Goal: Task Accomplishment & Management: Manage account settings

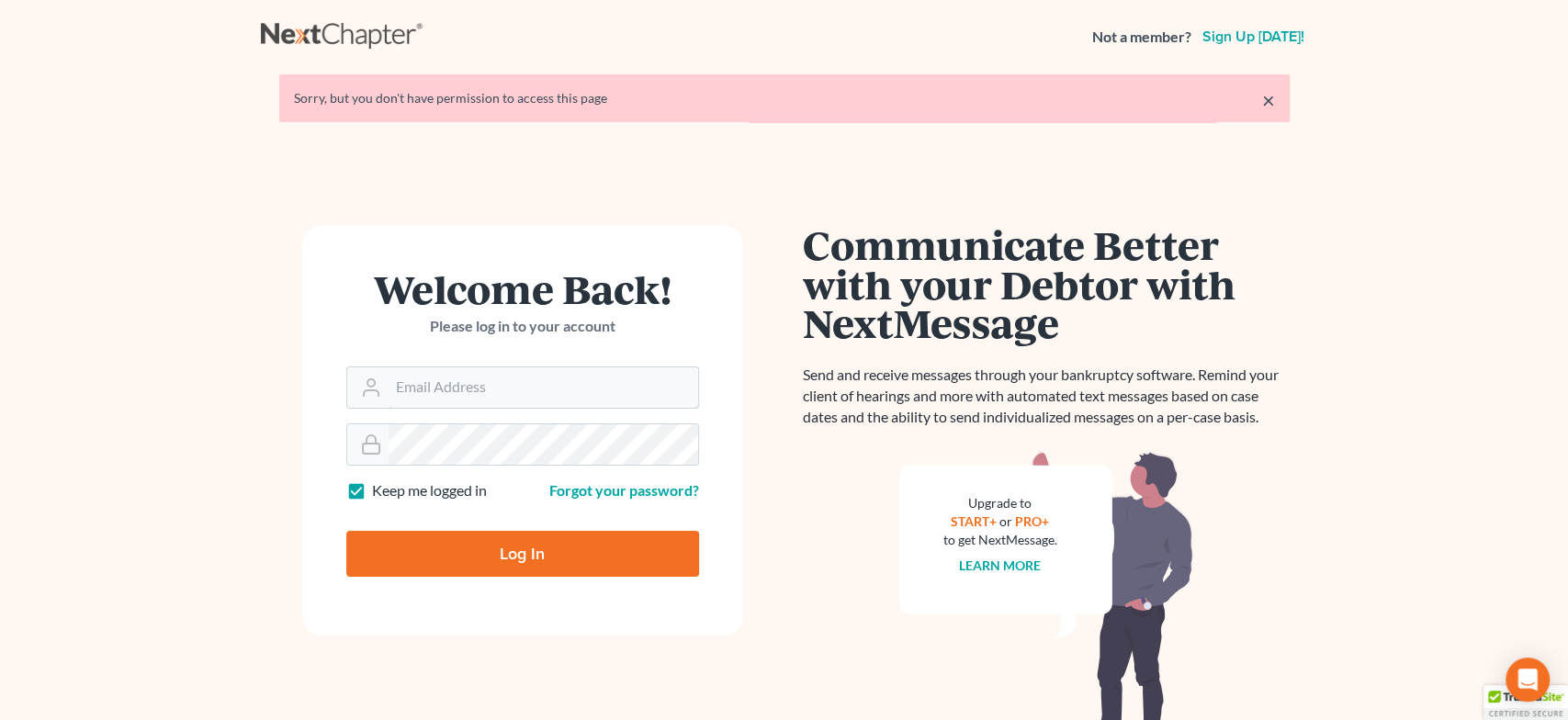
type input "alyssa@daxjmiller.com"
click at [457, 570] on input "Log In" at bounding box center [523, 553] width 353 height 46
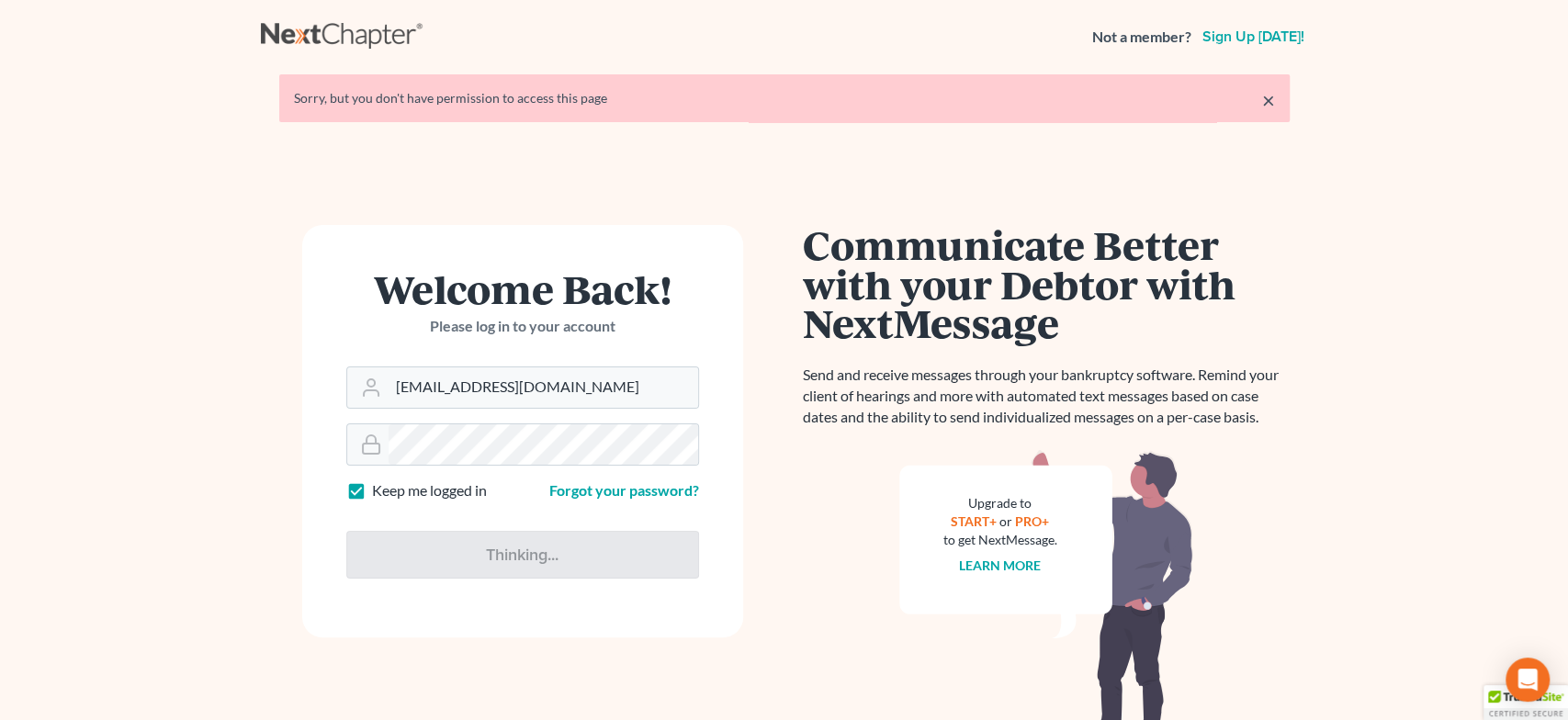
type input "Thinking..."
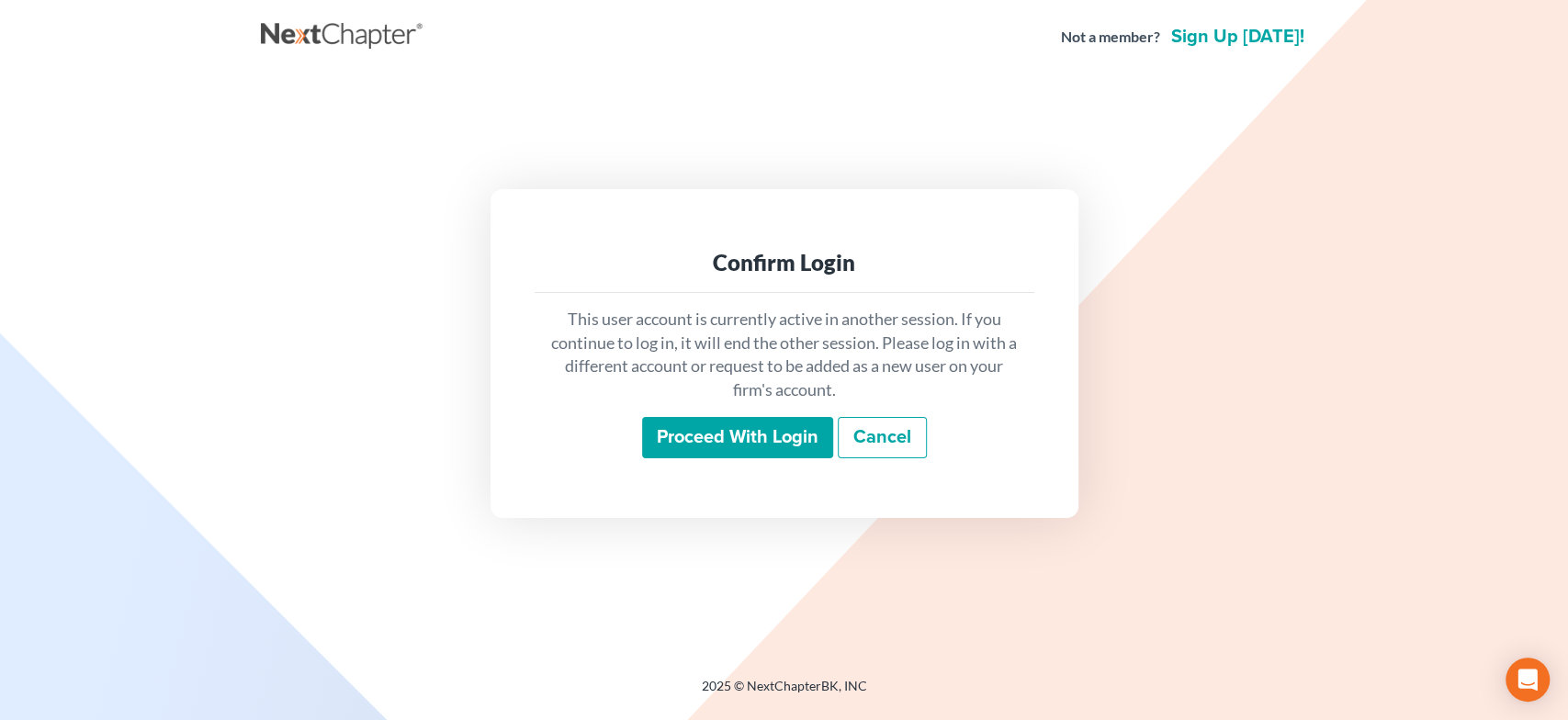
click at [755, 452] on input "Proceed with login" at bounding box center [738, 438] width 191 height 42
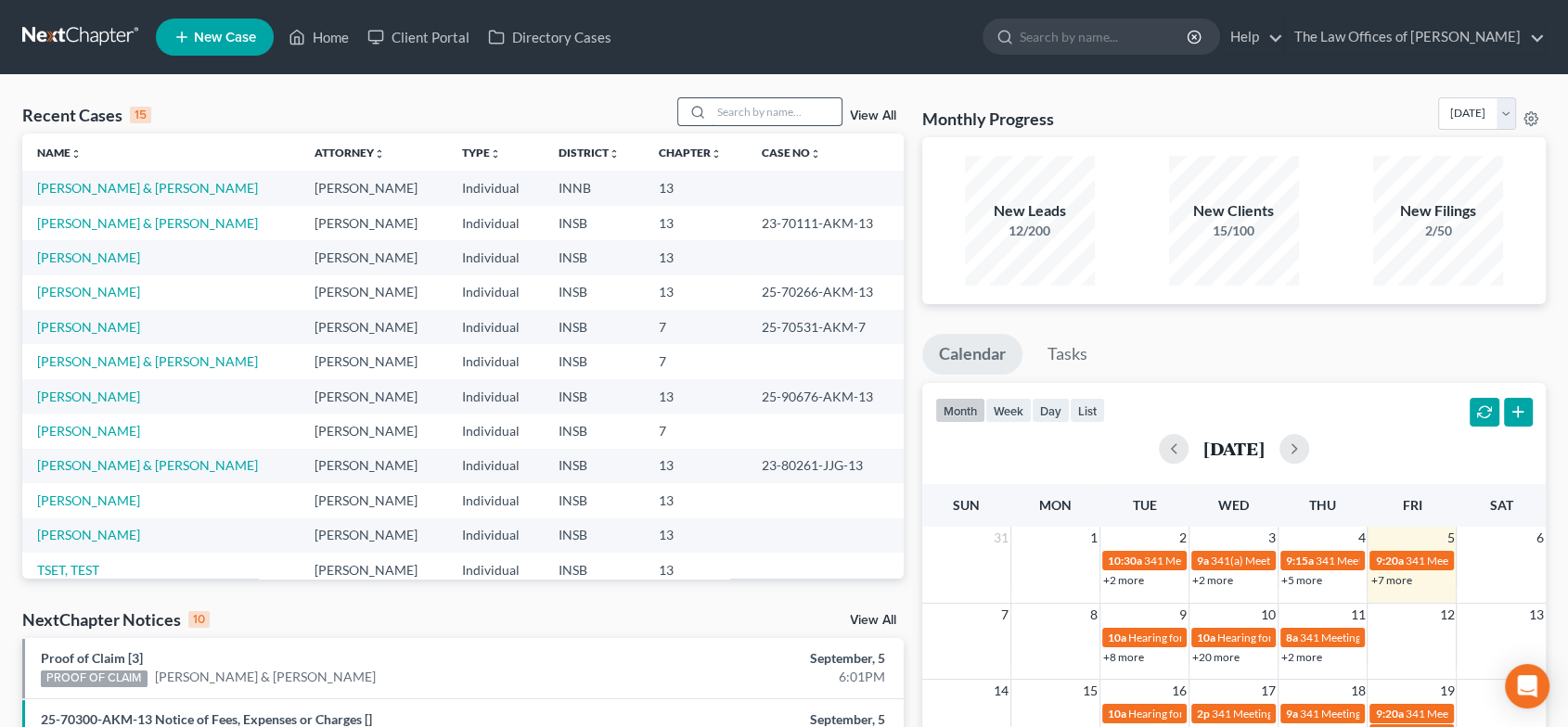
click at [798, 102] on input "search" at bounding box center [777, 112] width 129 height 27
type input "WILLETT"
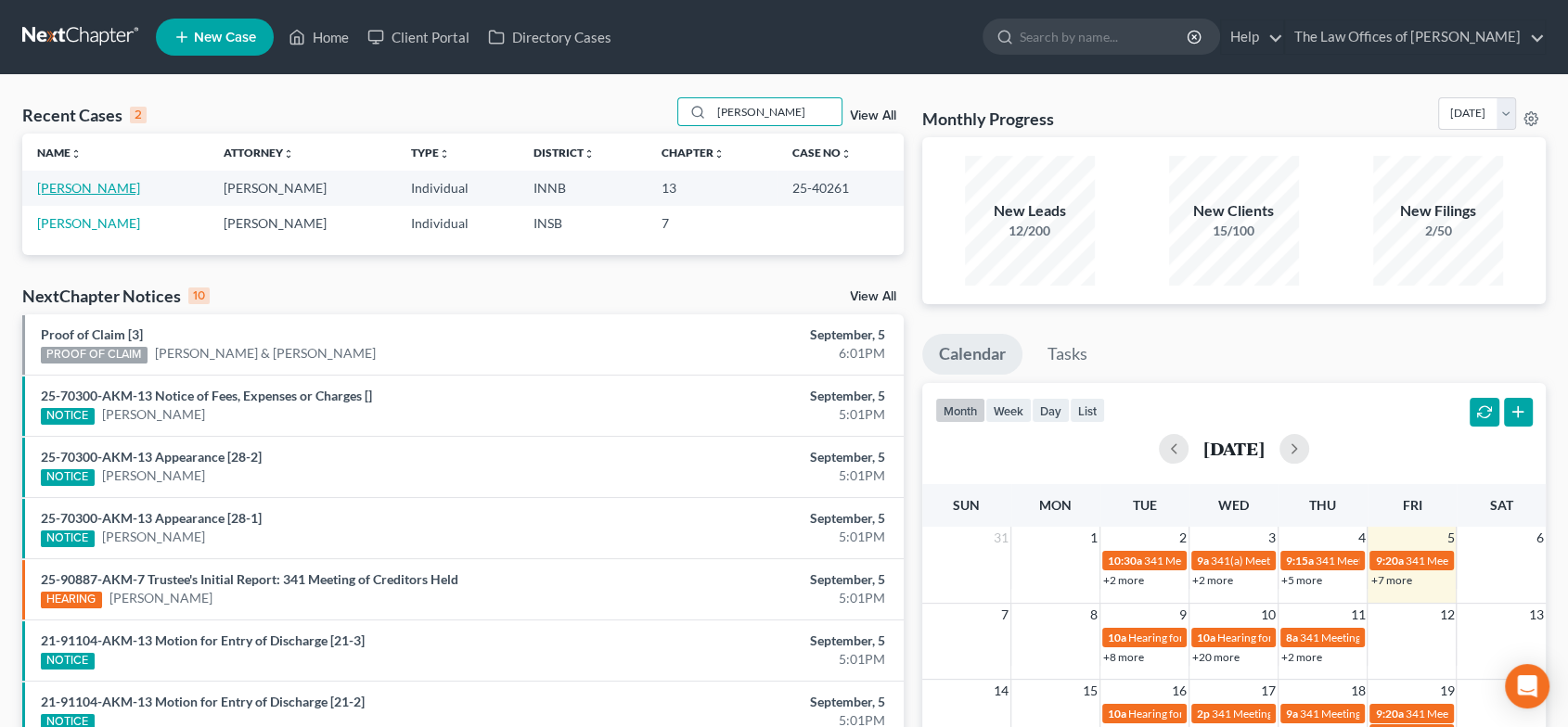
click at [98, 189] on link "Willett, Jacob" at bounding box center [88, 188] width 103 height 16
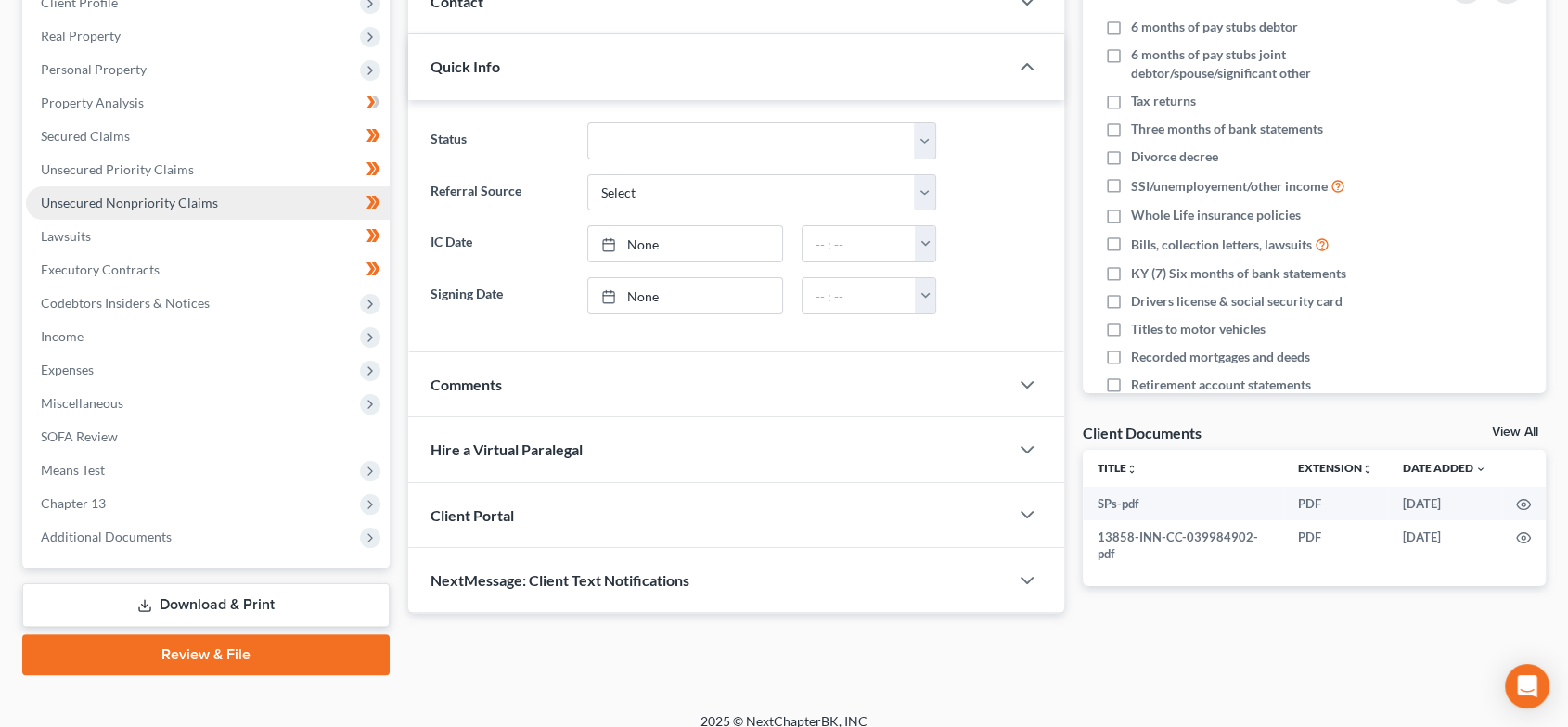
scroll to position [291, 0]
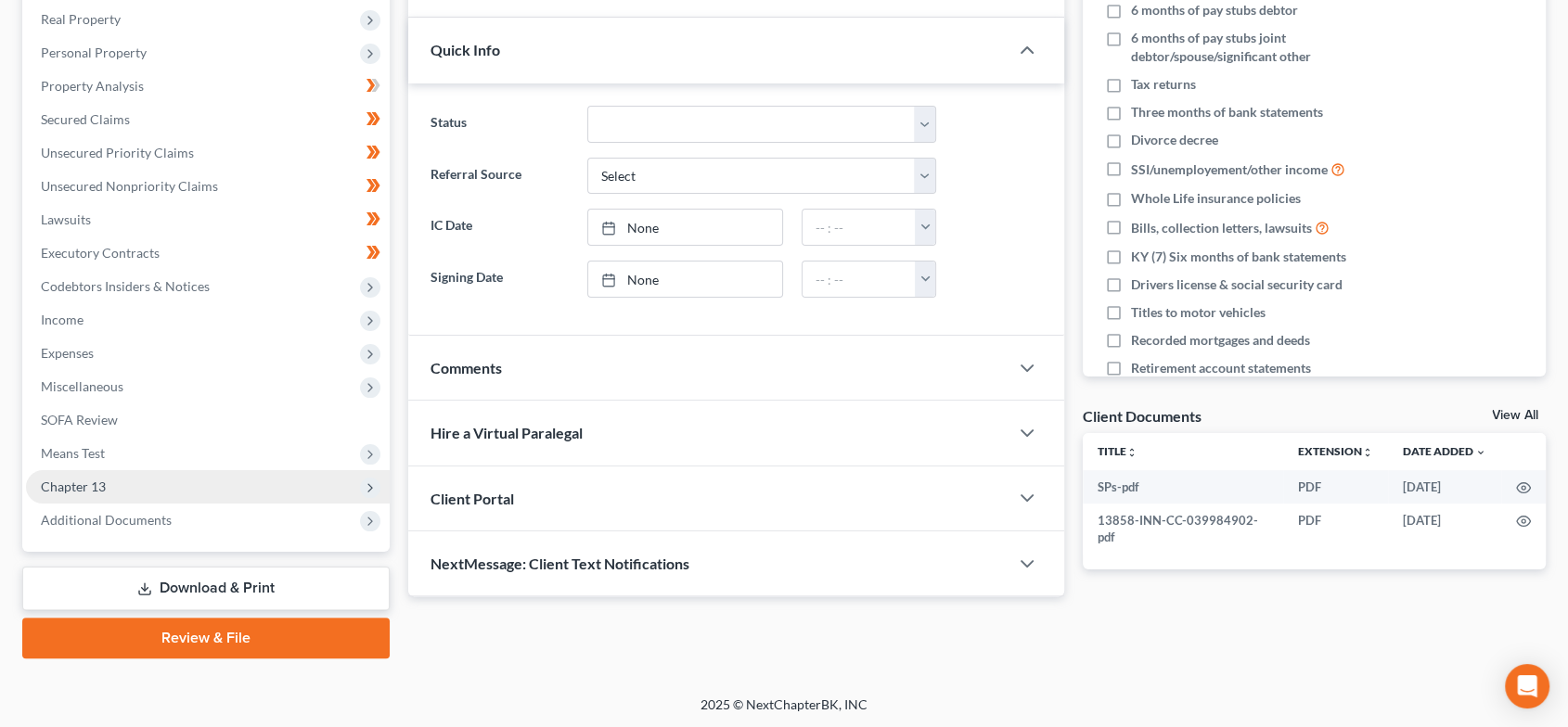
click at [128, 491] on span "Chapter 13" at bounding box center [207, 487] width 363 height 34
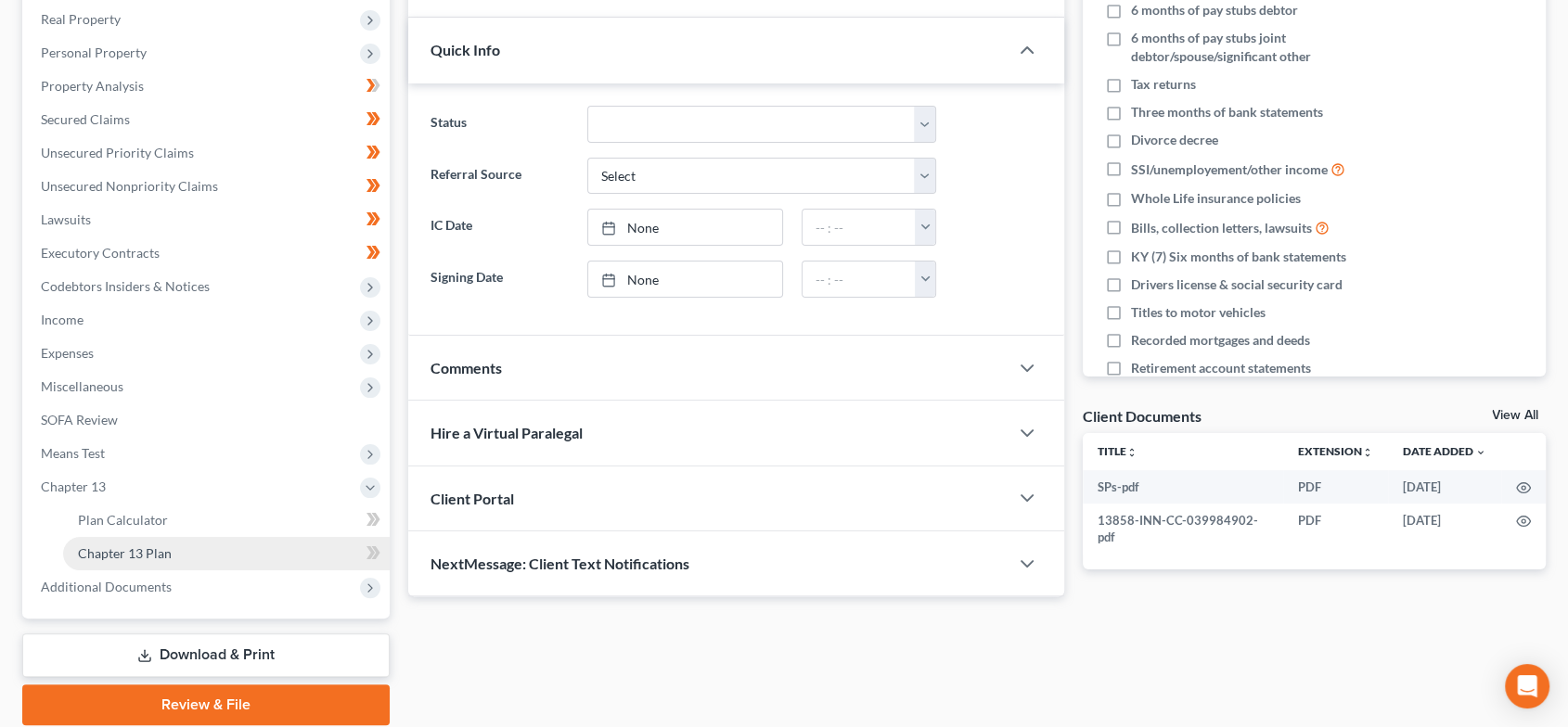
click at [156, 546] on span "Chapter 13 Plan" at bounding box center [124, 554] width 94 height 16
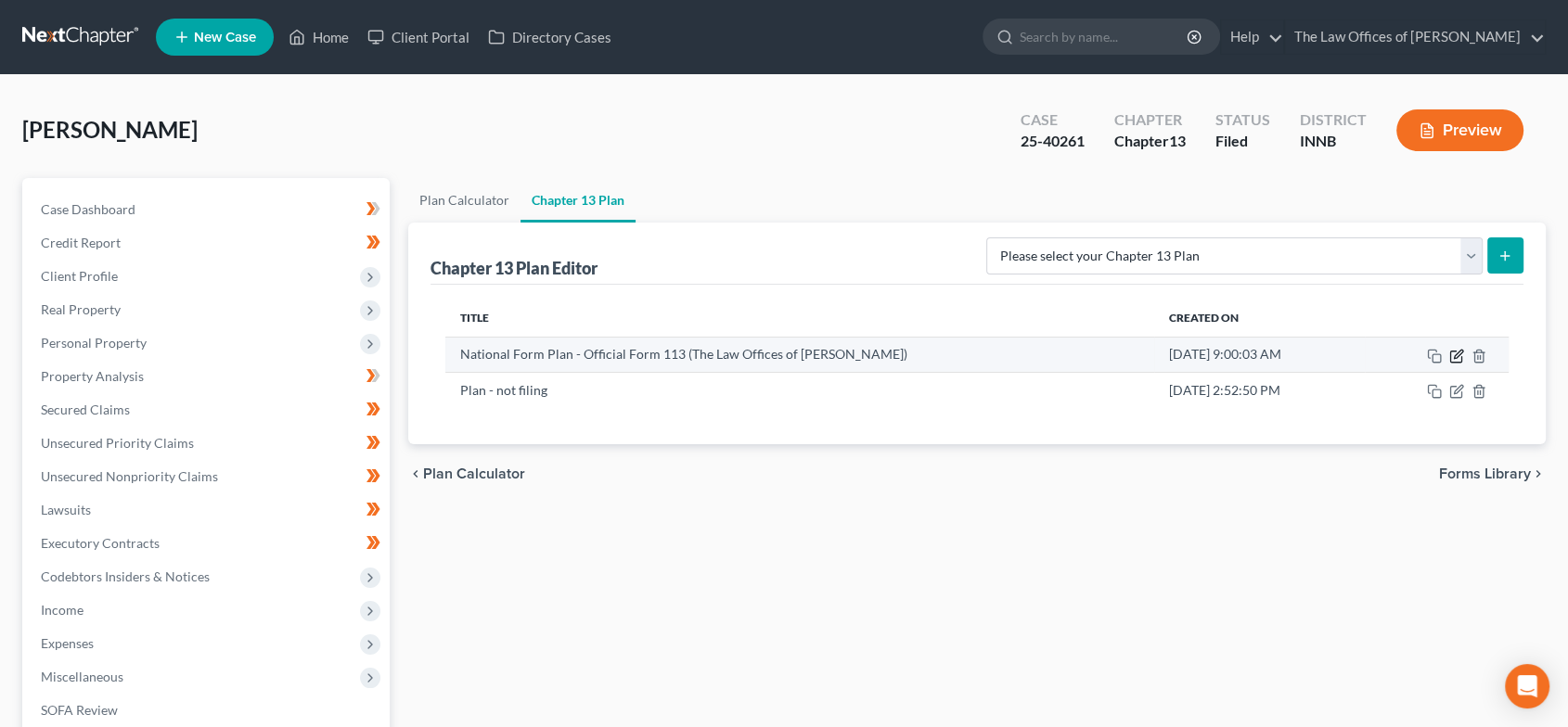
click at [1455, 355] on icon "button" at bounding box center [1457, 354] width 8 height 8
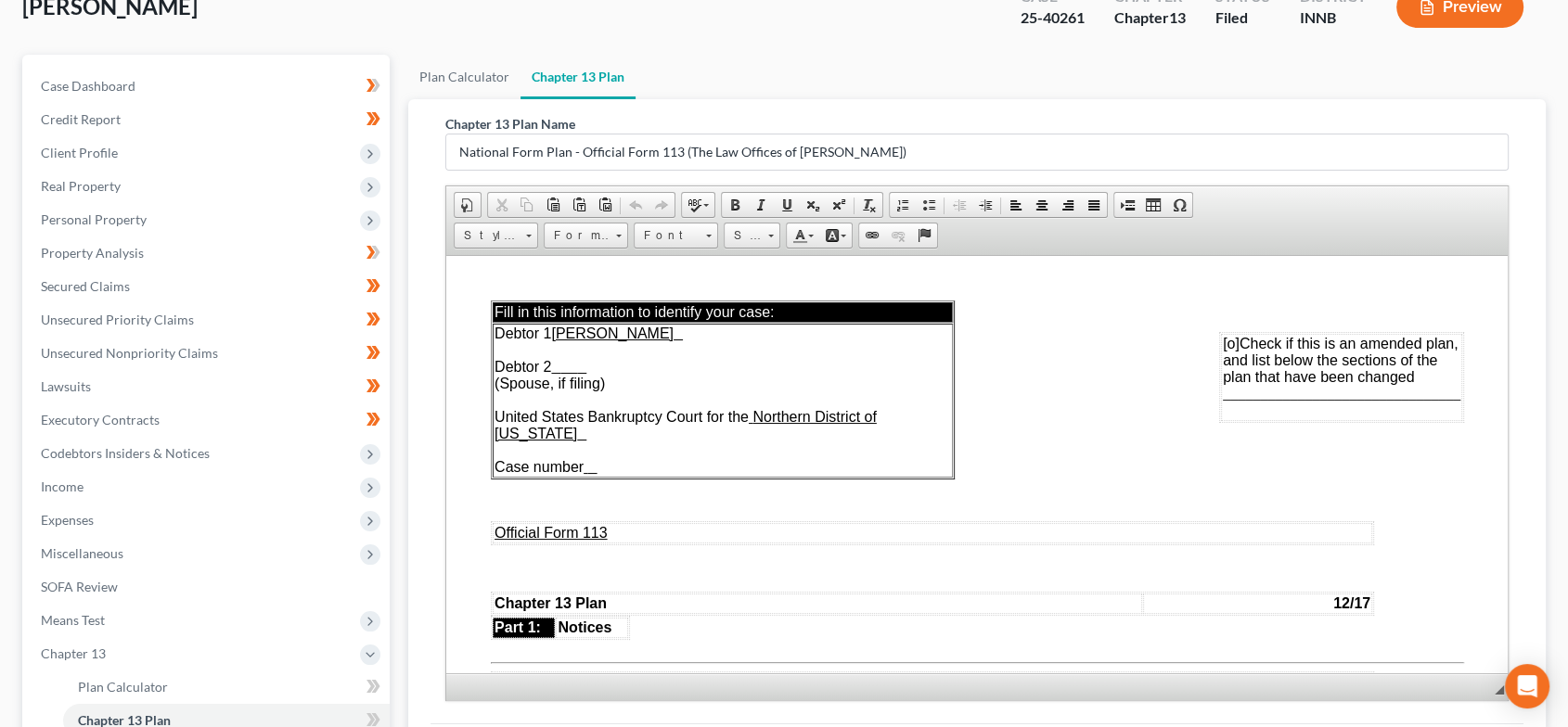
scroll to position [358, 0]
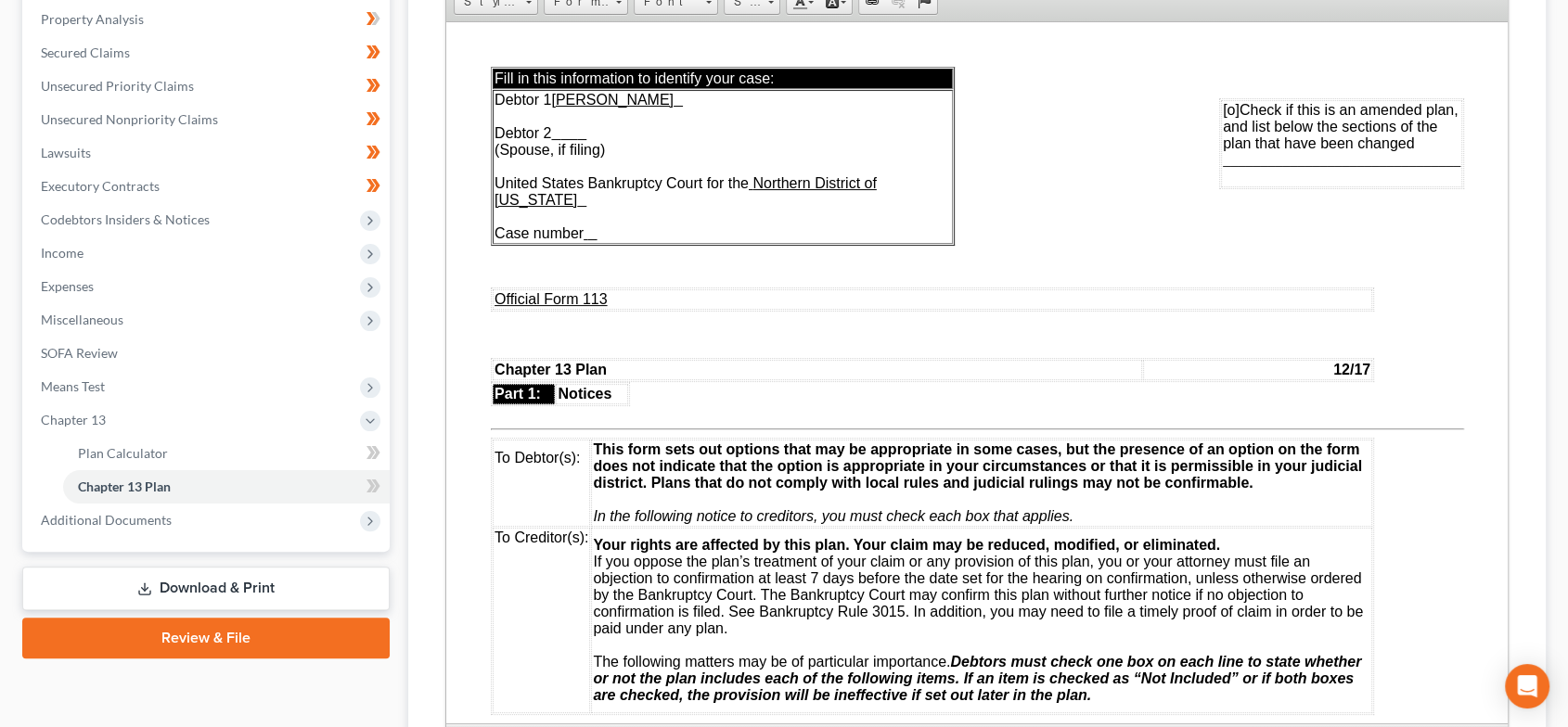
drag, startPoint x: 1499, startPoint y: 450, endPoint x: 1514, endPoint y: 765, distance: 315.4
click at [1514, 726] on html "Home New Case Client Portal Directory Cases The Law Offices of Dax J. Miller al…" at bounding box center [784, 307] width 1568 height 1330
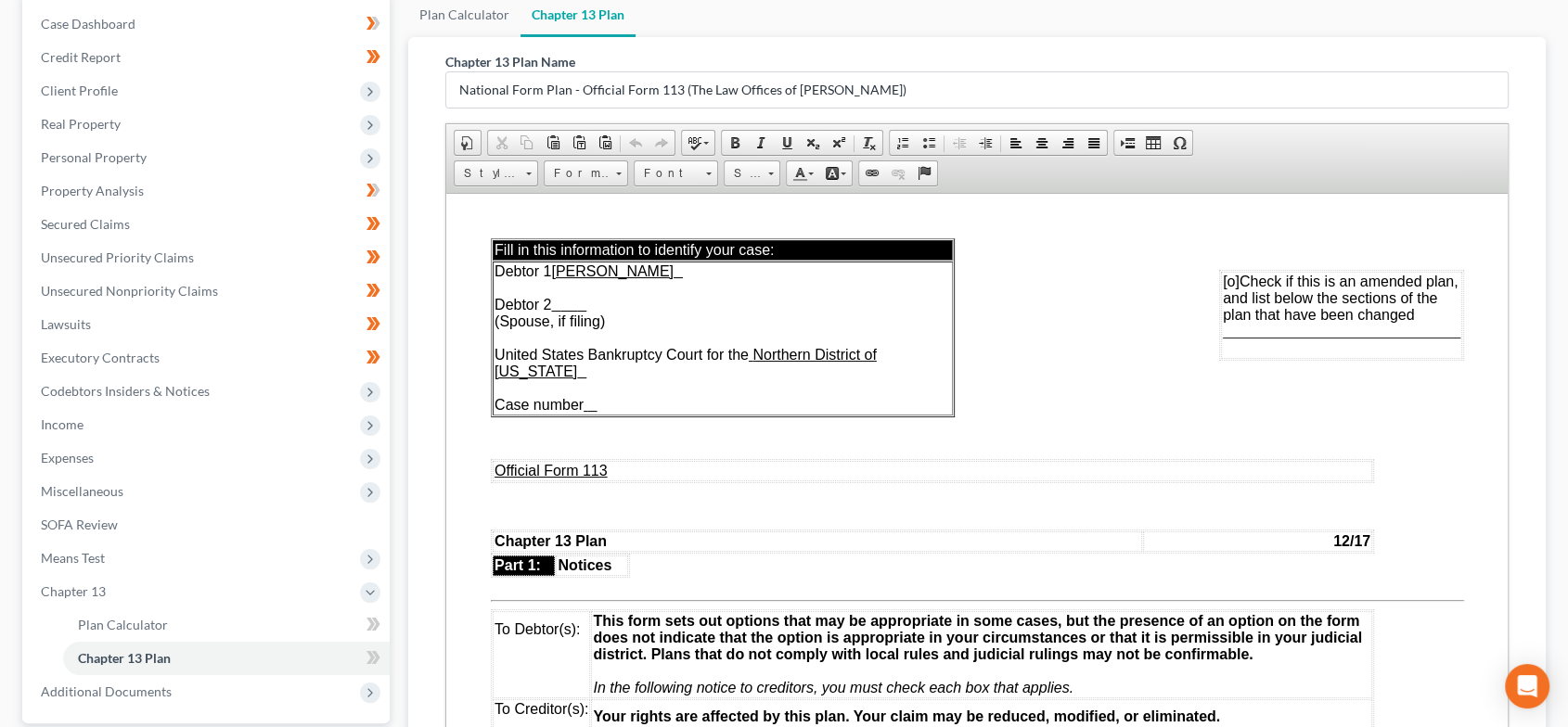
scroll to position [426, 0]
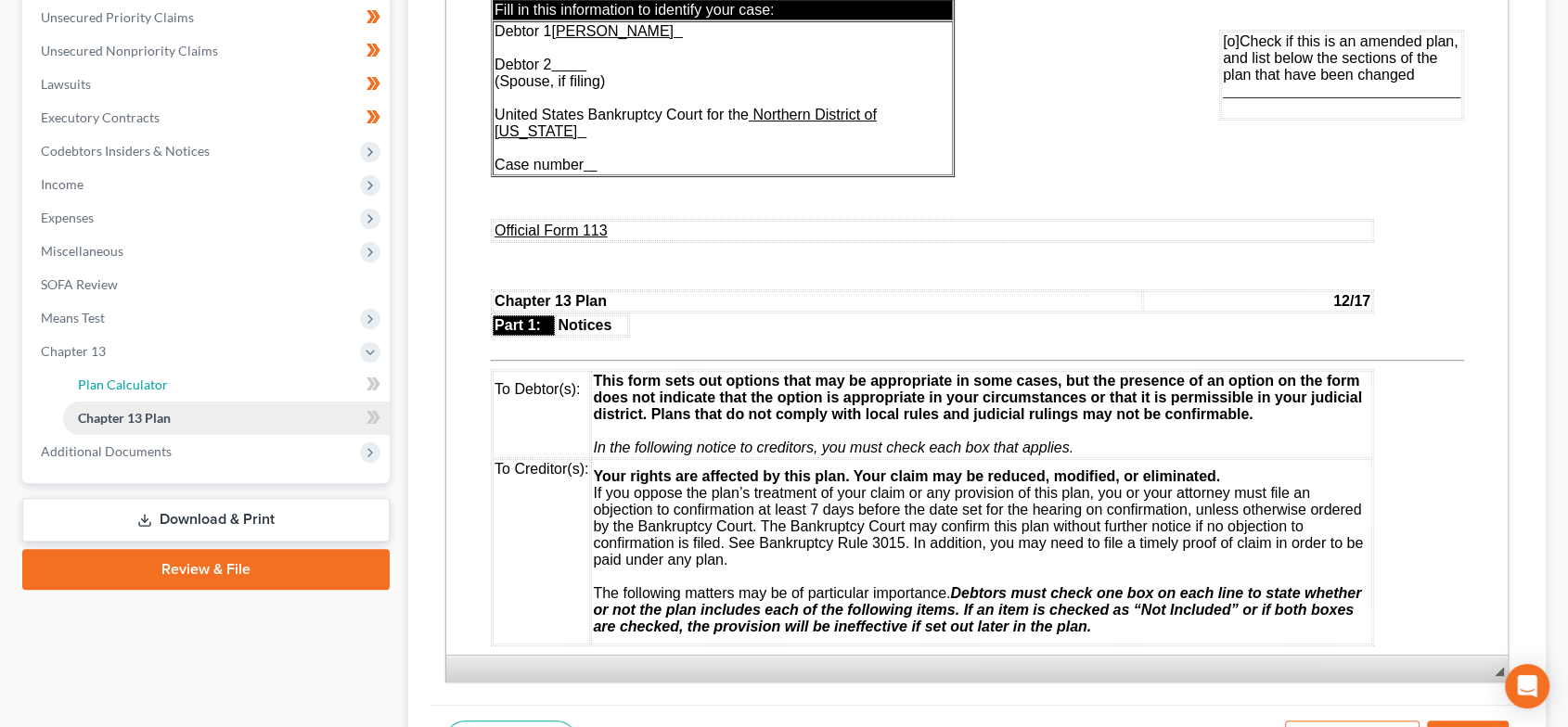
drag, startPoint x: 193, startPoint y: 389, endPoint x: 197, endPoint y: 406, distance: 17.5
click at [193, 389] on link "Plan Calculator" at bounding box center [226, 385] width 327 height 34
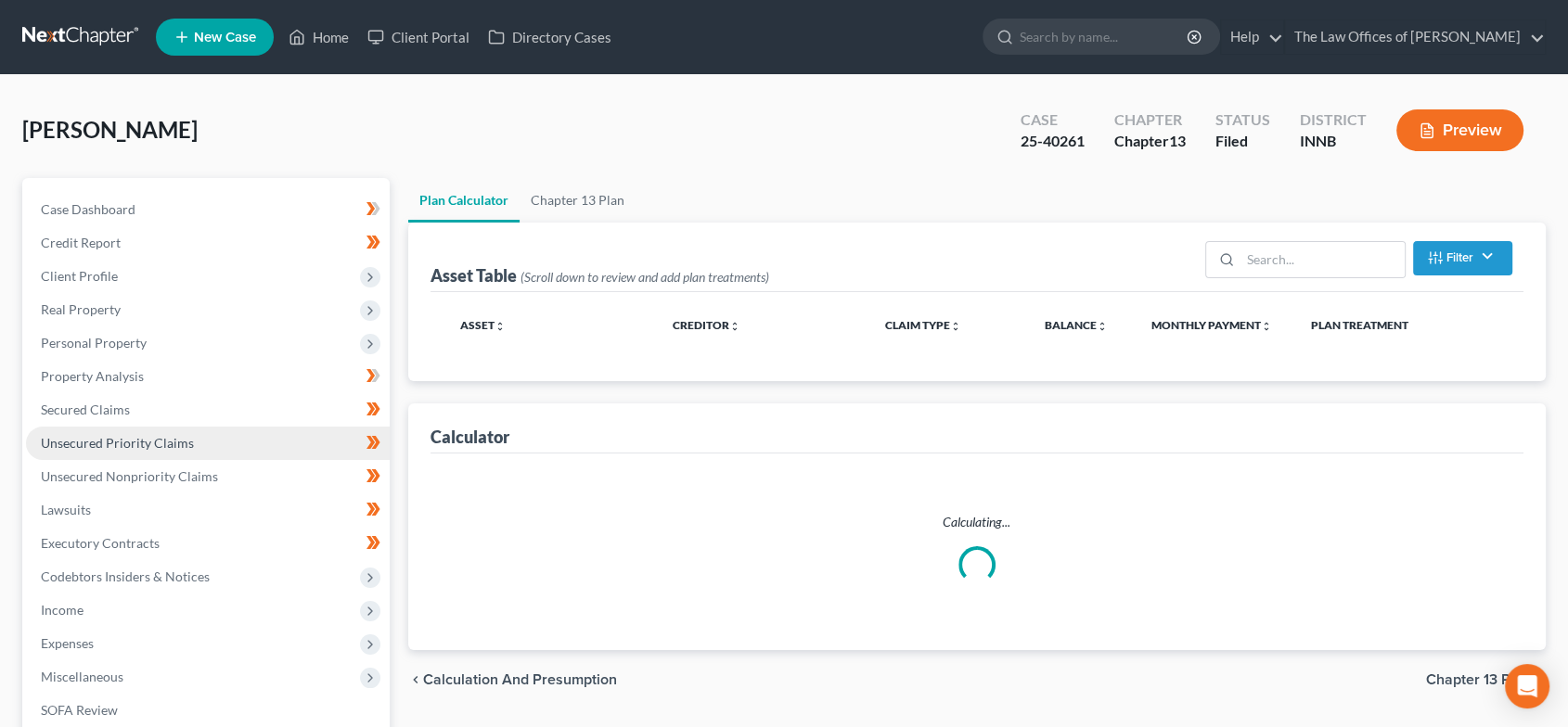
select select "59"
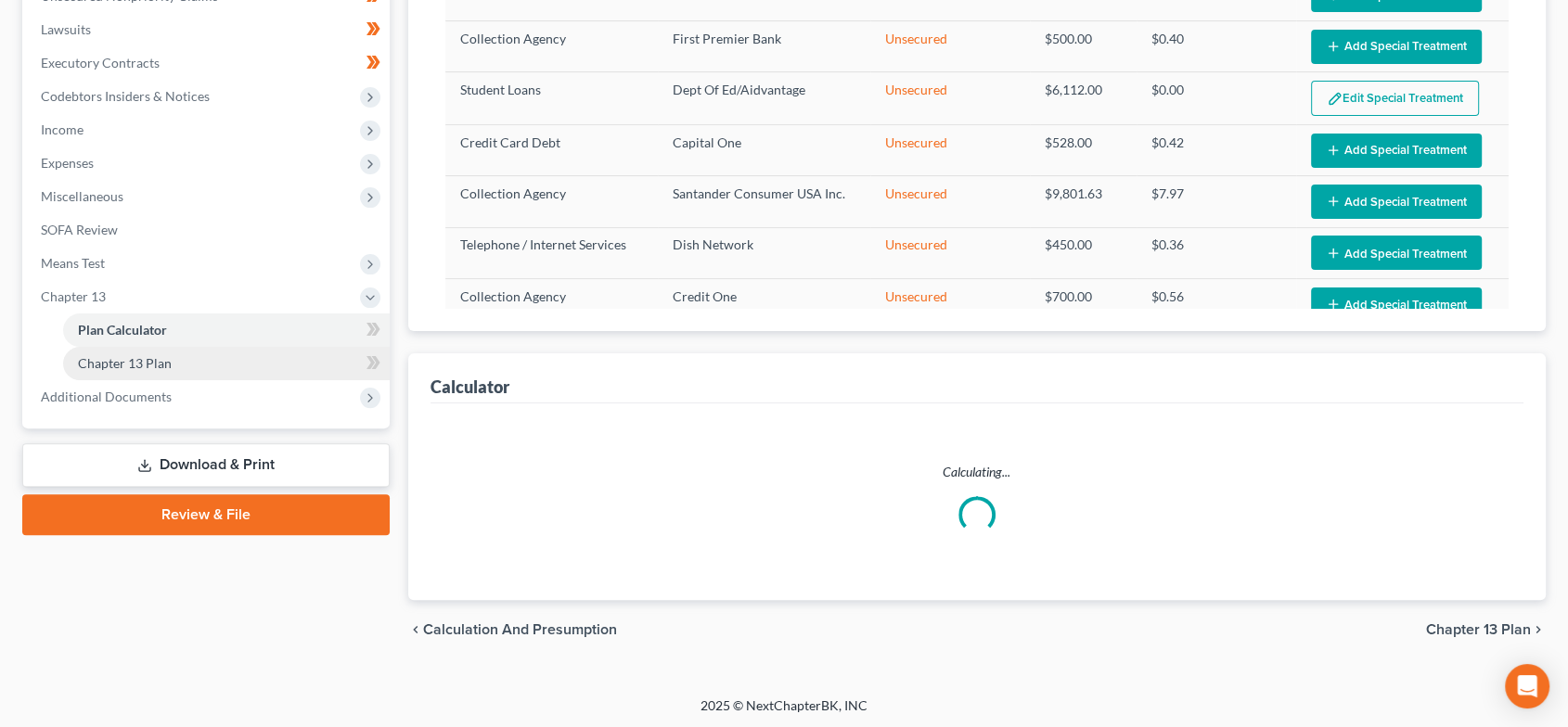
click at [196, 362] on link "Chapter 13 Plan" at bounding box center [226, 364] width 327 height 34
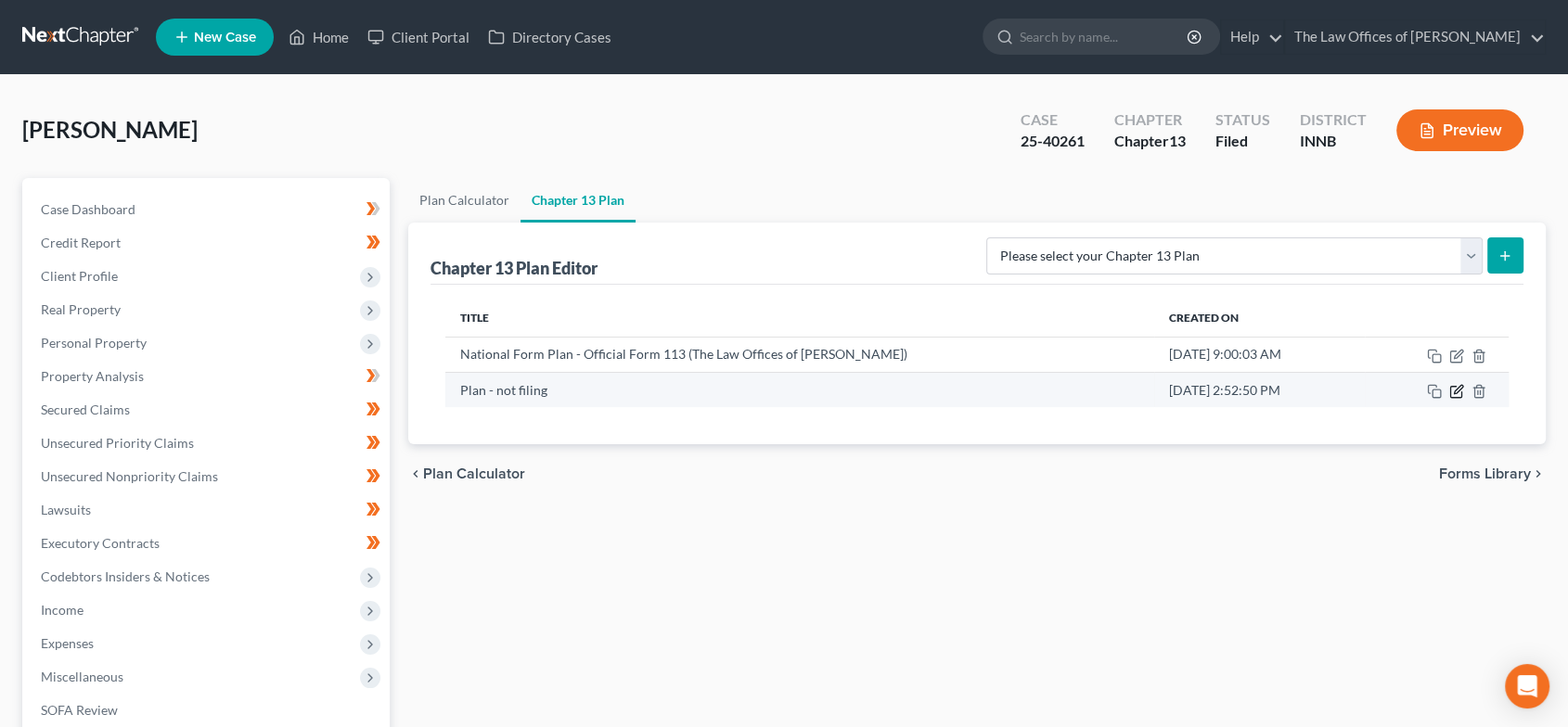
click at [1456, 394] on icon "button" at bounding box center [1456, 391] width 15 height 15
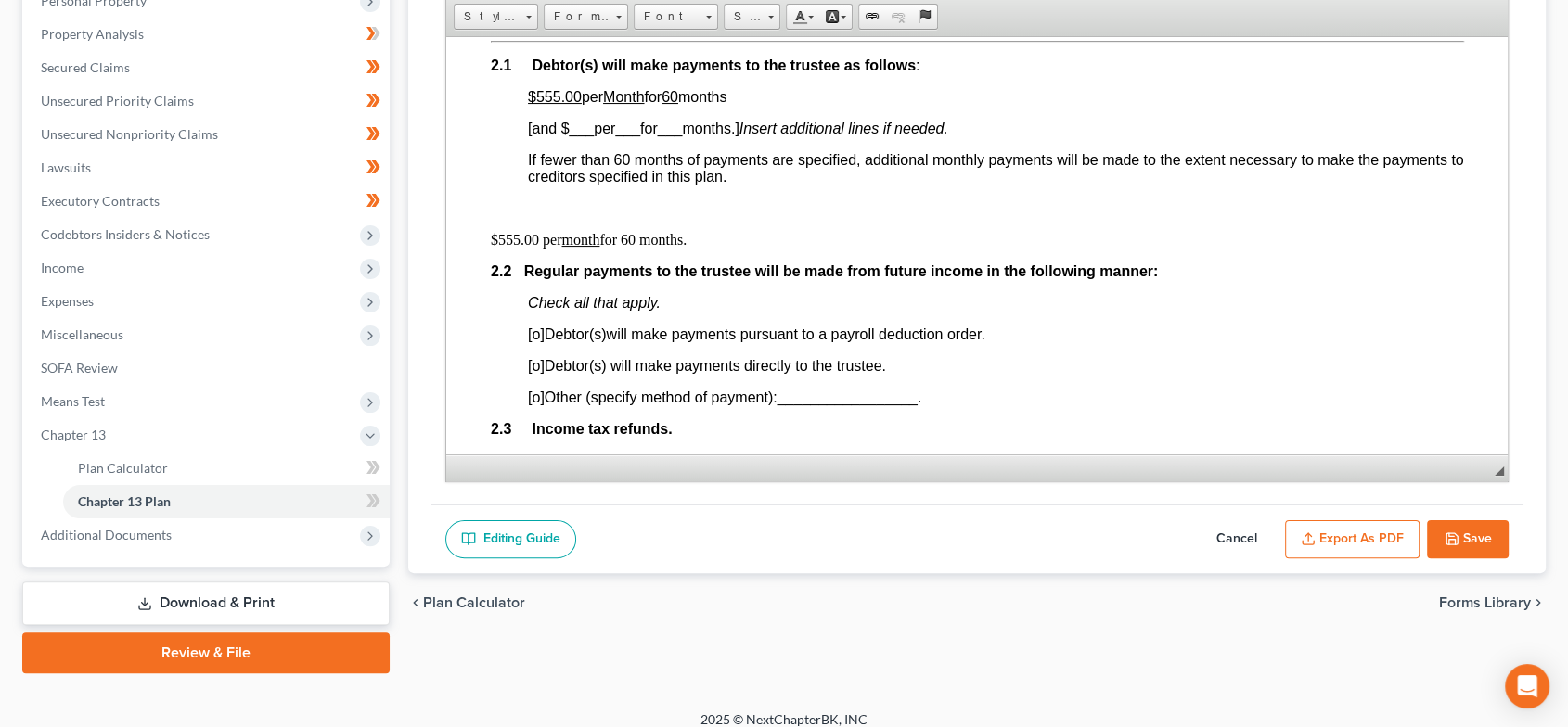
scroll to position [344, 0]
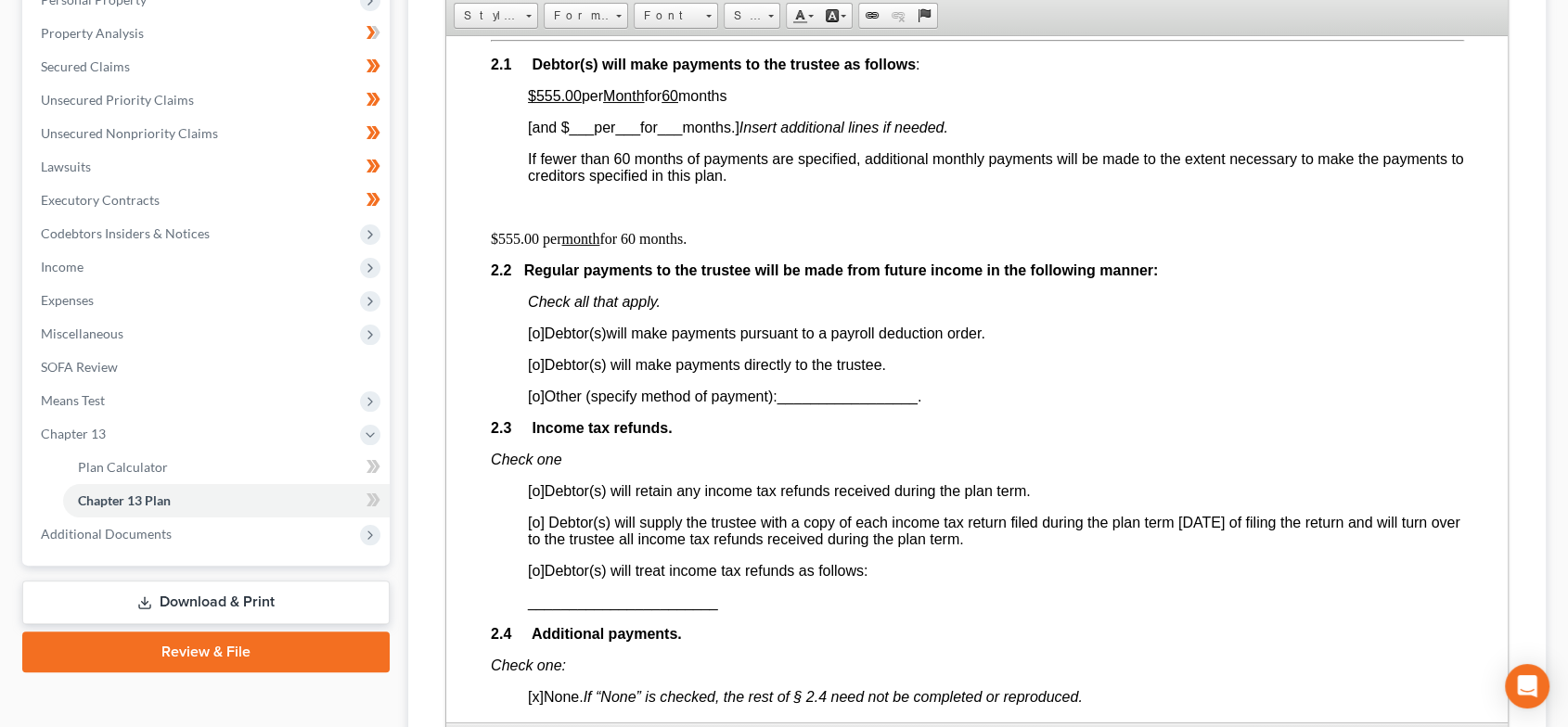
drag, startPoint x: 1502, startPoint y: 466, endPoint x: 1505, endPoint y: 765, distance: 299.0
click at [1505, 726] on html "Home New Case Client Portal Directory Cases The Law Offices of Dax J. Miller al…" at bounding box center [784, 314] width 1568 height 1315
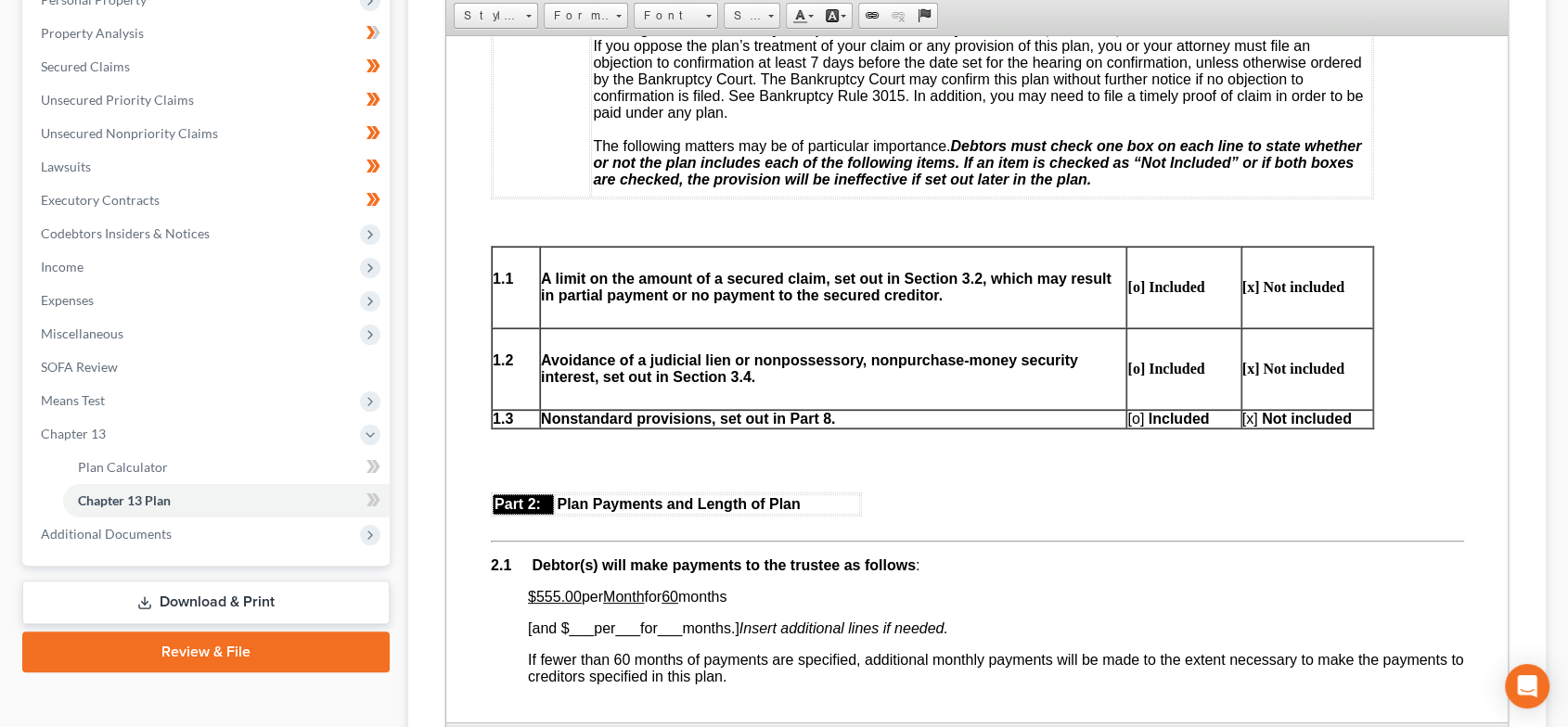
scroll to position [481, 0]
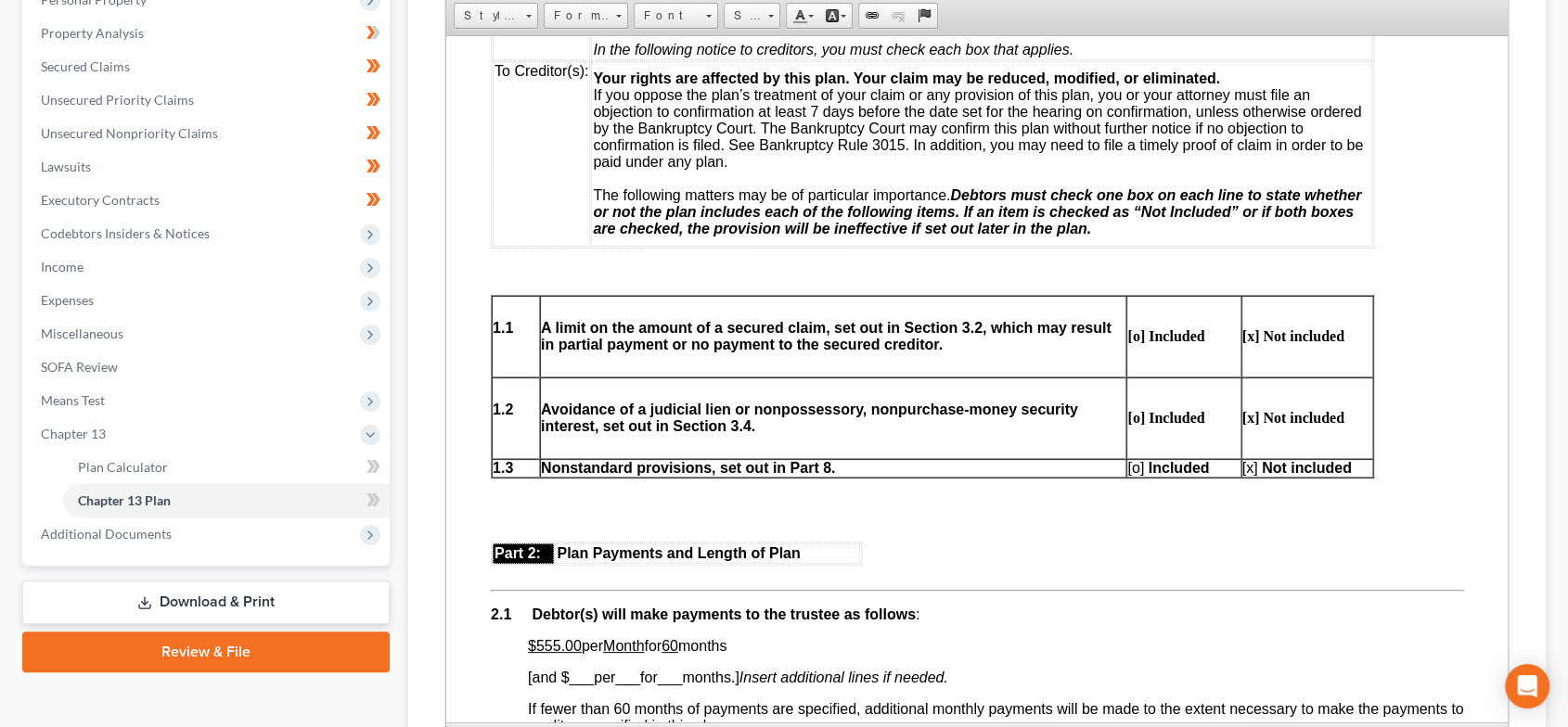
click at [1251, 475] on span "[x]" at bounding box center [1249, 467] width 16 height 16
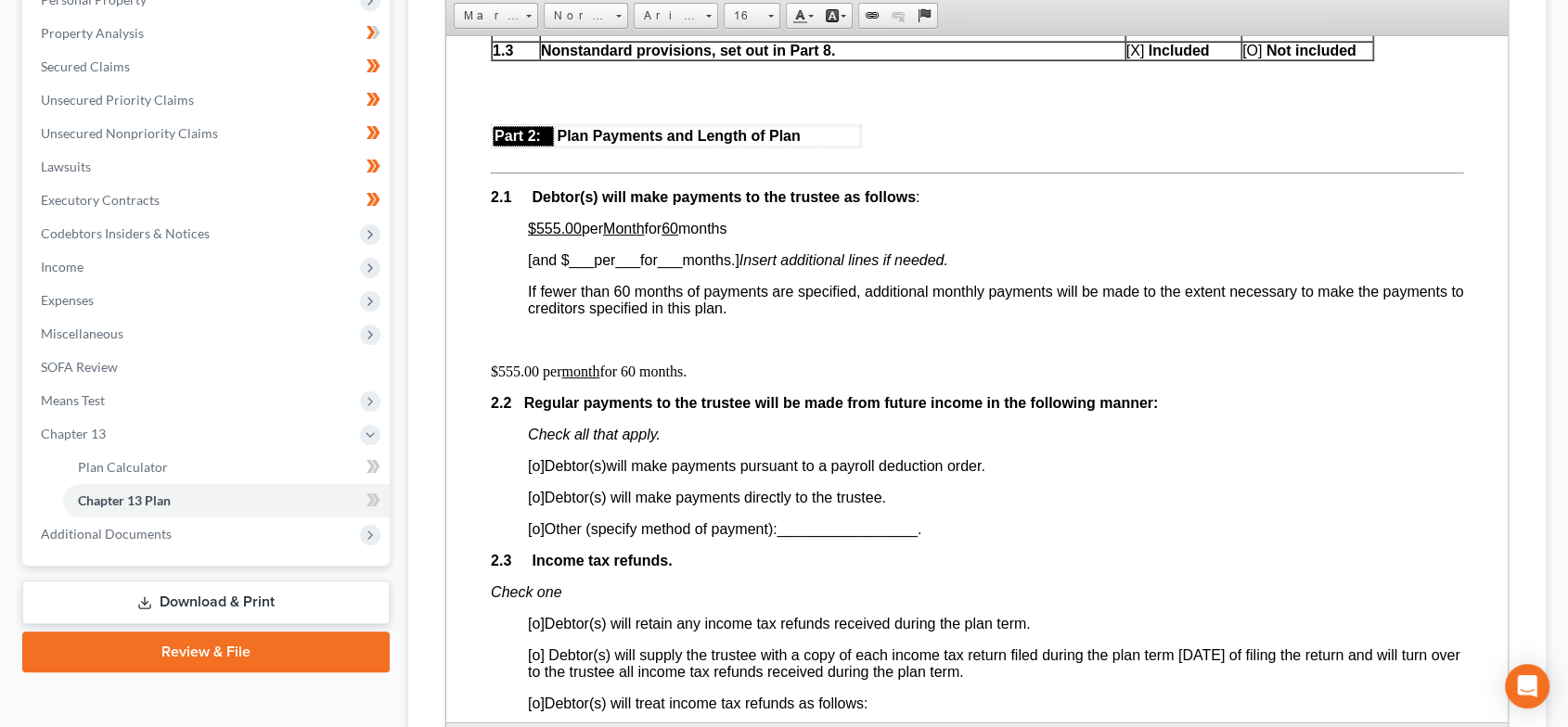
scroll to position [962, 0]
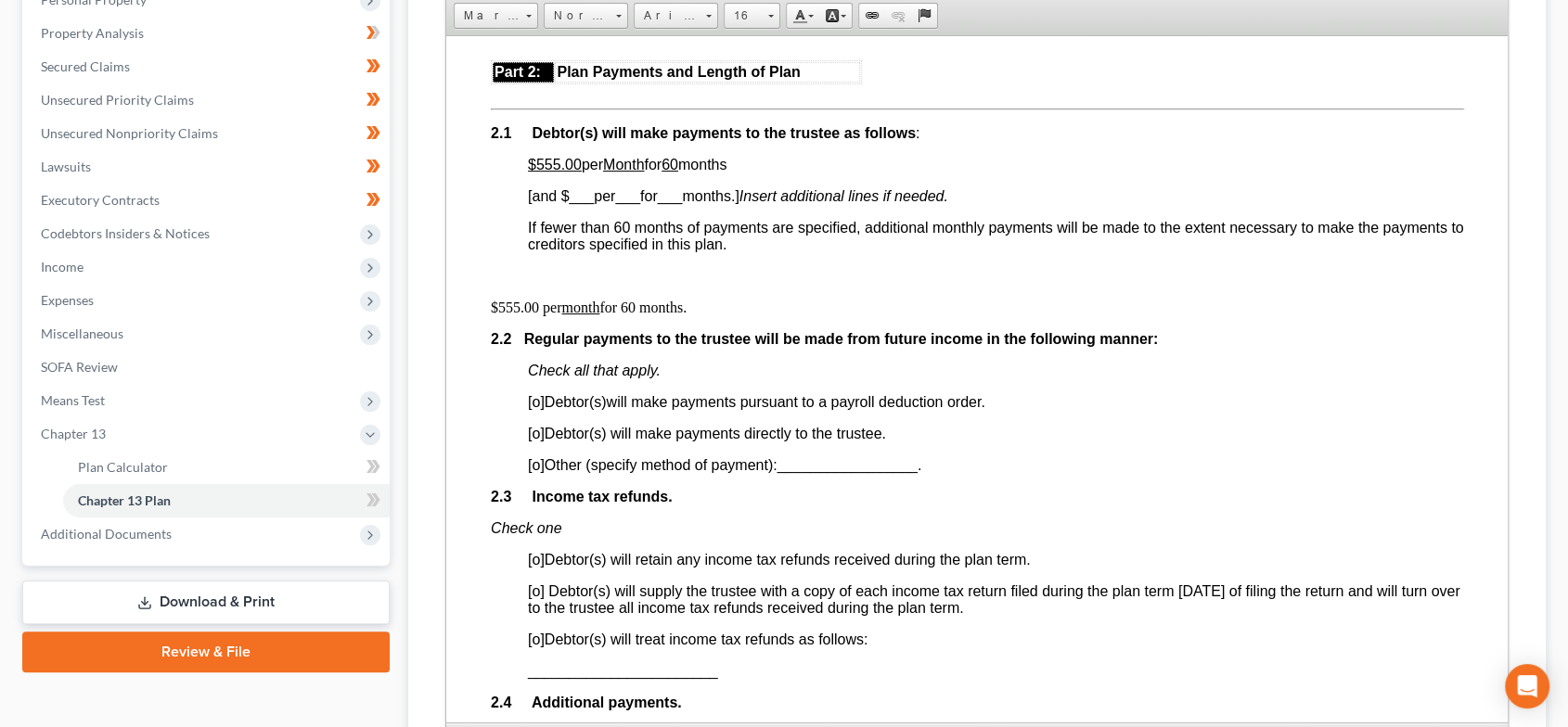
click at [534, 409] on span "[o]" at bounding box center [535, 401] width 17 height 16
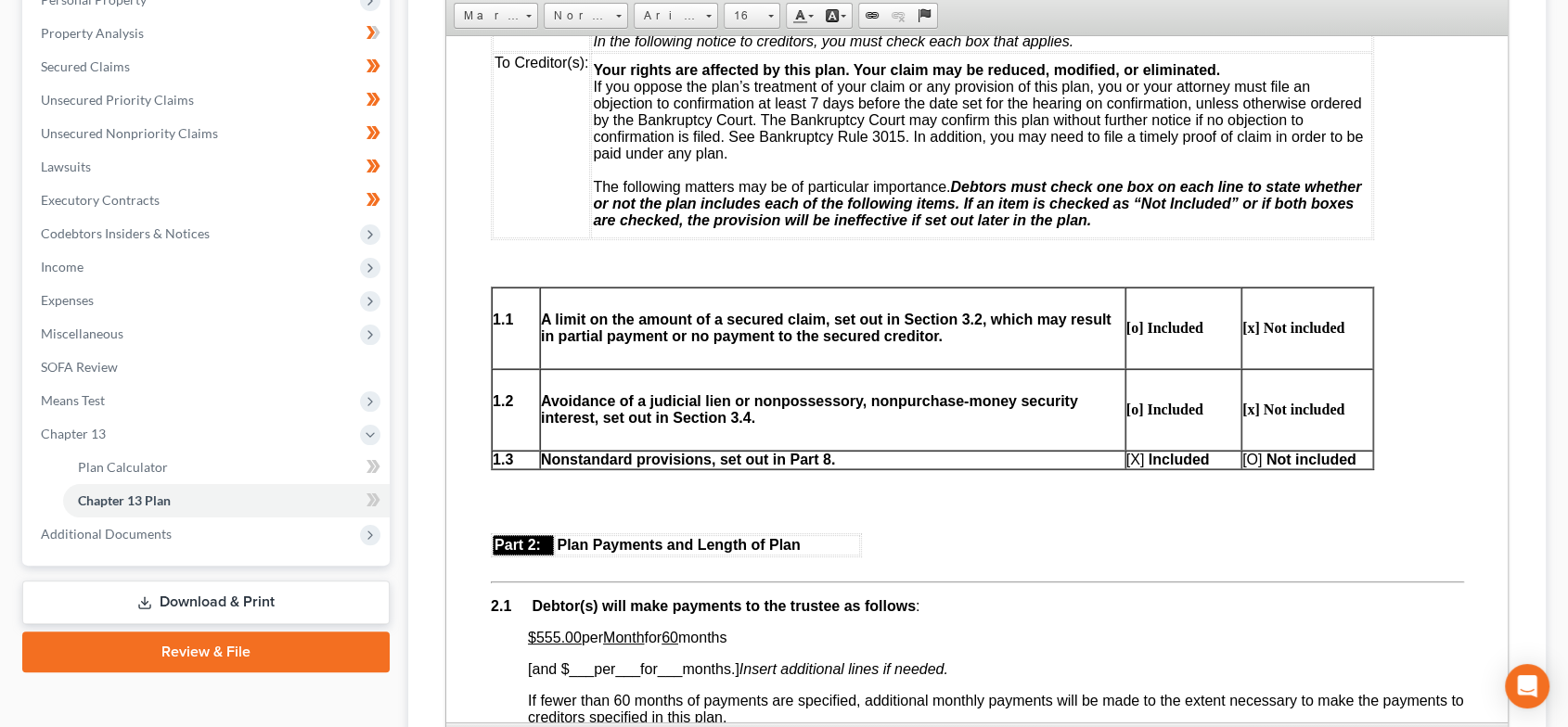
scroll to position [481, 0]
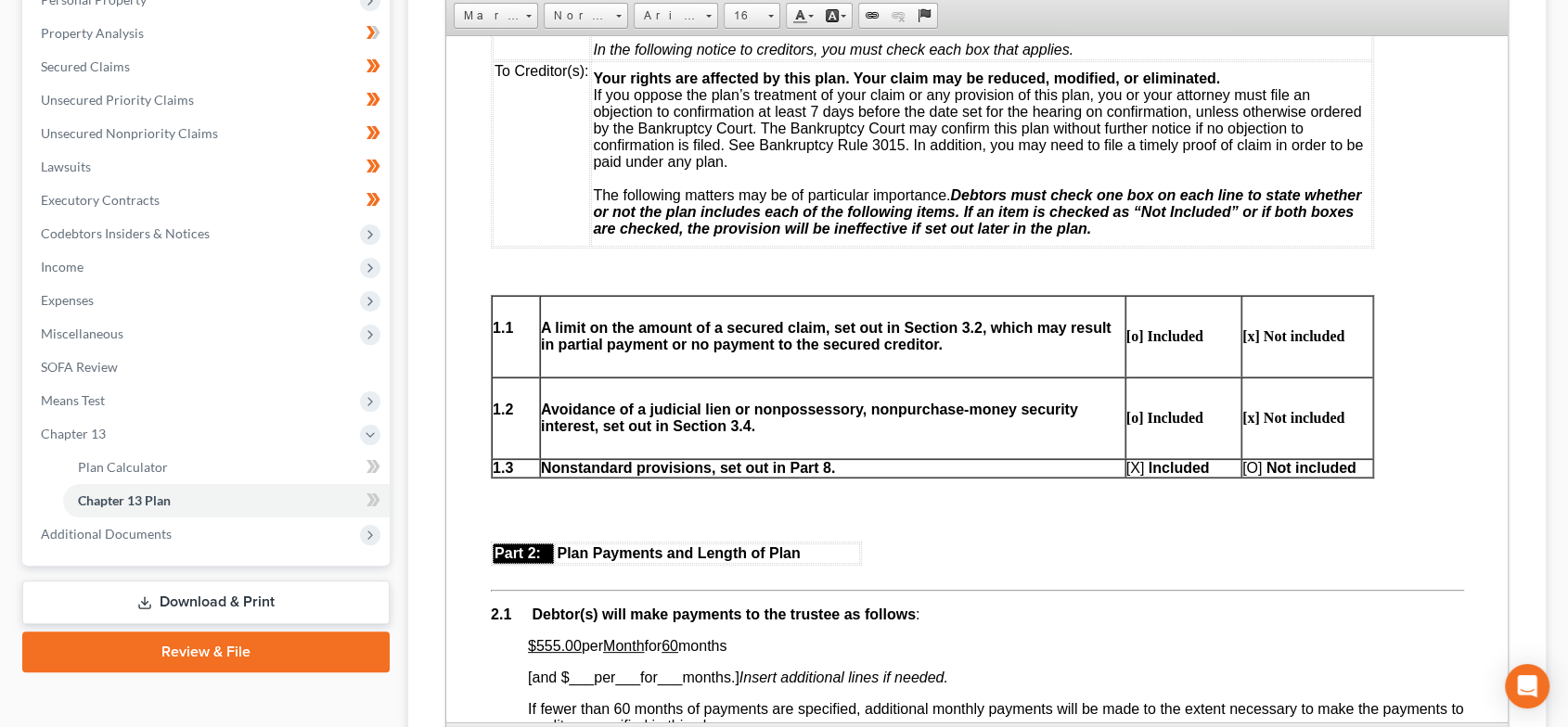
click at [1138, 475] on span "[X ]" at bounding box center [1134, 467] width 19 height 16
click at [1253, 475] on span "[O ]" at bounding box center [1250, 467] width 20 height 16
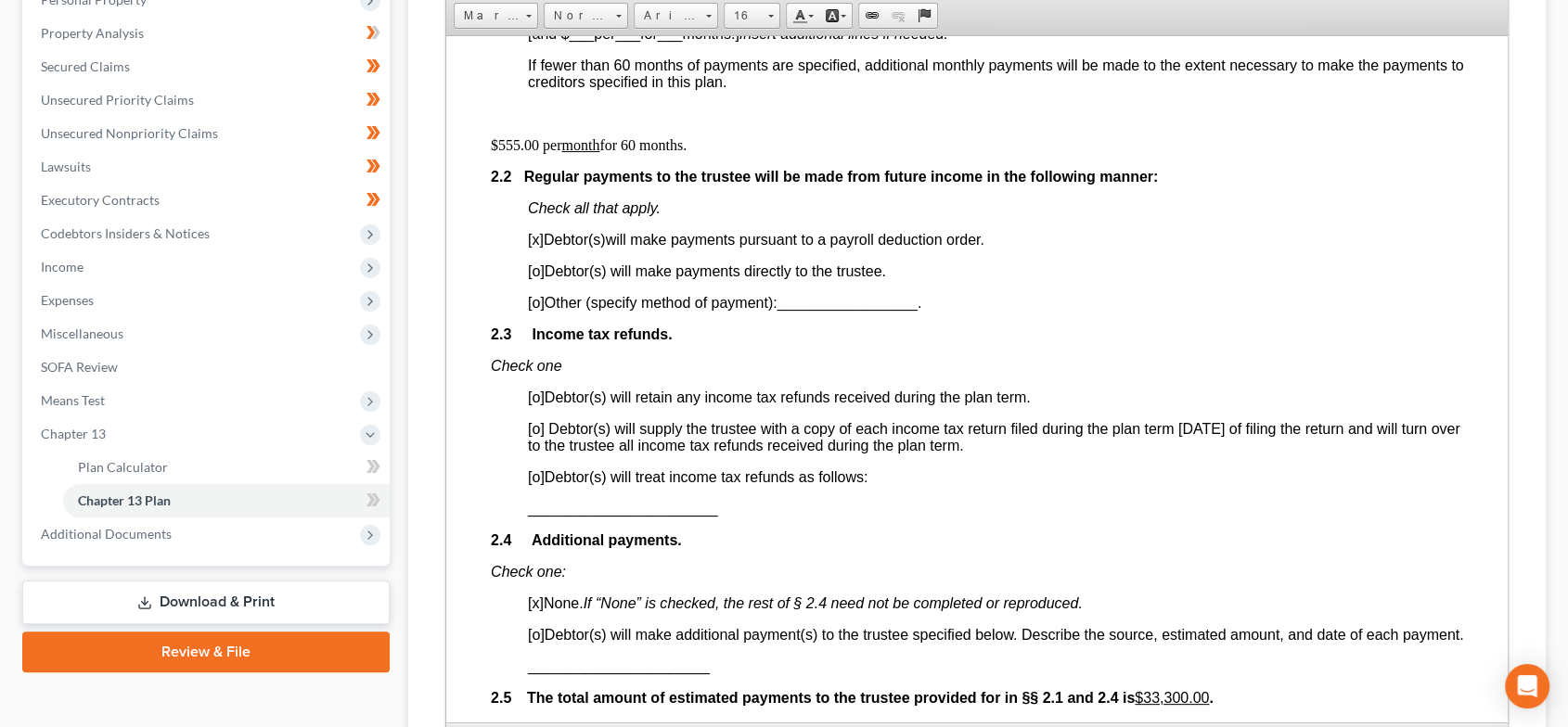
scroll to position [1306, 0]
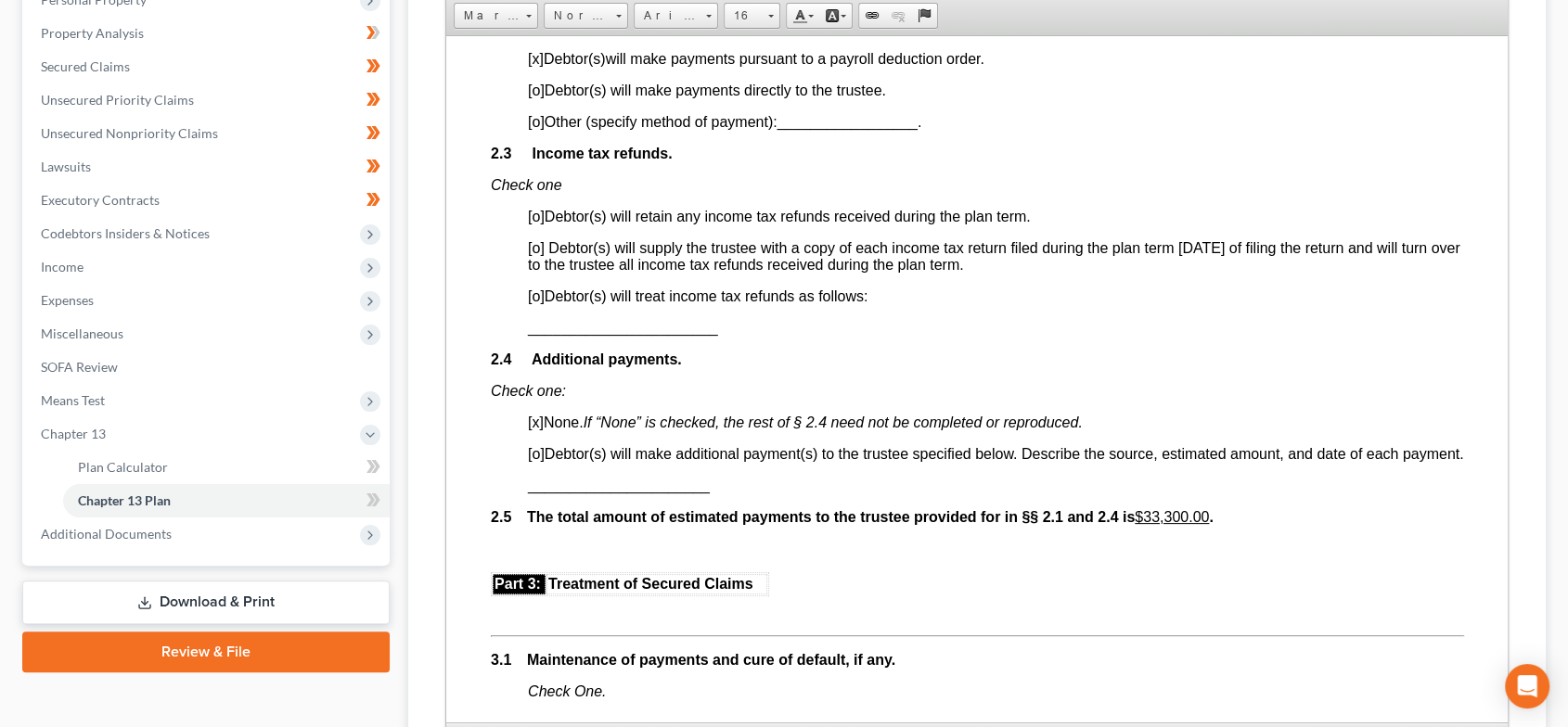
click at [539, 224] on span "[o]" at bounding box center [535, 216] width 17 height 16
click at [536, 304] on span "[o]" at bounding box center [535, 296] width 17 height 16
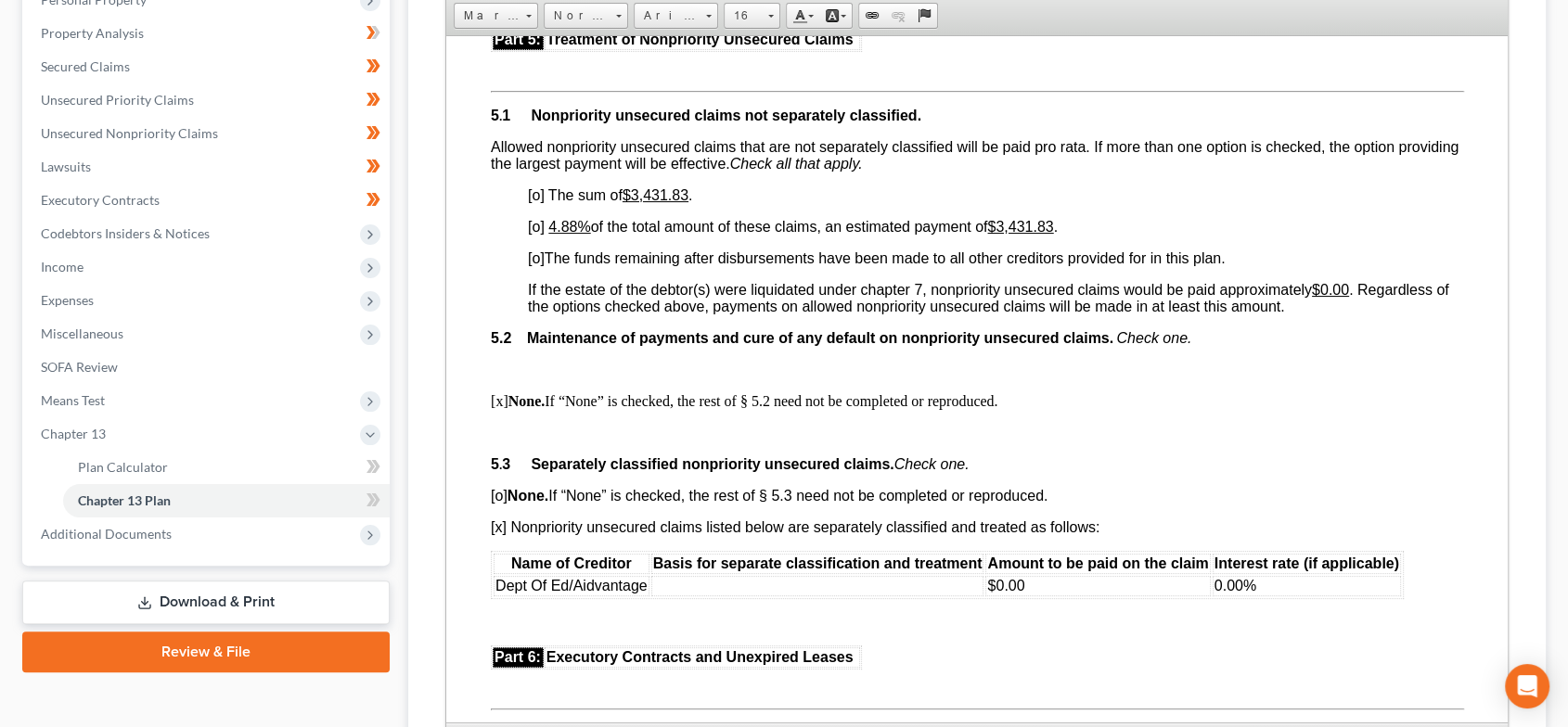
scroll to position [3849, 0]
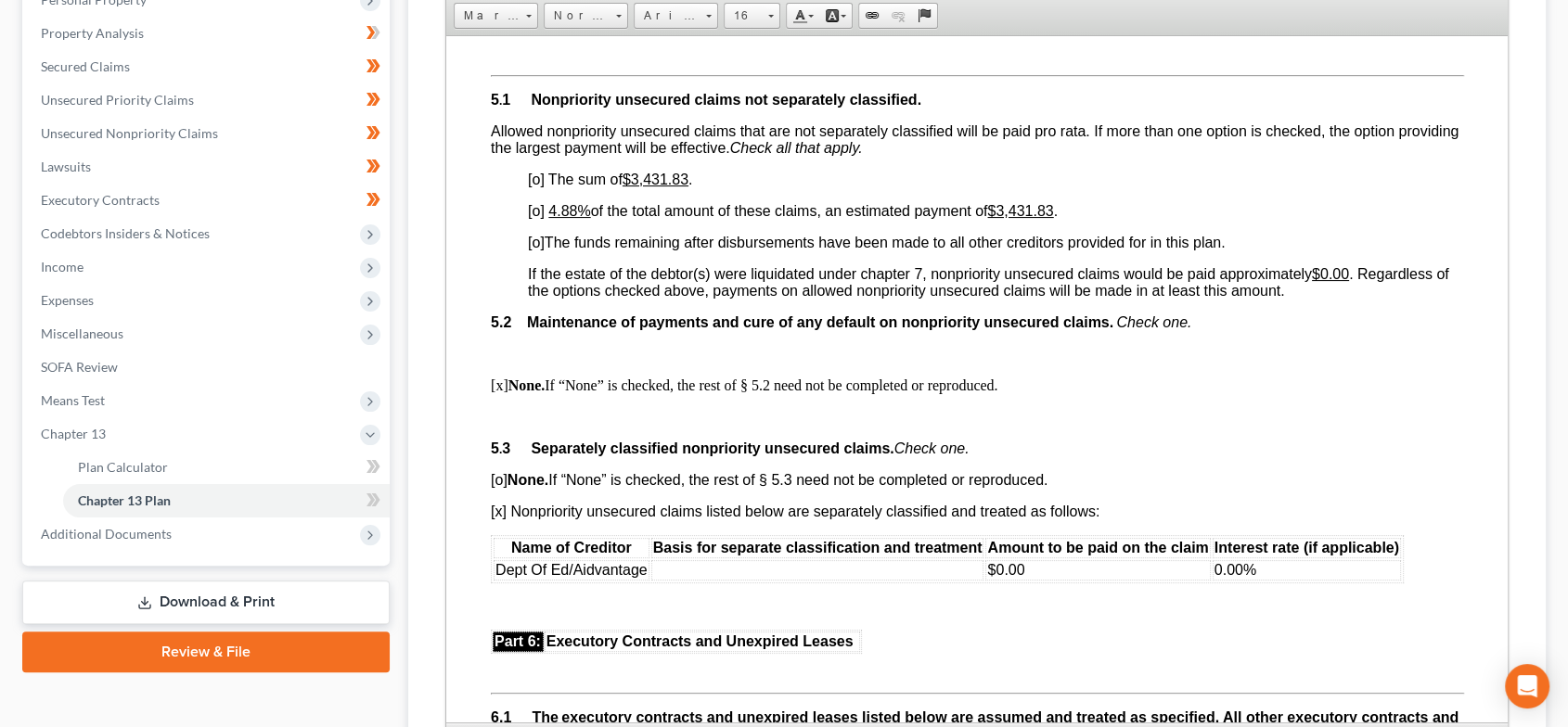
click at [535, 218] on span "[o]" at bounding box center [535, 210] width 17 height 16
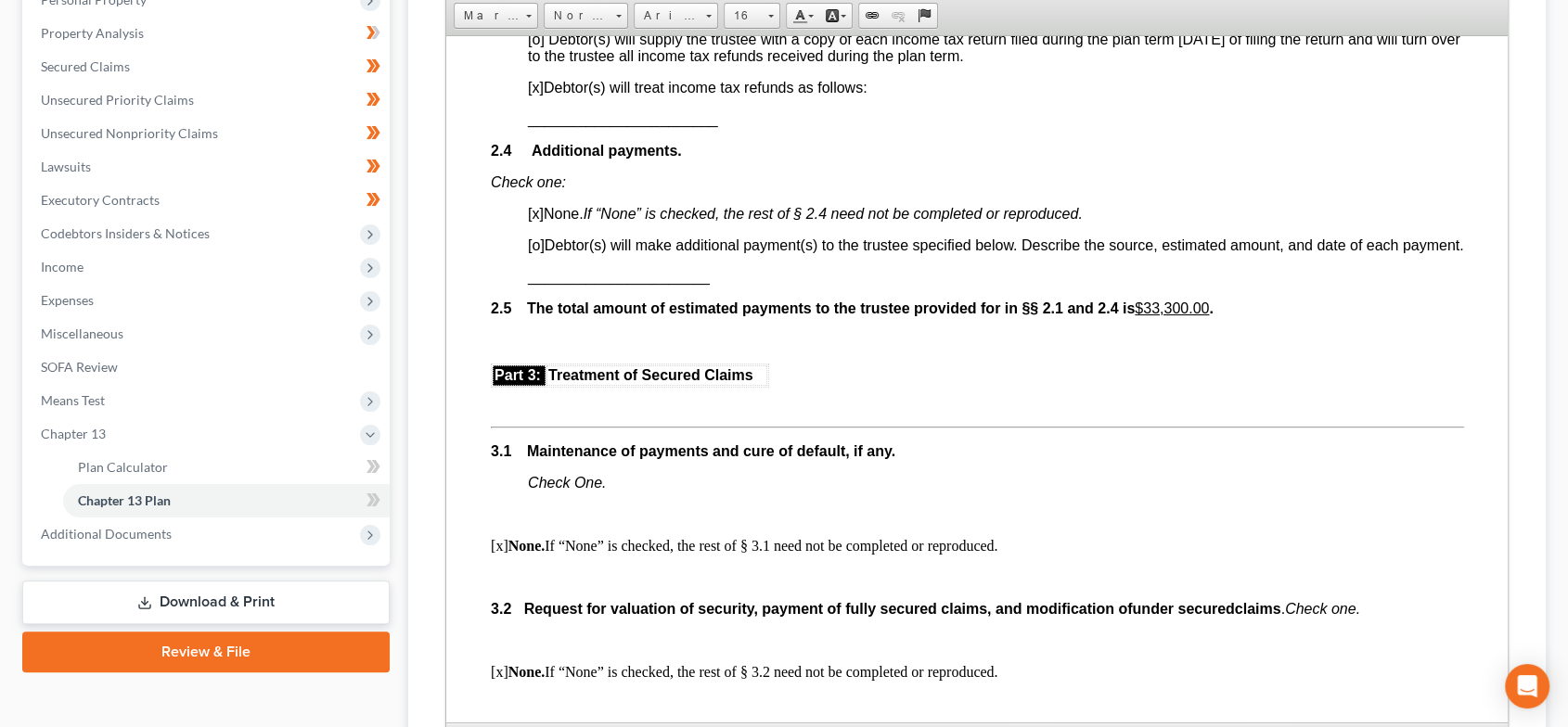
scroll to position [1512, 0]
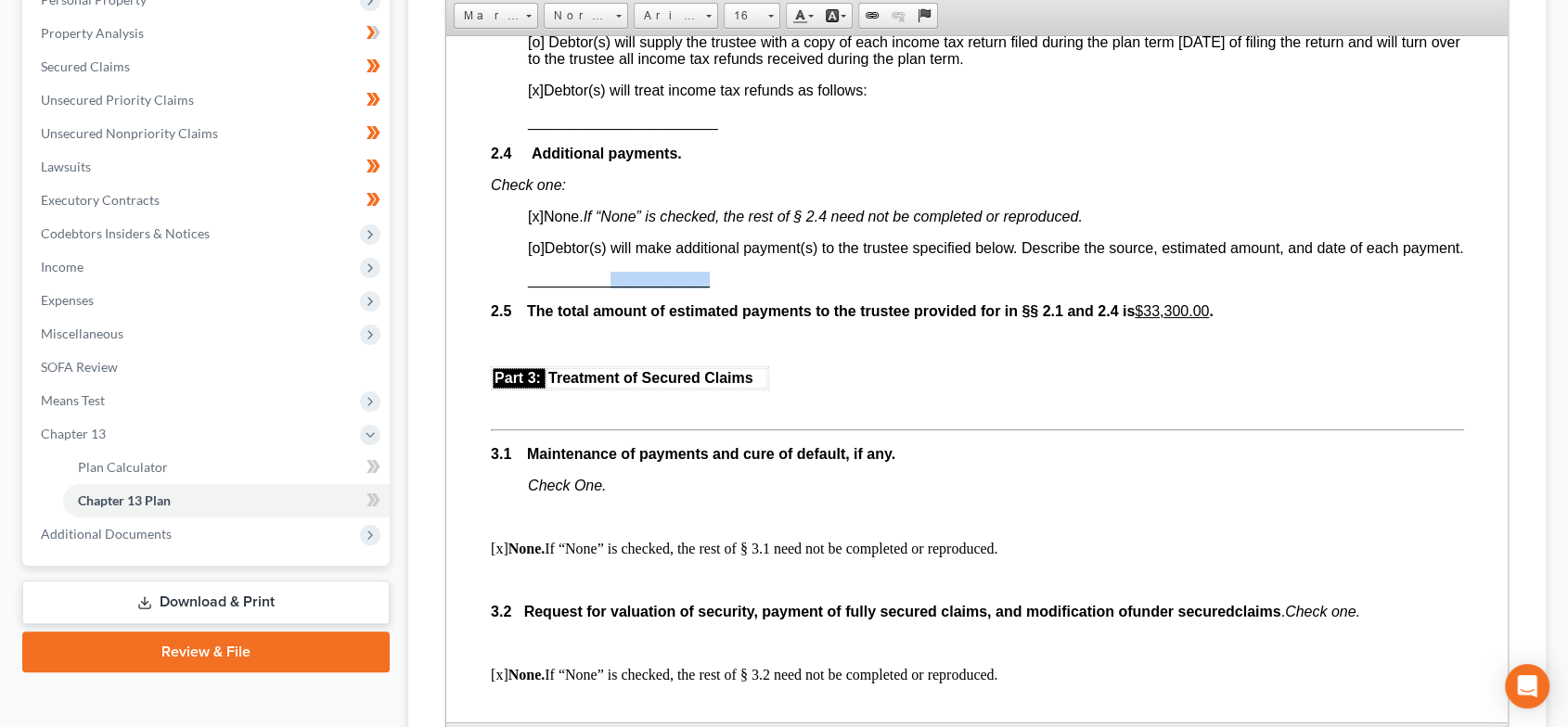
drag, startPoint x: 723, startPoint y: 329, endPoint x: 613, endPoint y: 326, distance: 110.0
click at [613, 288] on p "______________________" at bounding box center [995, 279] width 936 height 17
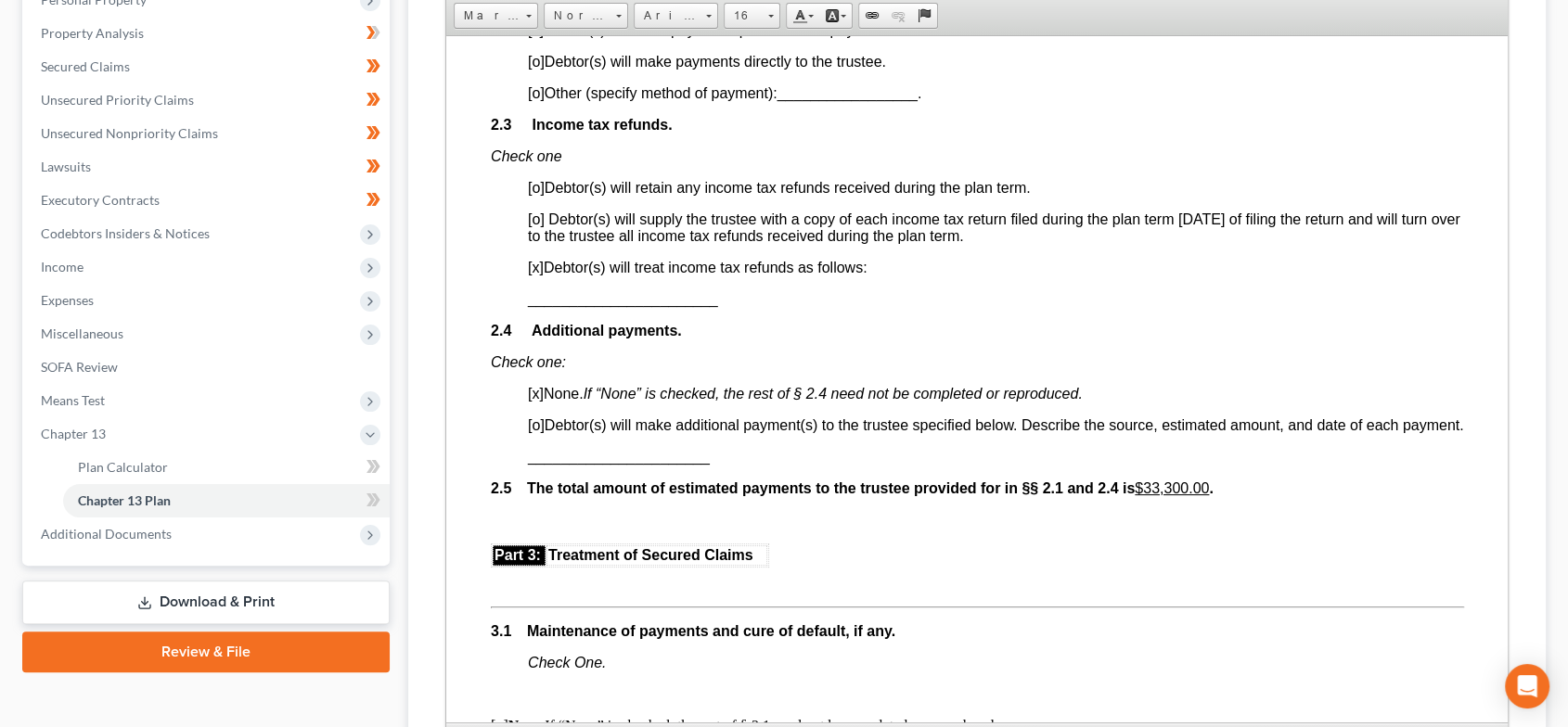
scroll to position [1306, 0]
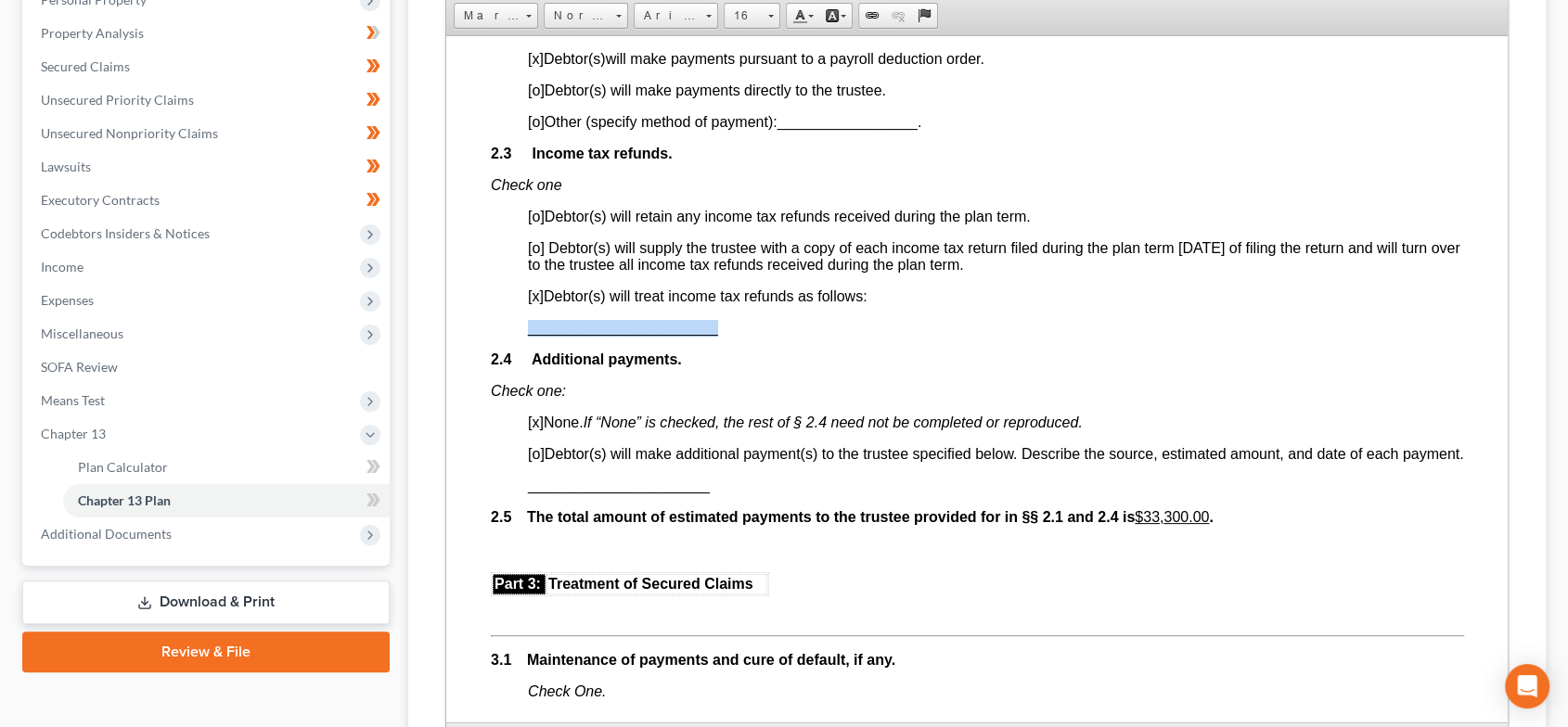
drag, startPoint x: 725, startPoint y: 357, endPoint x: 529, endPoint y: 365, distance: 196.2
click at [529, 336] on p "_______________________" at bounding box center [995, 327] width 936 height 17
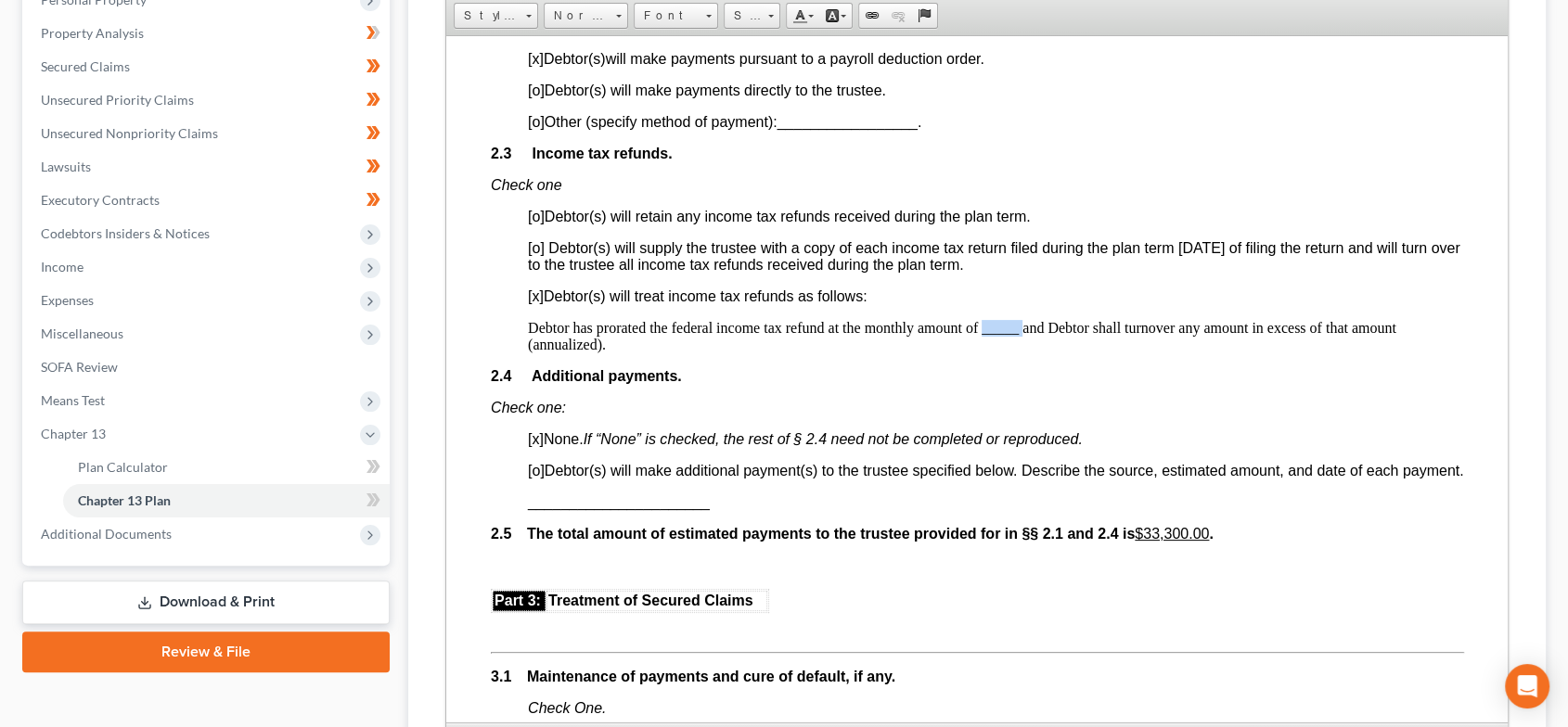
drag, startPoint x: 1019, startPoint y: 359, endPoint x: 984, endPoint y: 359, distance: 35.0
click at [984, 353] on p "Debtor has prorated the federal income tax refund at the monthly amount of ____…" at bounding box center [995, 336] width 936 height 34
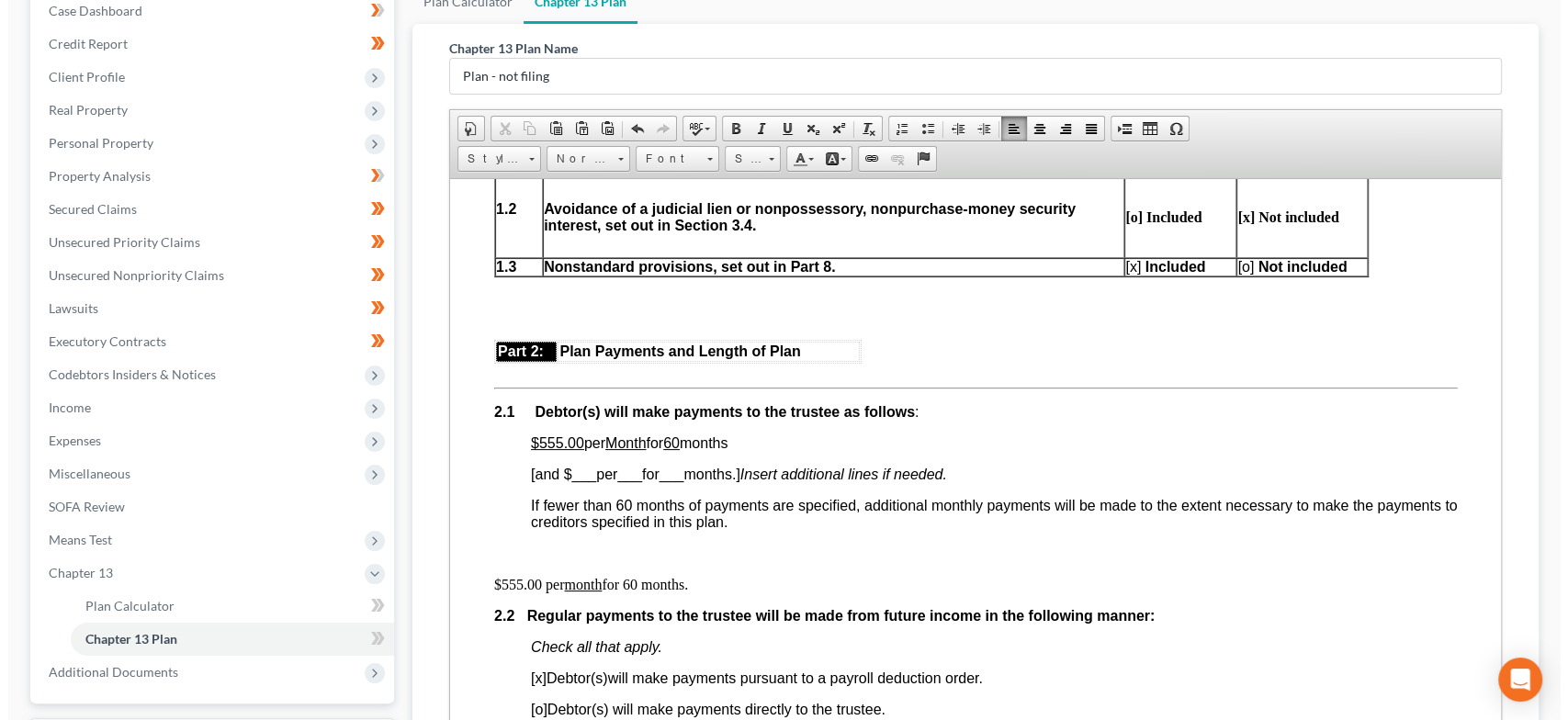
scroll to position [0, 0]
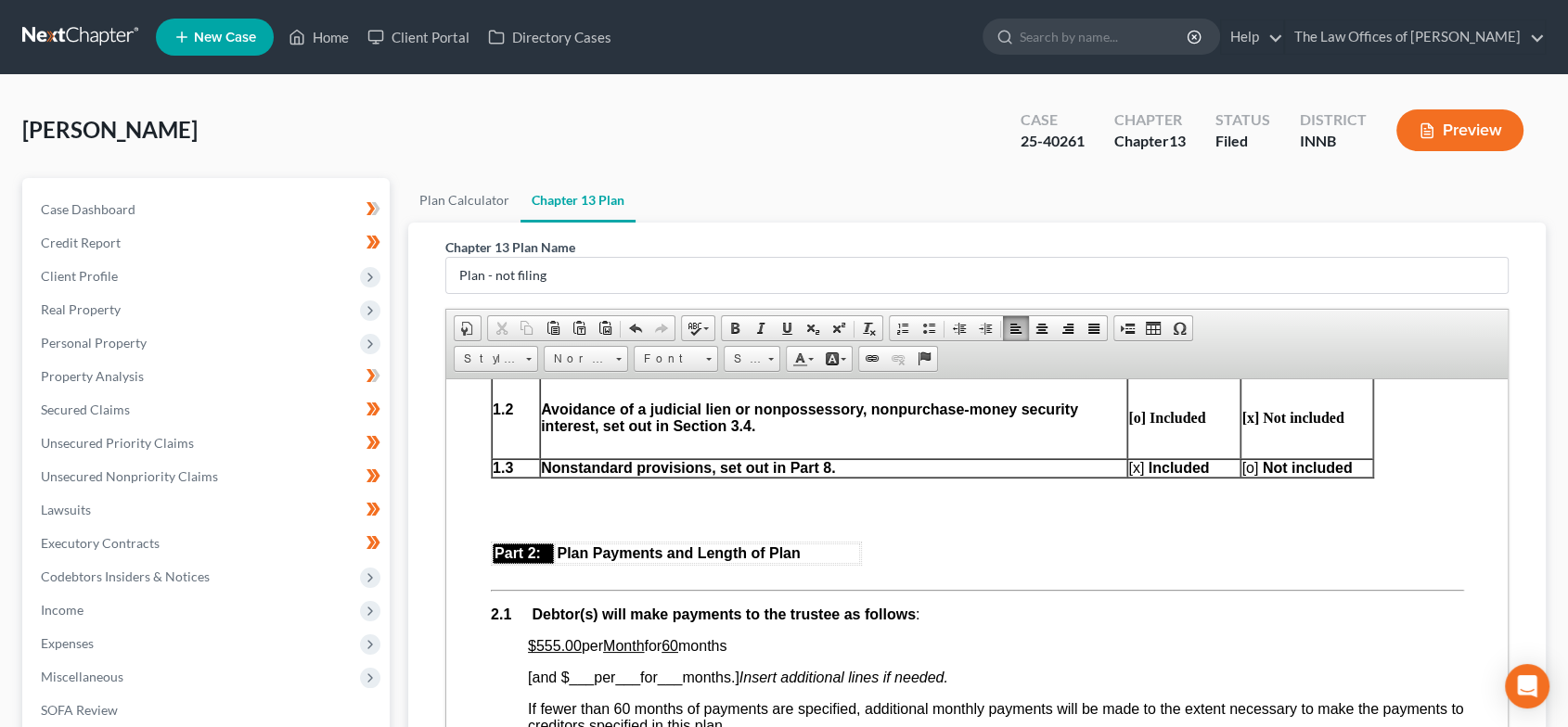
click at [1508, 117] on button "Preview" at bounding box center [1459, 130] width 127 height 42
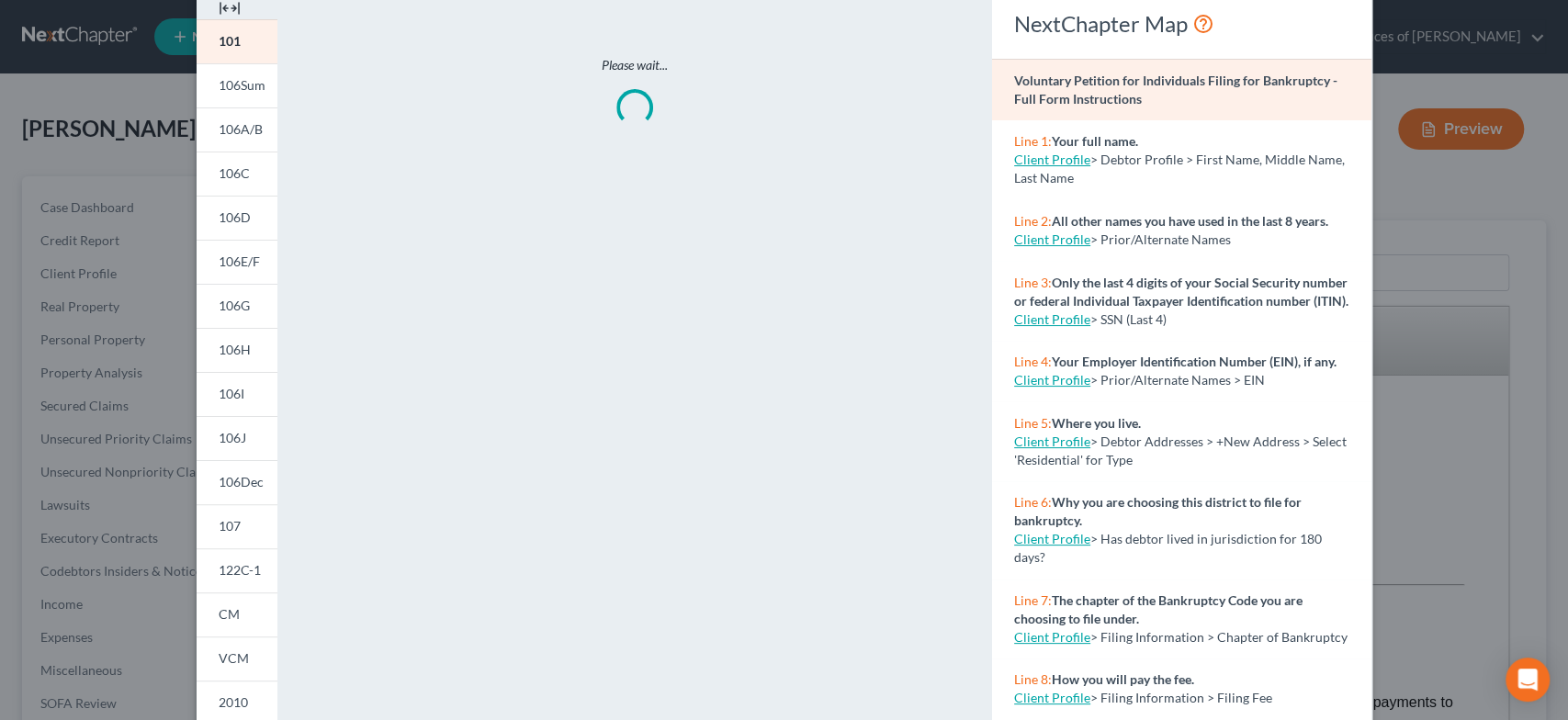
scroll to position [272, 0]
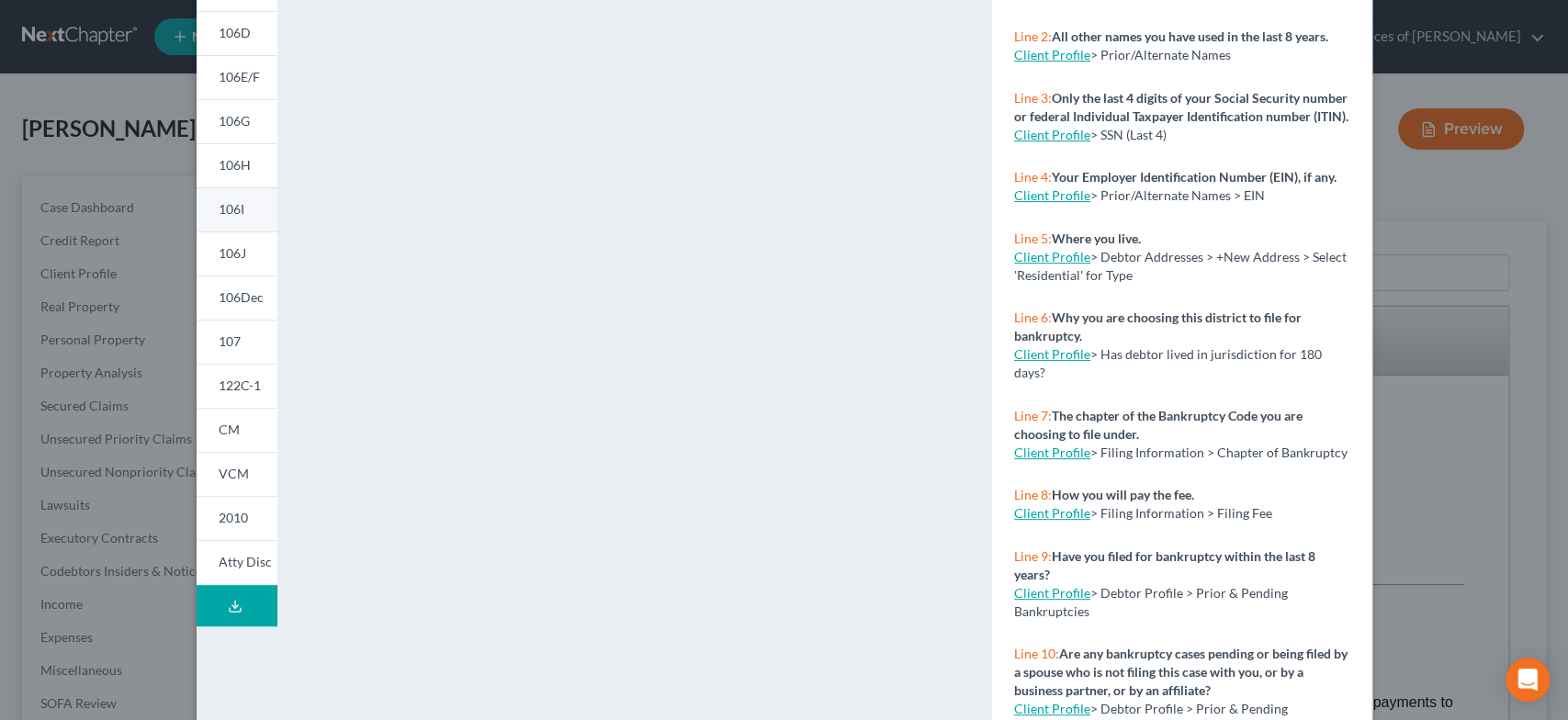
click at [236, 202] on span "106I" at bounding box center [232, 209] width 26 height 16
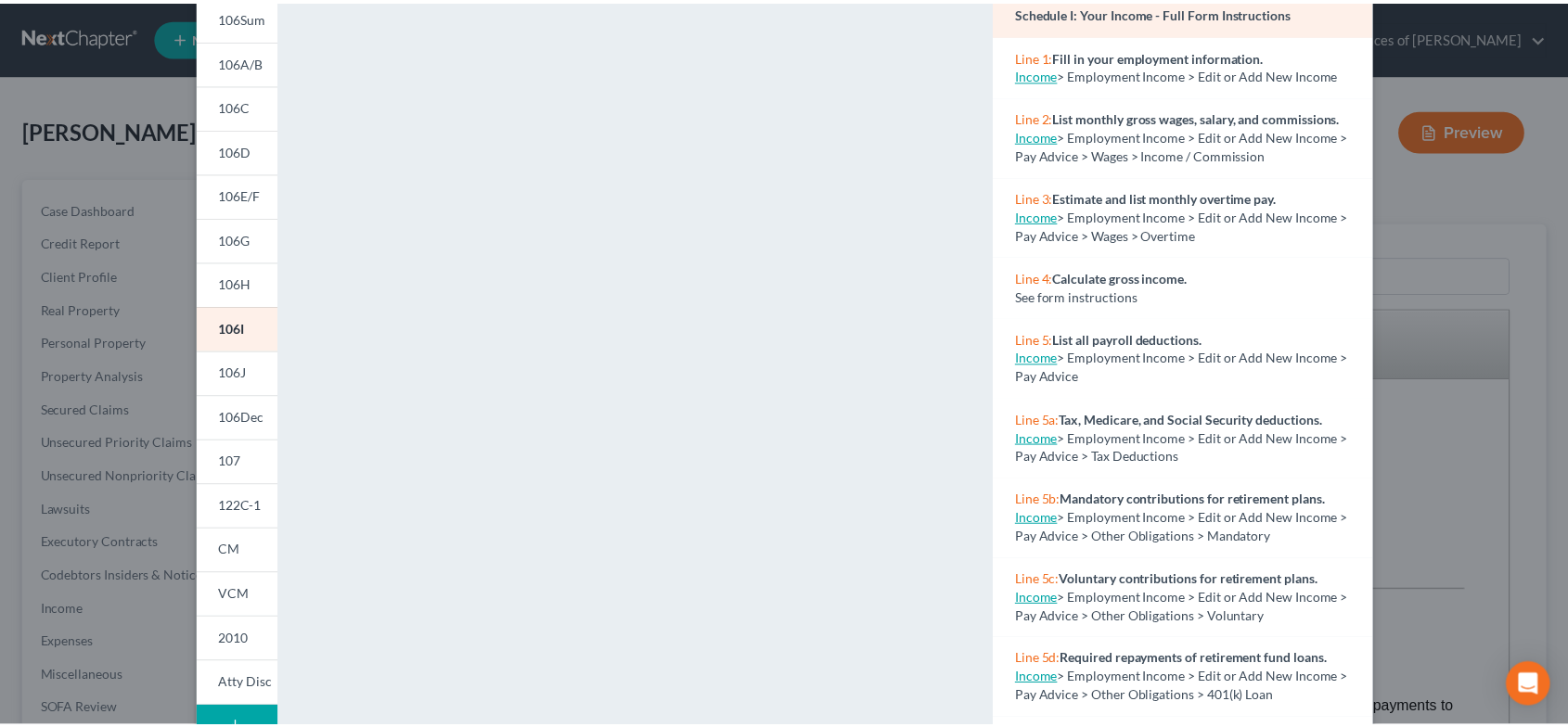
scroll to position [0, 0]
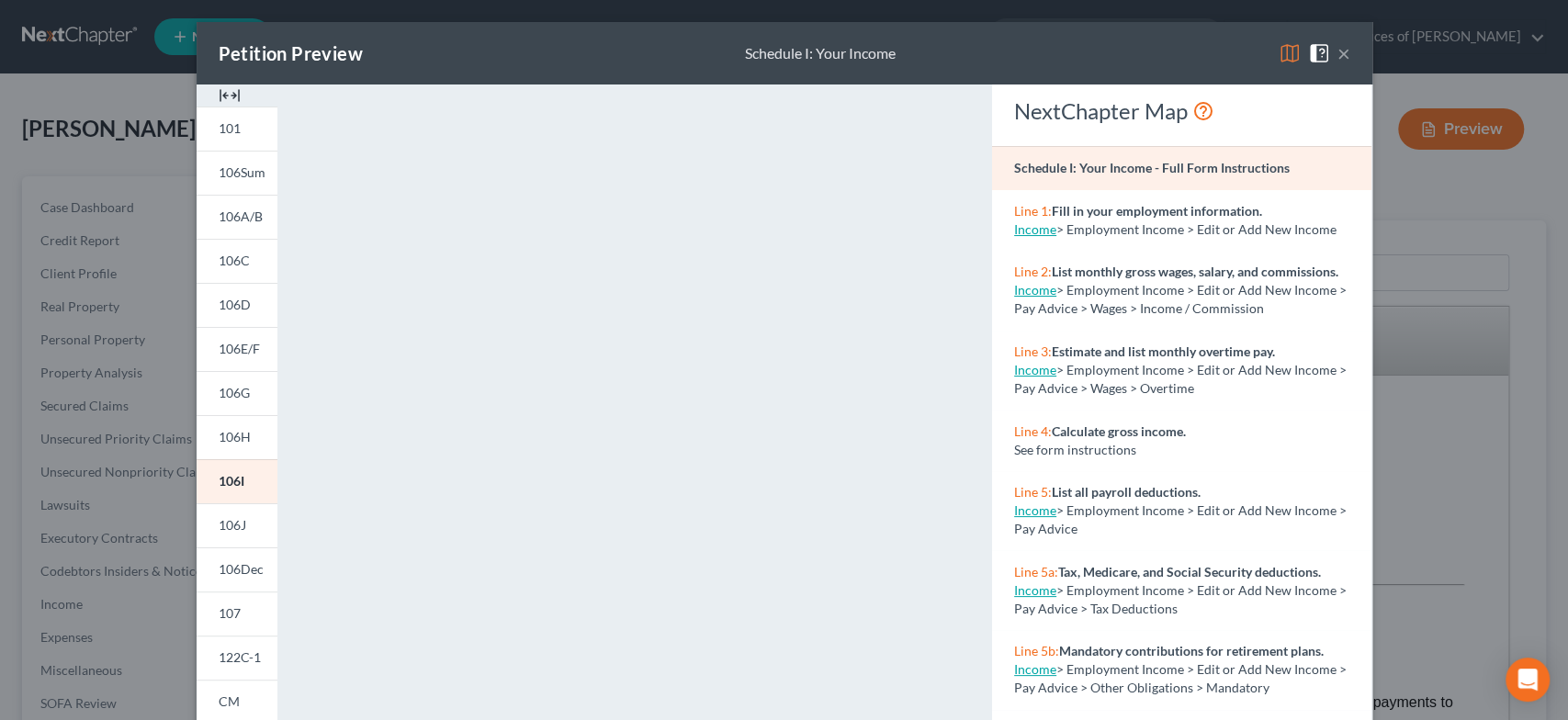
click at [1341, 52] on button "×" at bounding box center [1343, 53] width 13 height 22
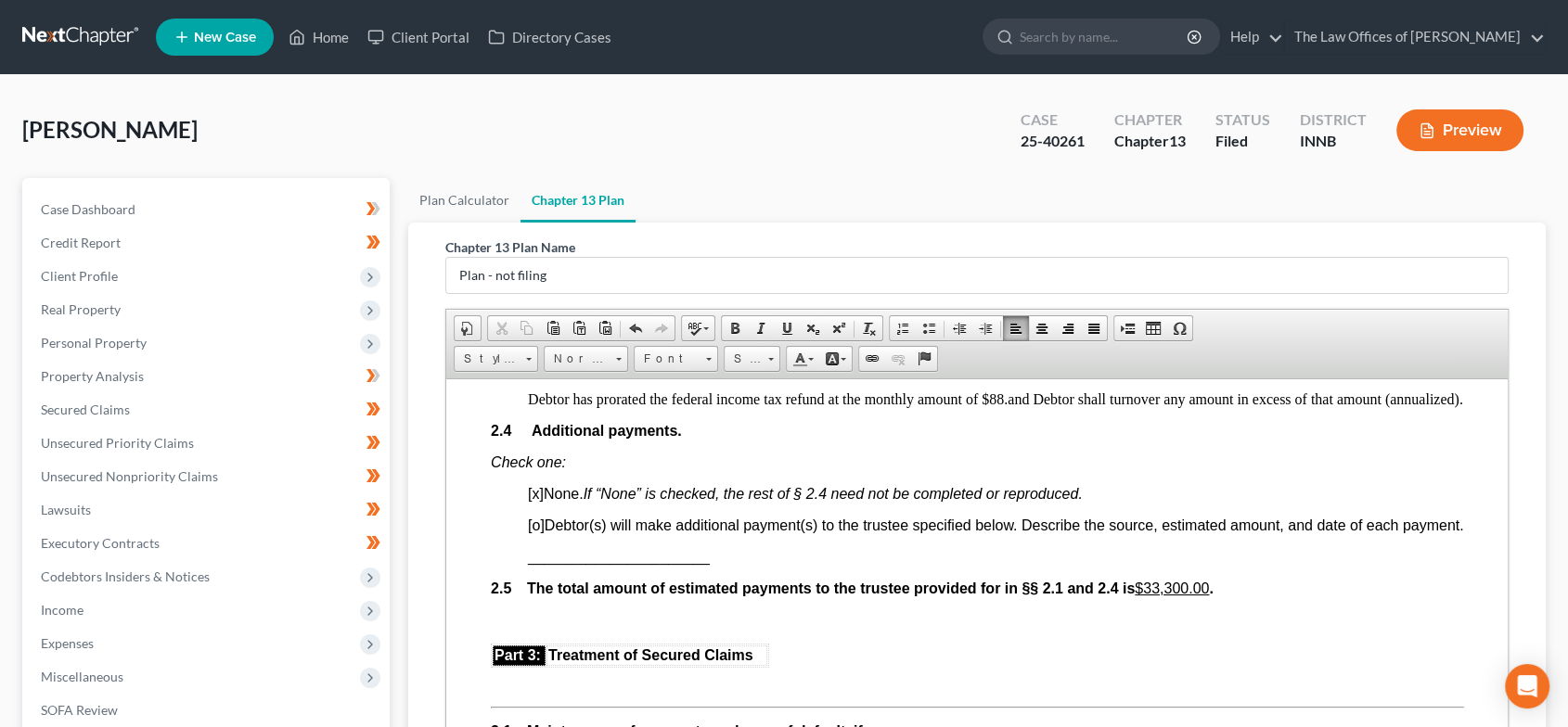
scroll to position [1512, 0]
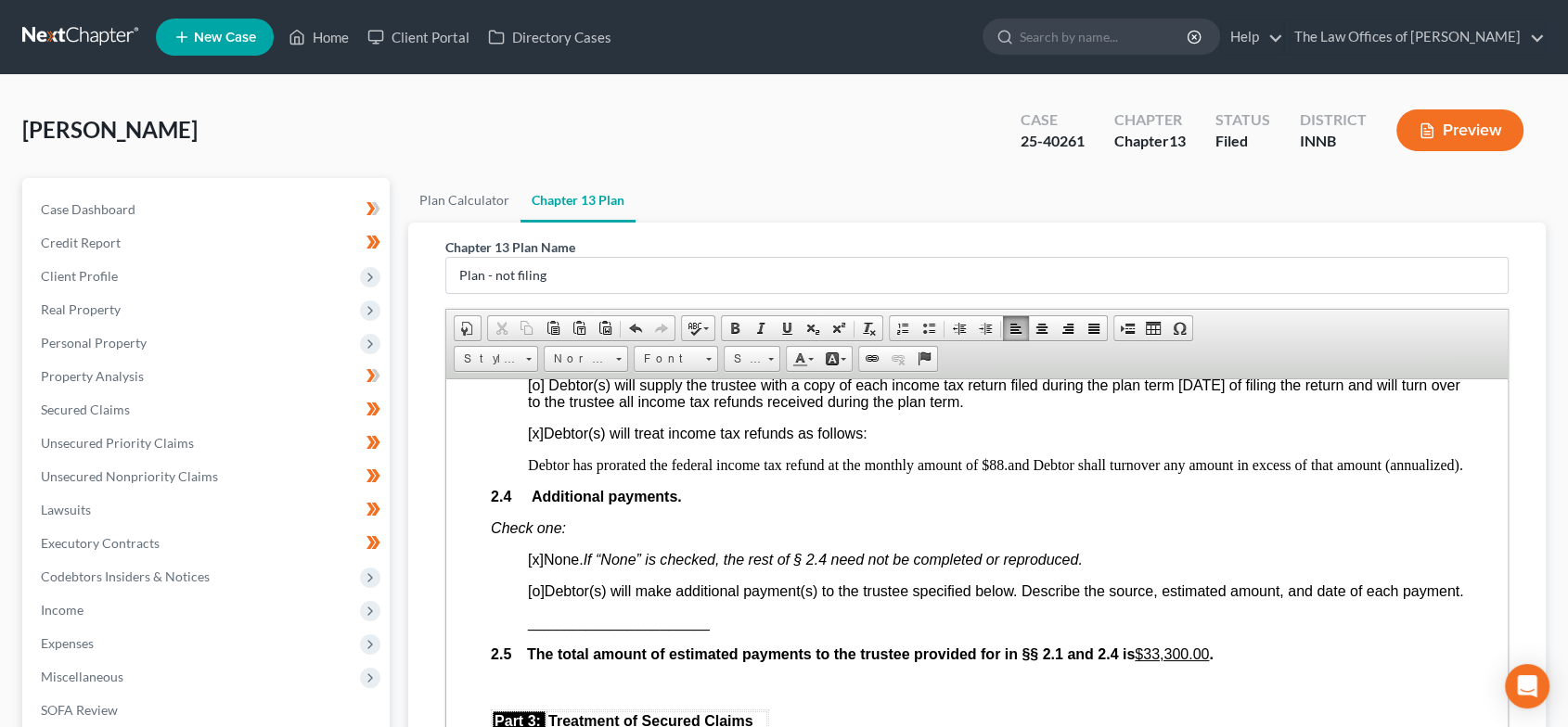
click at [1007, 473] on p "Debtor has prorated the federal income tax refund at the monthly amount of $88.…" at bounding box center [995, 464] width 936 height 17
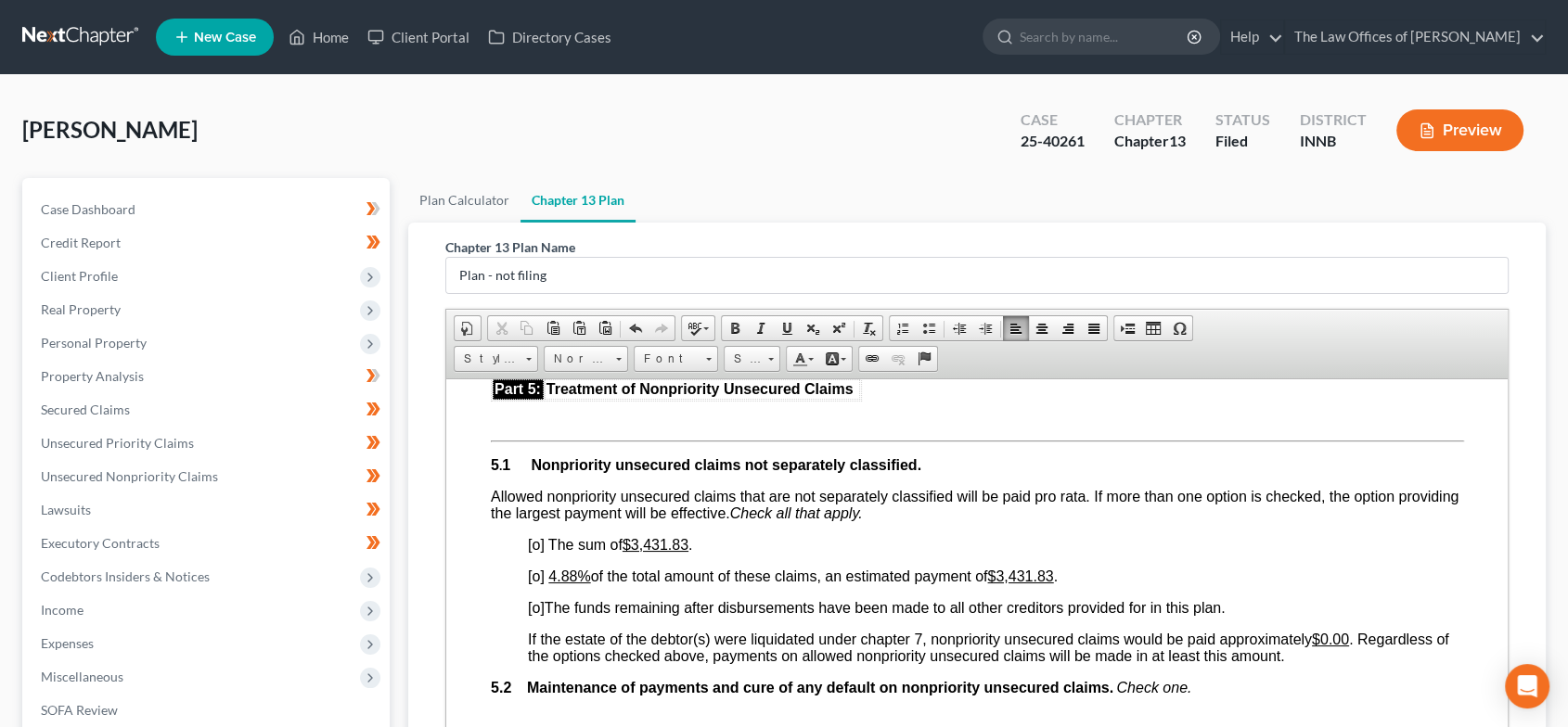
scroll to position [3917, 0]
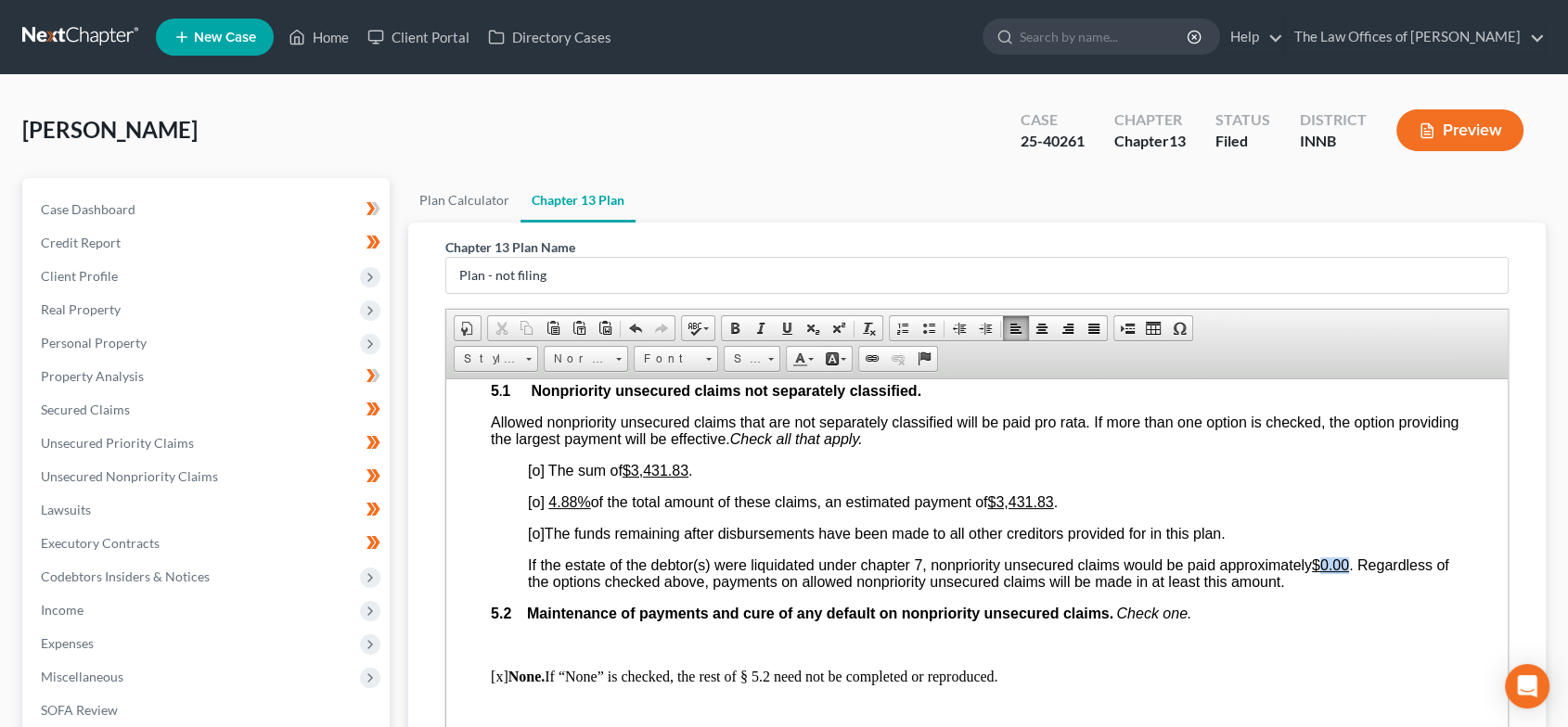
drag, startPoint x: 1355, startPoint y: 660, endPoint x: 1330, endPoint y: 659, distance: 25.0
click at [1330, 573] on u "$0.00" at bounding box center [1328, 565] width 37 height 16
click at [1348, 573] on u "$0.00" at bounding box center [1328, 565] width 37 height 16
click at [1346, 573] on u "$0.00" at bounding box center [1328, 565] width 37 height 16
drag, startPoint x: 1357, startPoint y: 664, endPoint x: 1331, endPoint y: 664, distance: 26.0
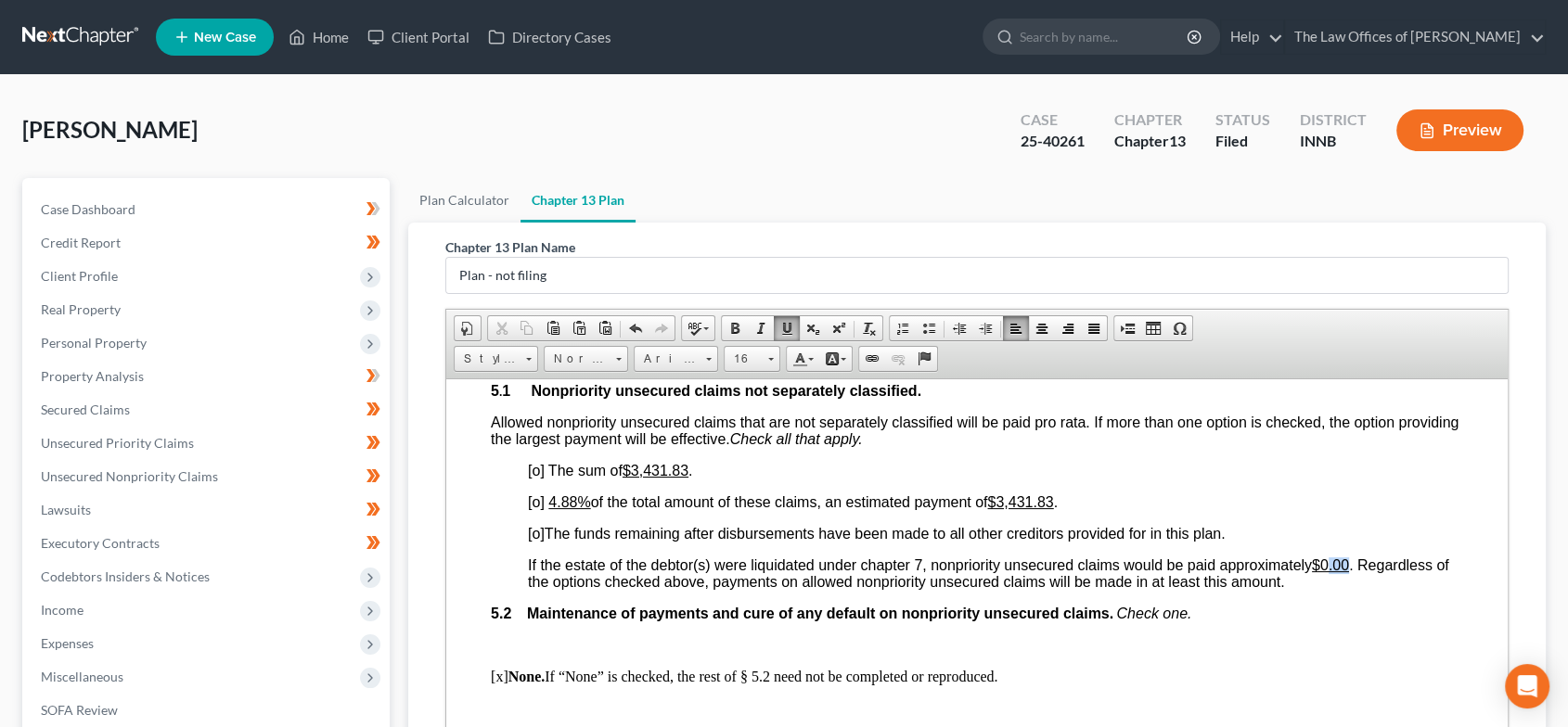
click at [1331, 590] on span "If the estate of the debtor(s) were liquidated under chapter 7, nonpriority uns…" at bounding box center [987, 573] width 921 height 33
click at [535, 541] on span "[o]" at bounding box center [535, 533] width 17 height 16
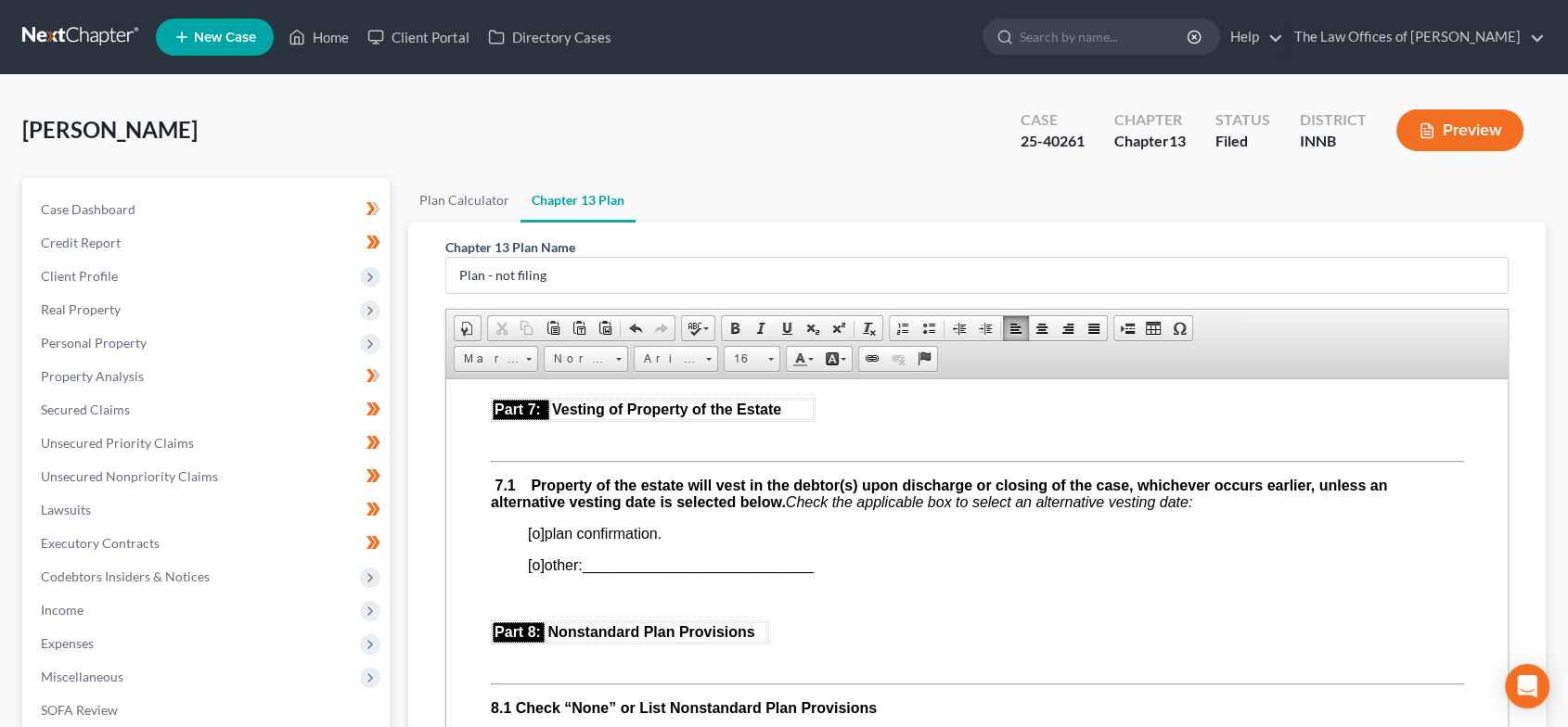
scroll to position [4880, 0]
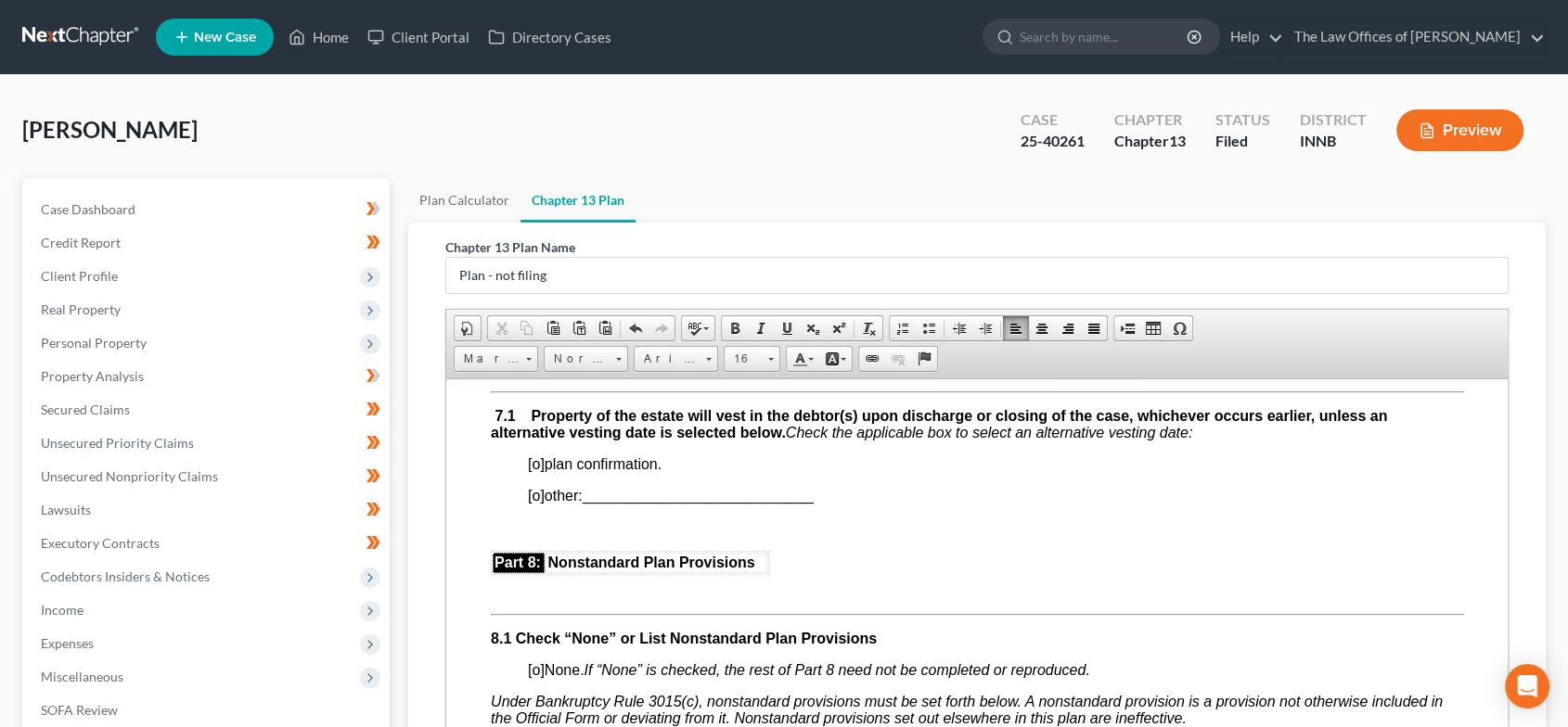
click at [537, 503] on span "[o]" at bounding box center [535, 495] width 17 height 16
drag, startPoint x: 821, startPoint y: 638, endPoint x: 590, endPoint y: 628, distance: 231.2
click at [590, 504] on p "[X ] other: ____________________________" at bounding box center [995, 495] width 936 height 17
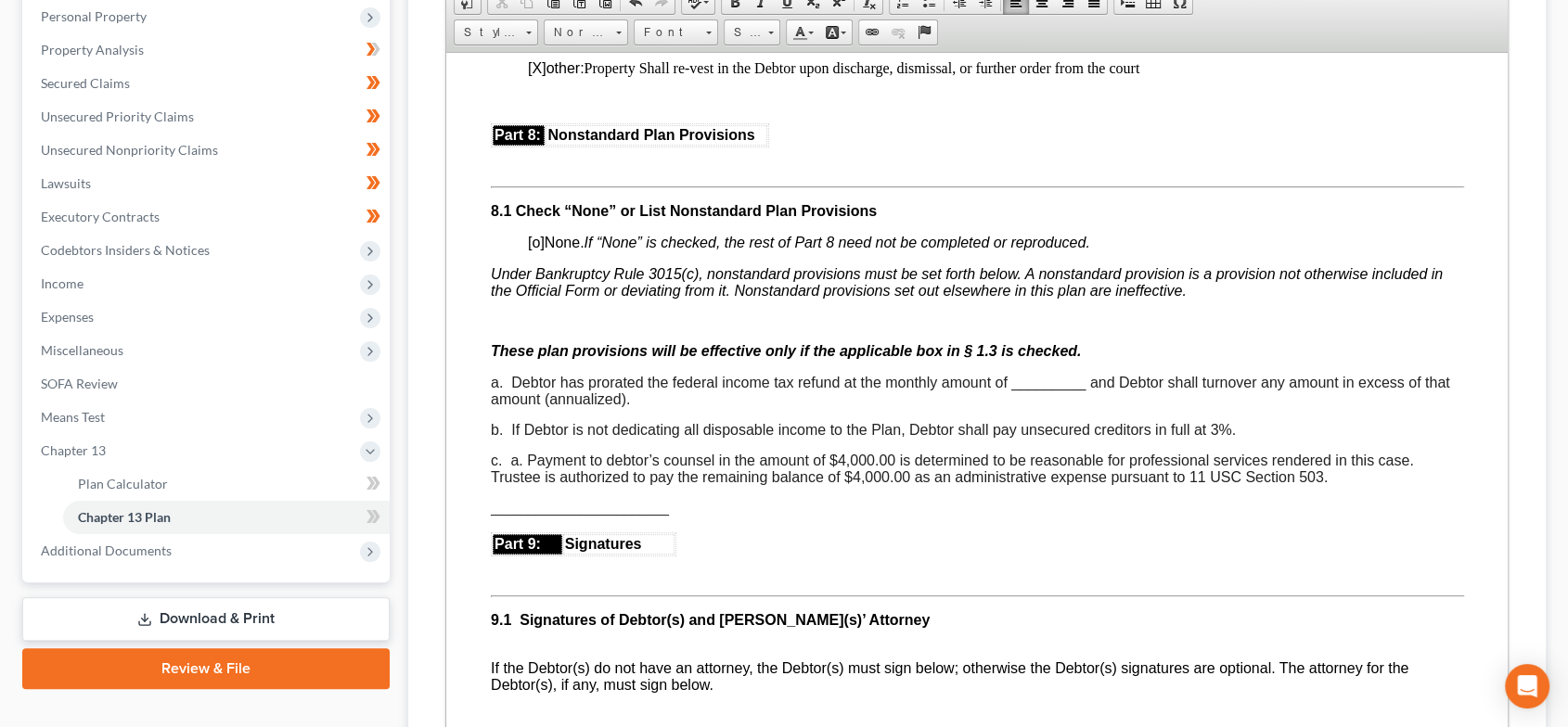
scroll to position [5016, 0]
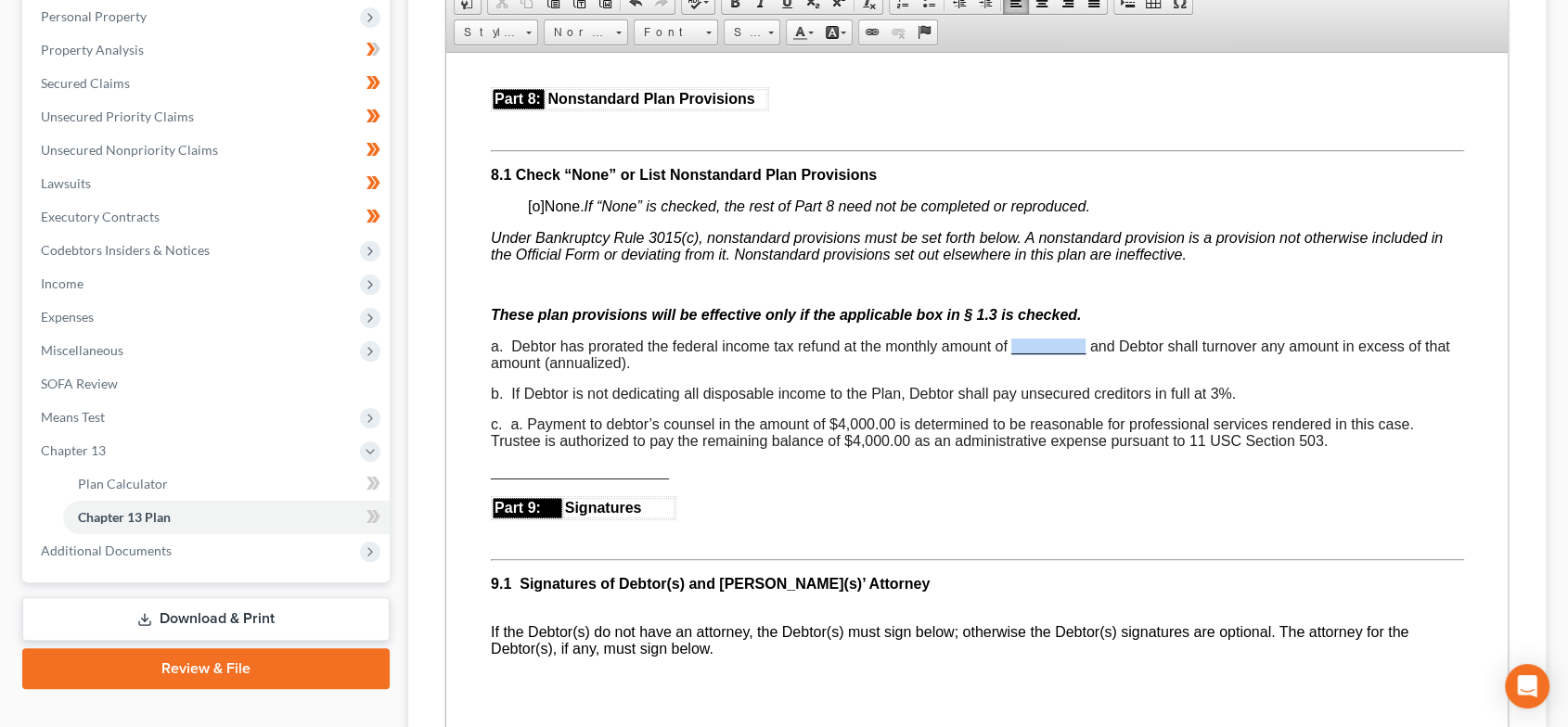
drag, startPoint x: 1084, startPoint y: 482, endPoint x: 1008, endPoint y: 482, distance: 76.0
click at [1008, 370] on span "a. Debtor has prorated the federal income tax refund at the monthly amount of _…" at bounding box center [969, 354] width 959 height 33
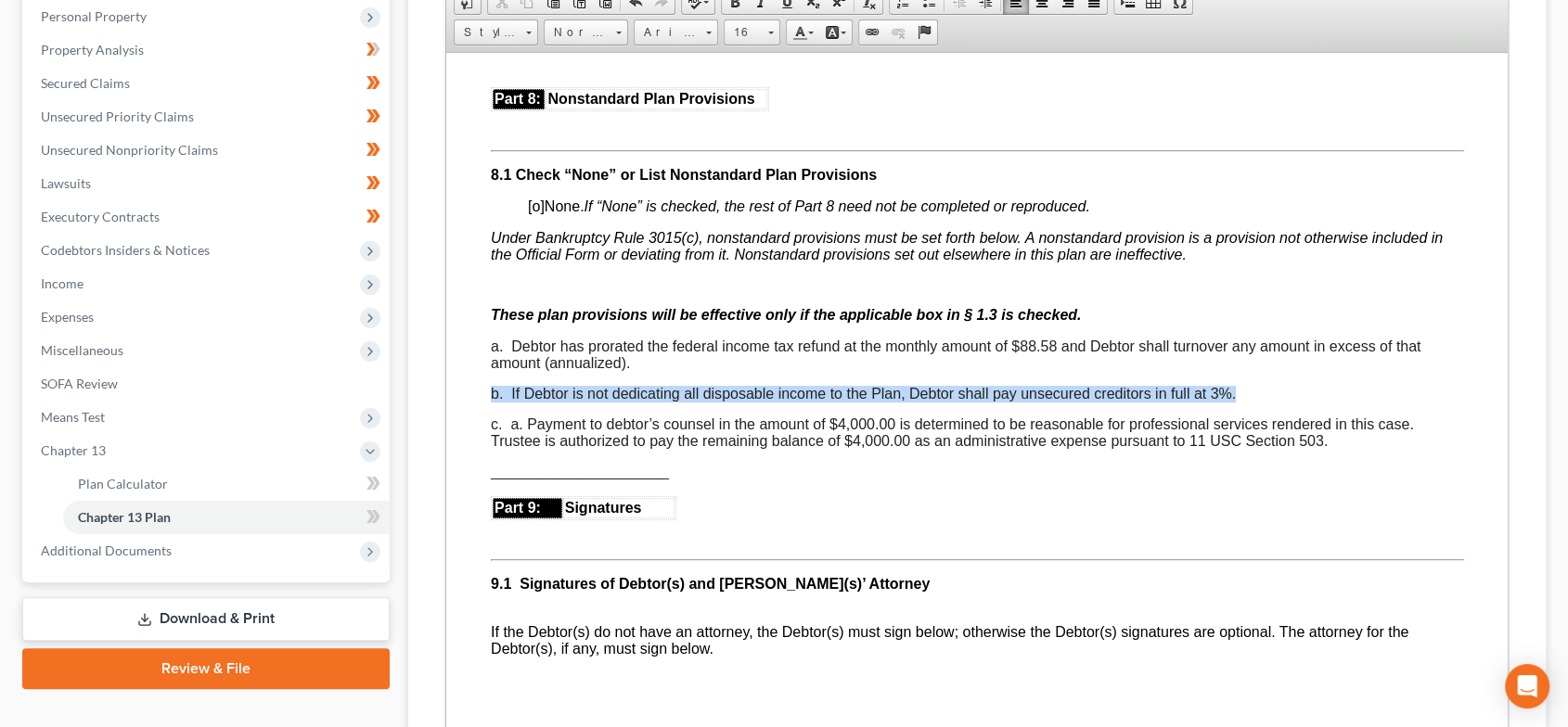
drag, startPoint x: 1211, startPoint y: 528, endPoint x: 481, endPoint y: 526, distance: 730.0
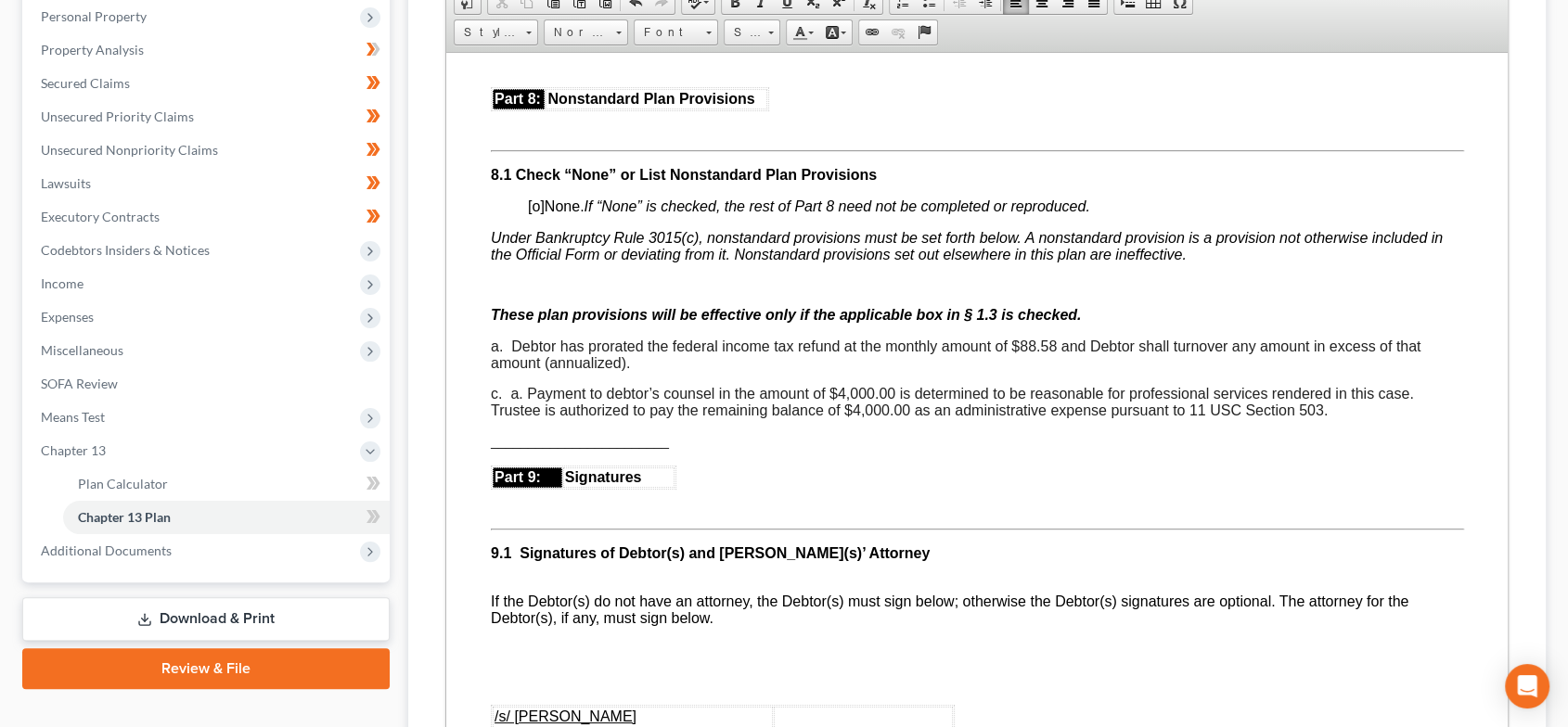
click at [493, 417] on span "c. a. Payment to debtor’s counsel in the amount of $4,000.00 is determined to b…" at bounding box center [953, 401] width 927 height 33
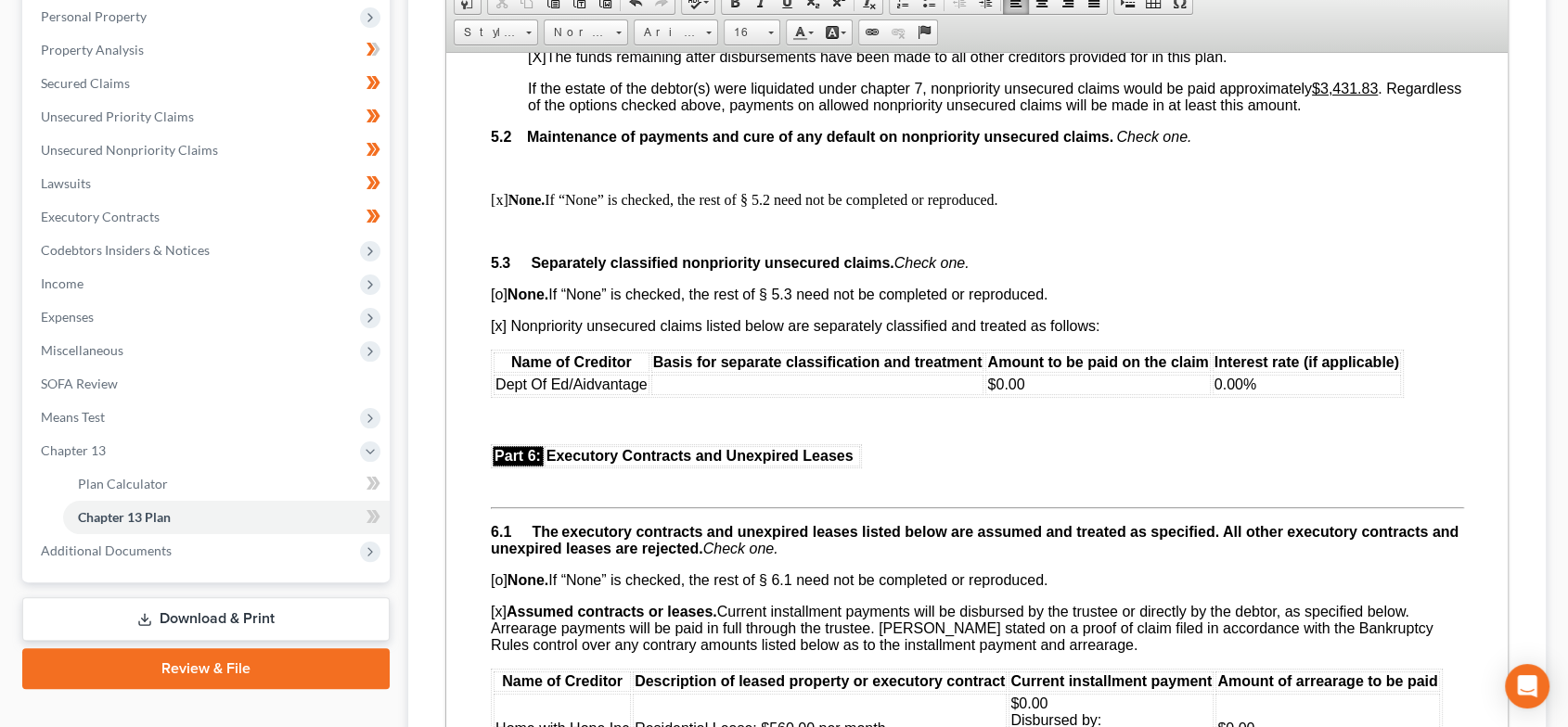
scroll to position [4123, 0]
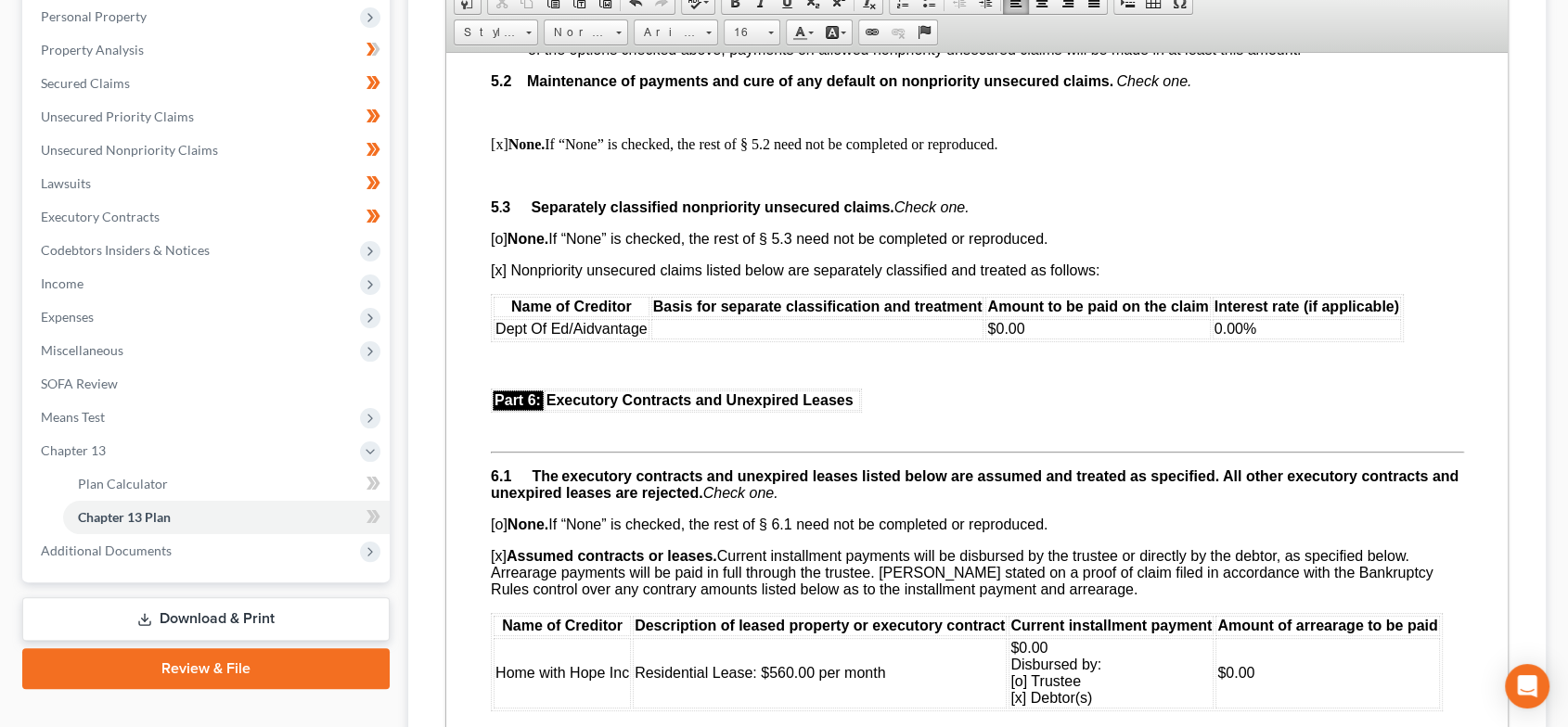
click at [729, 339] on td at bounding box center [816, 329] width 333 height 20
drag, startPoint x: 495, startPoint y: 447, endPoint x: 1282, endPoint y: 459, distance: 787.1
click at [1282, 339] on tr "Dept Of Ed/Aidvantage Long-term Student Loan $0.00 0.00%" at bounding box center [946, 329] width 907 height 20
click at [499, 278] on span "[x] Nonpriority unsecured claims listed below are separately classified and tre…" at bounding box center [793, 270] width 608 height 16
click at [500, 246] on span "[o] None. If “None” is checked, the rest of § 5.3 need not be completed or repr…" at bounding box center [768, 238] width 557 height 16
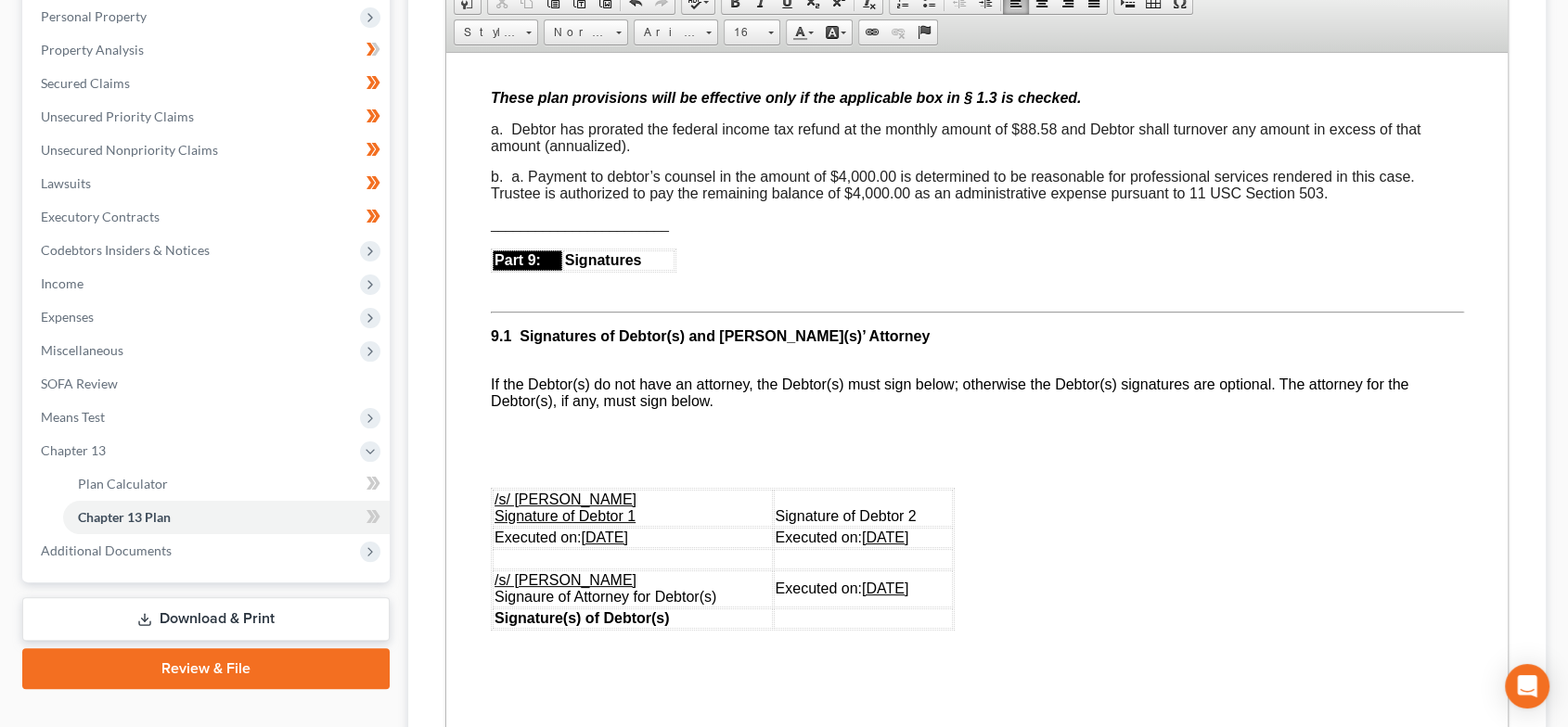
scroll to position [5292, 0]
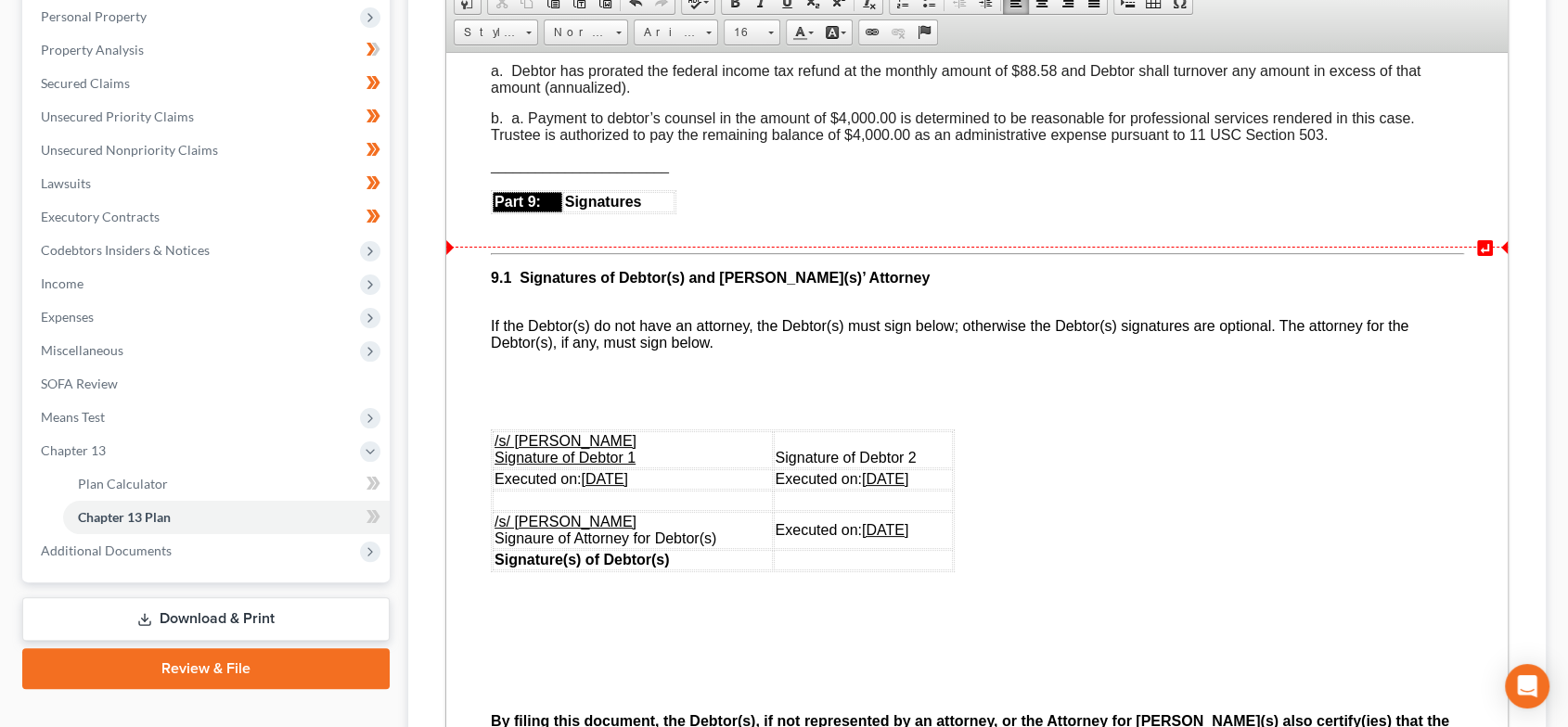
click at [524, 142] on span "b. a. Payment to debtor’s counsel in the amount of $4,000.00 is determined to b…" at bounding box center [954, 125] width 928 height 33
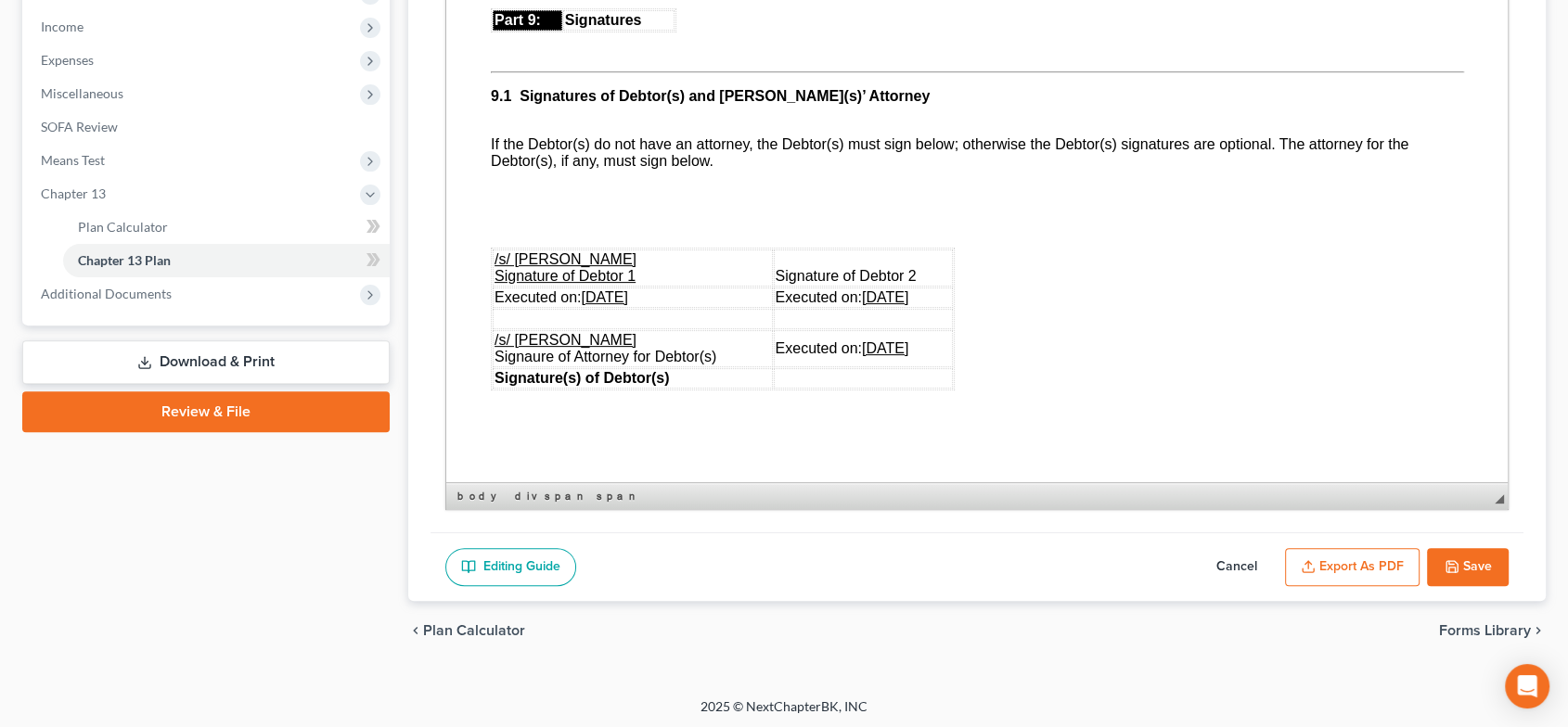
scroll to position [4886, 0]
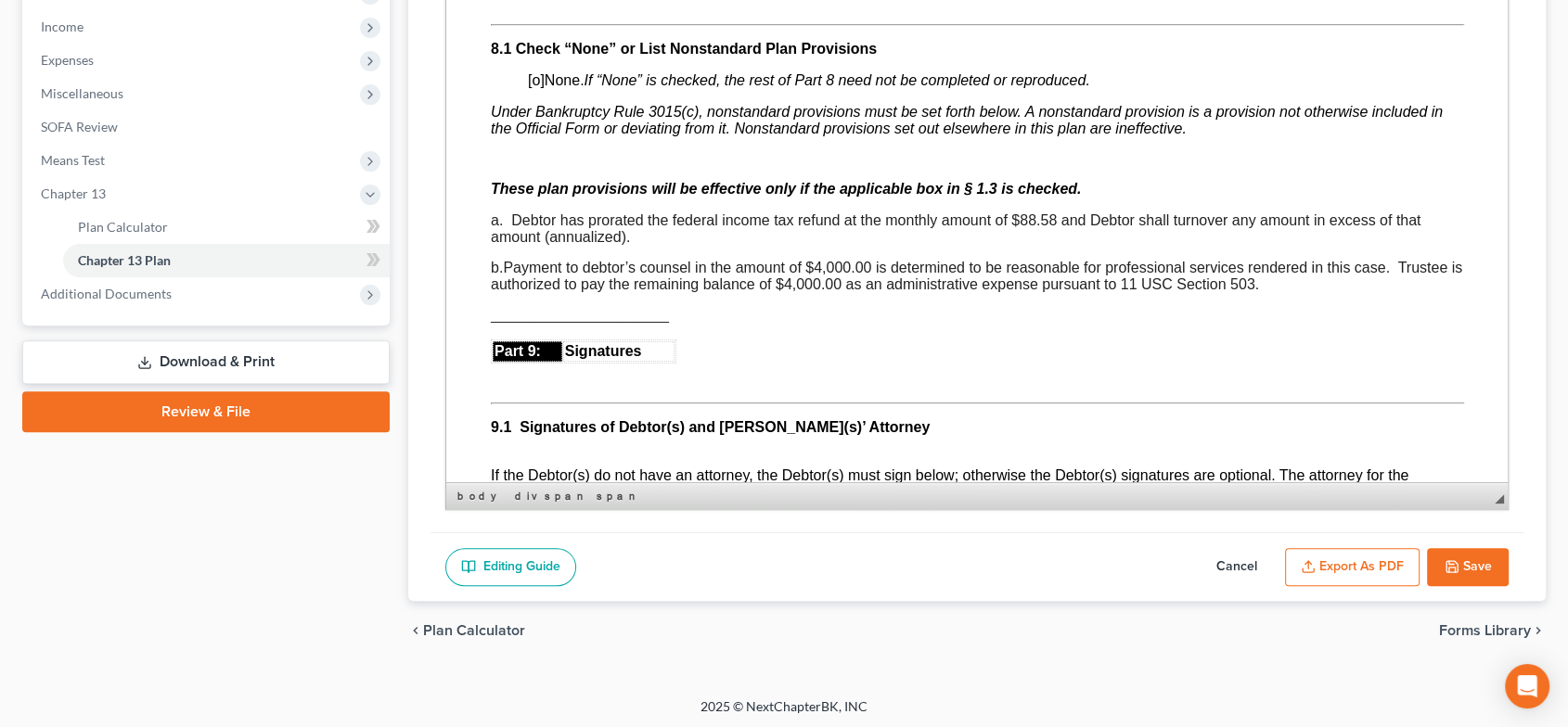
click at [1483, 573] on button "Save" at bounding box center [1467, 568] width 82 height 39
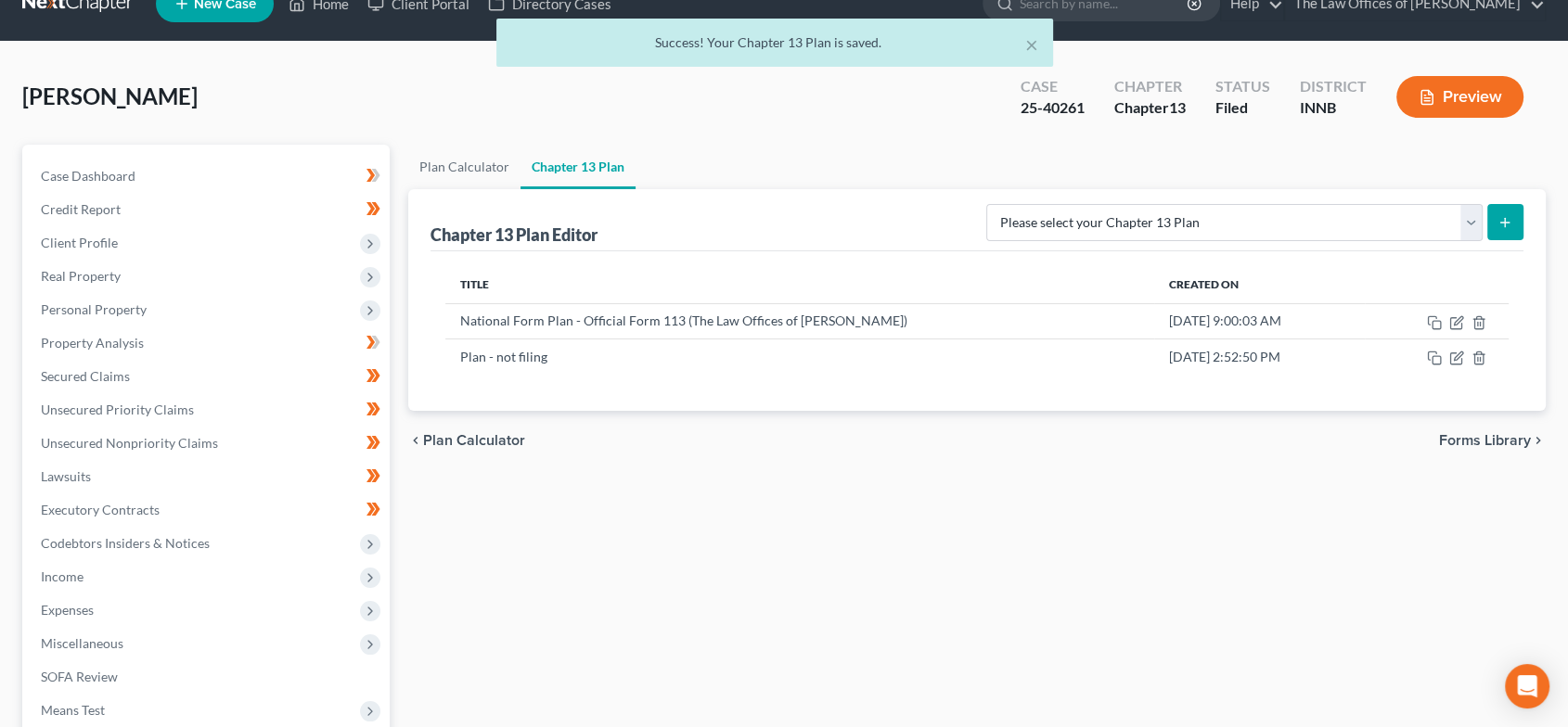
scroll to position [0, 0]
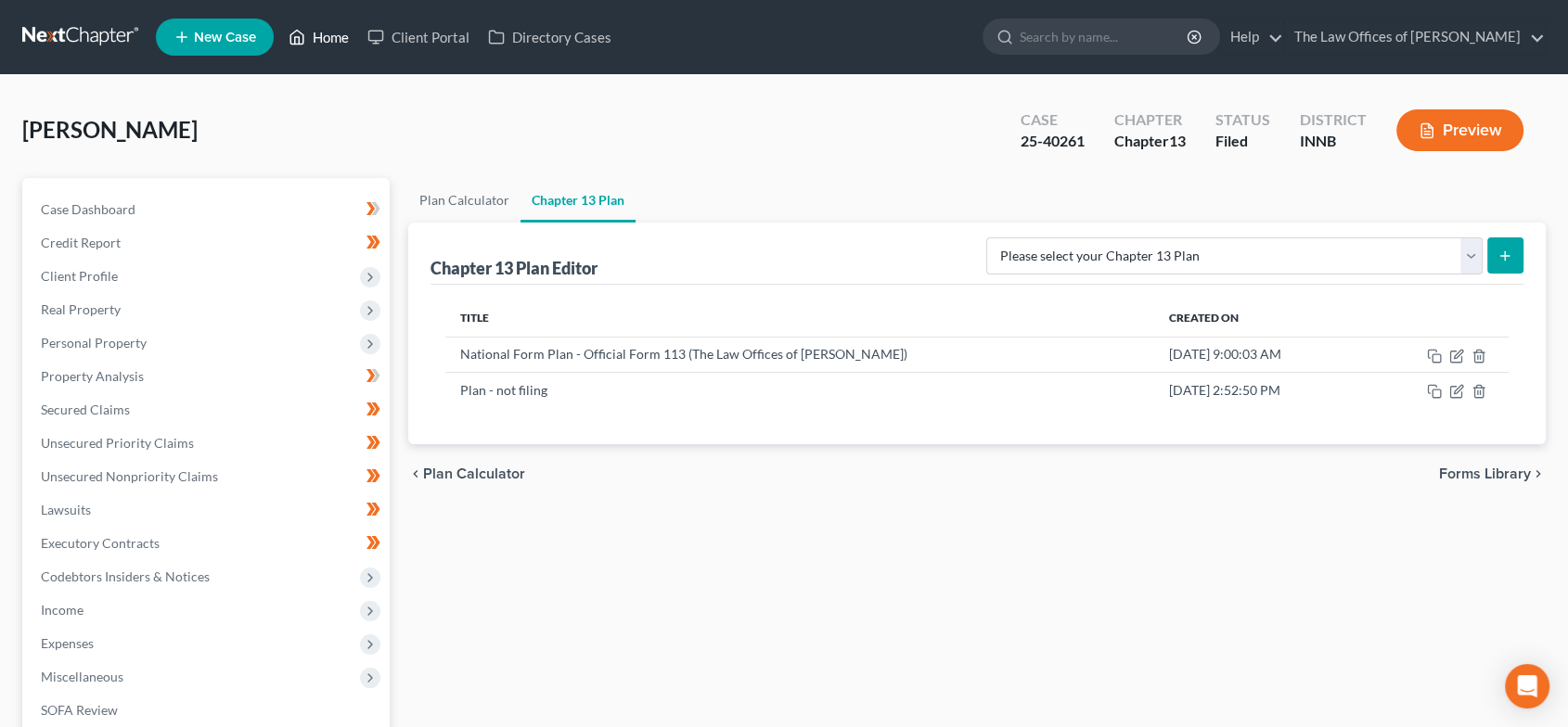
click at [323, 23] on link "Home" at bounding box center [318, 37] width 79 height 34
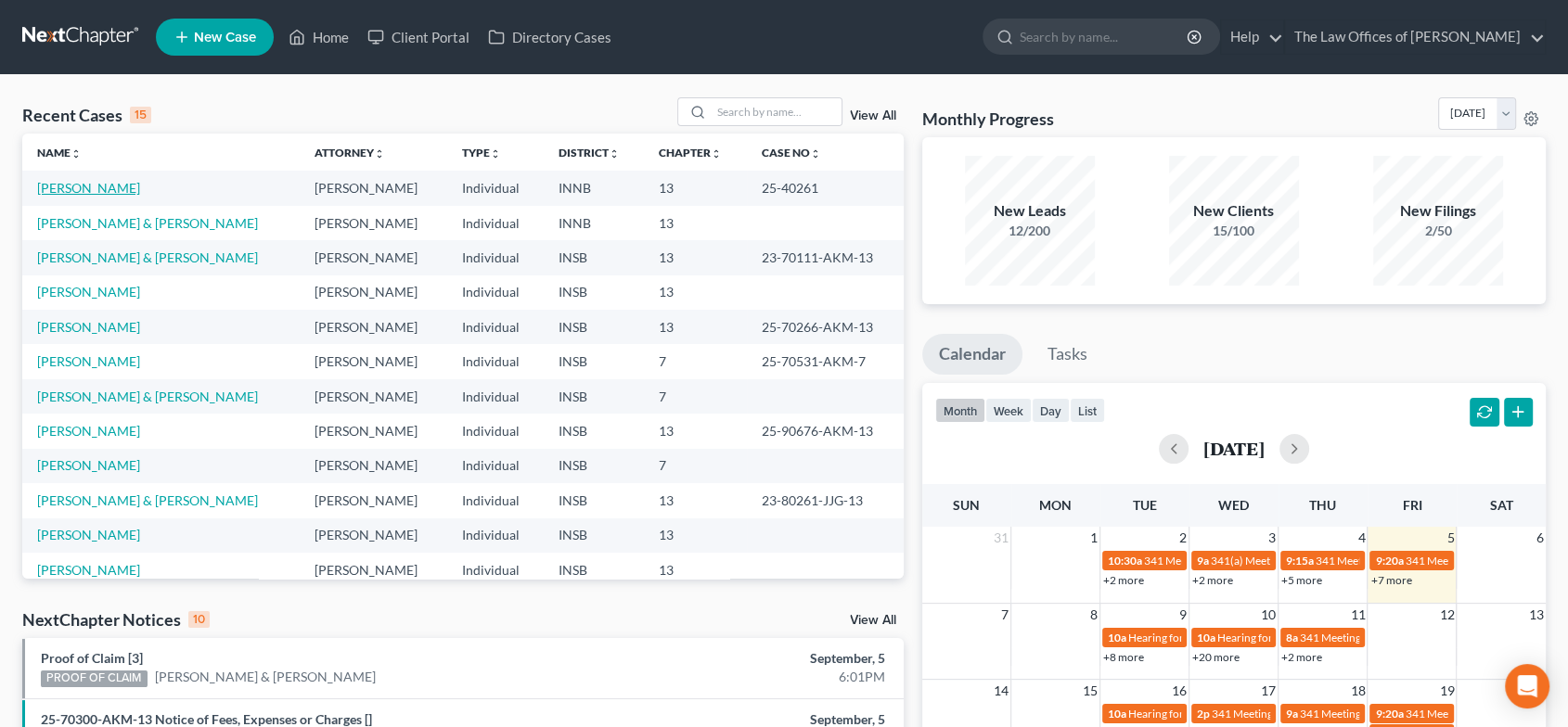
click at [107, 186] on link "Willett, Jacob" at bounding box center [88, 188] width 103 height 16
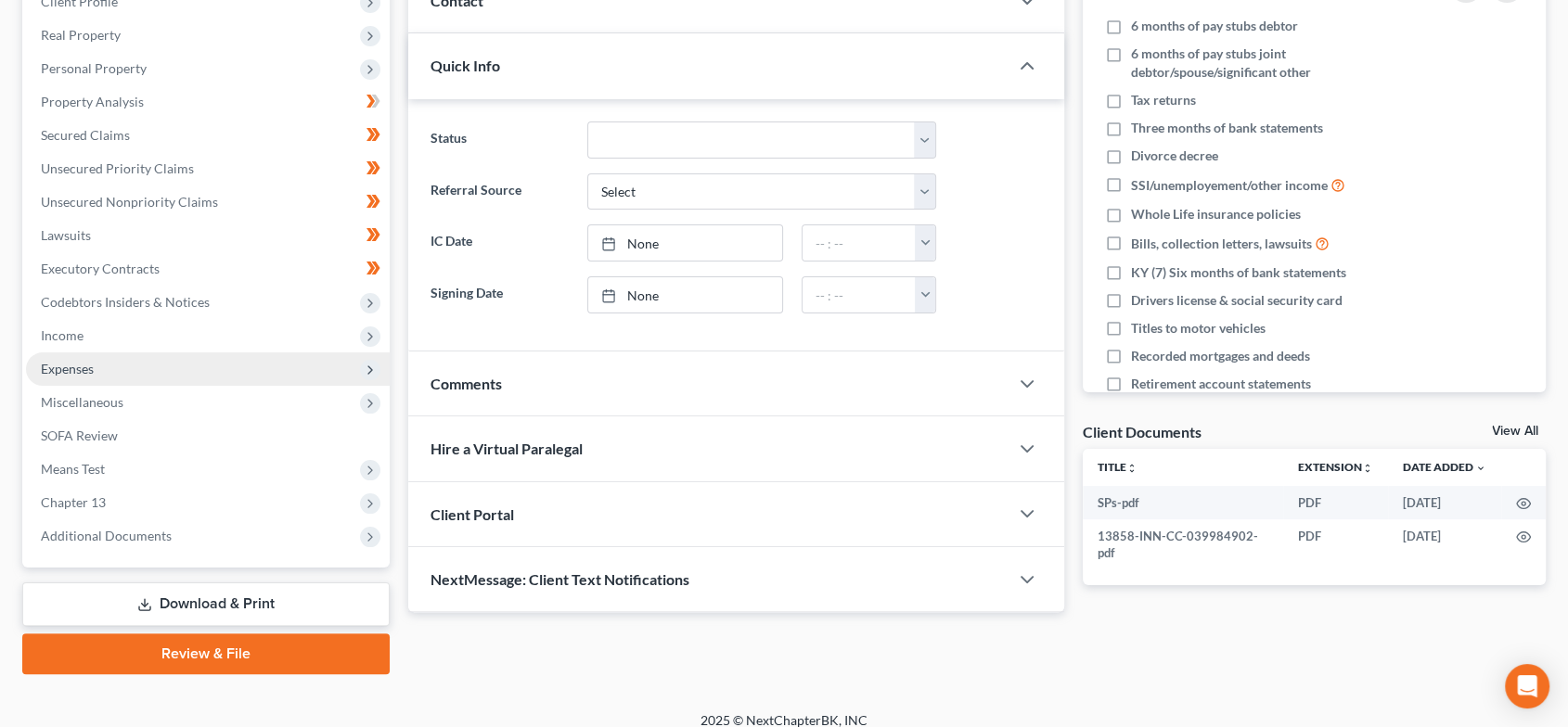
scroll to position [291, 0]
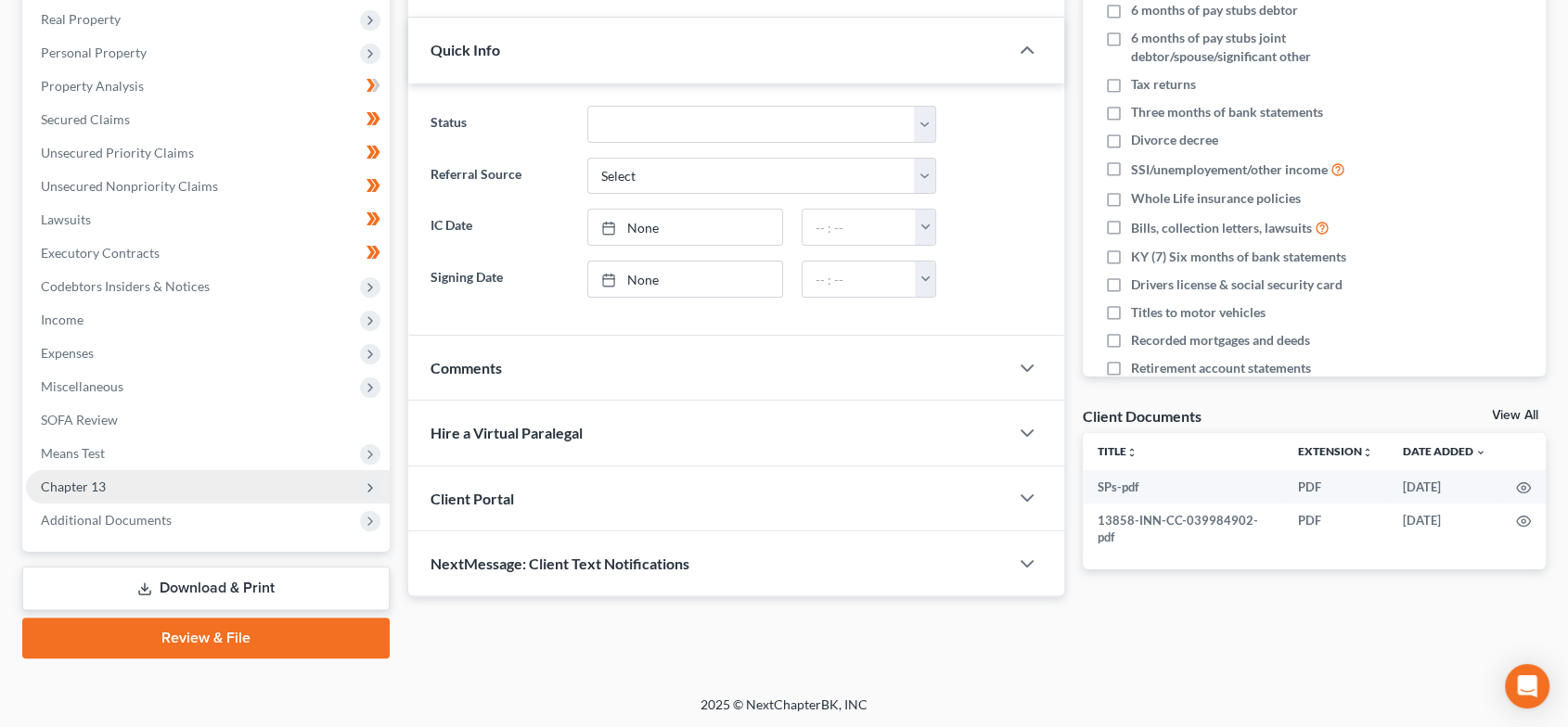
click at [186, 481] on span "Chapter 13" at bounding box center [207, 487] width 363 height 34
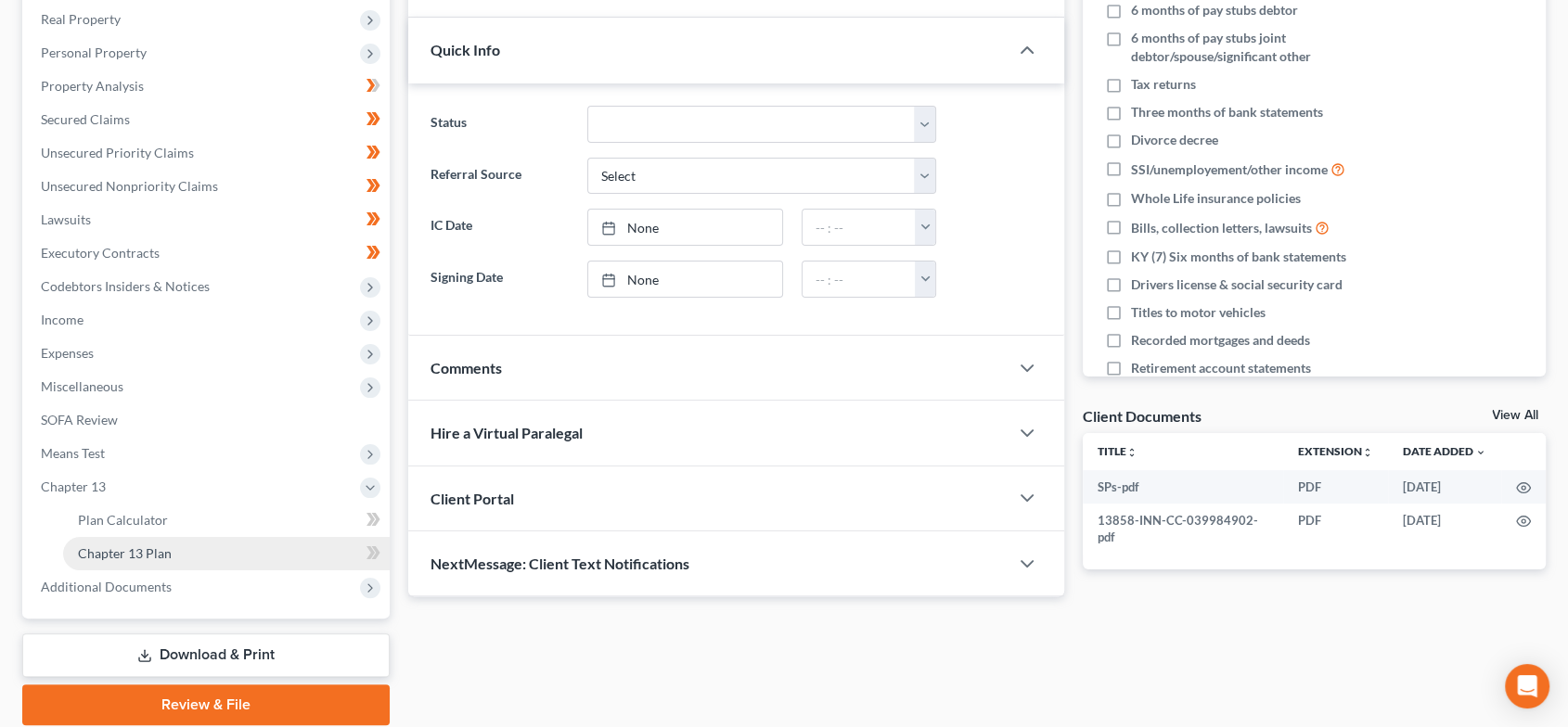
click at [198, 556] on link "Chapter 13 Plan" at bounding box center [226, 554] width 327 height 34
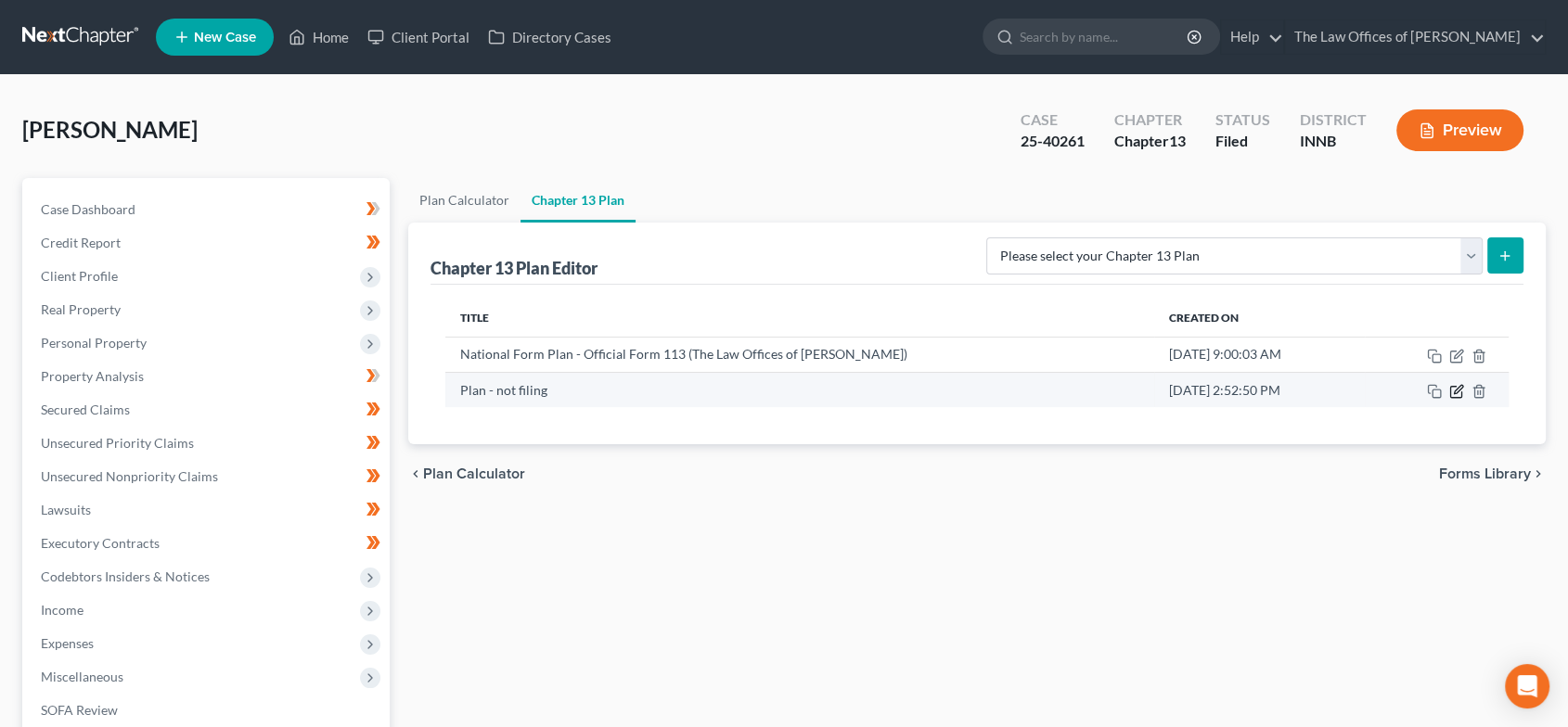
click at [1452, 387] on icon "button" at bounding box center [1456, 391] width 15 height 15
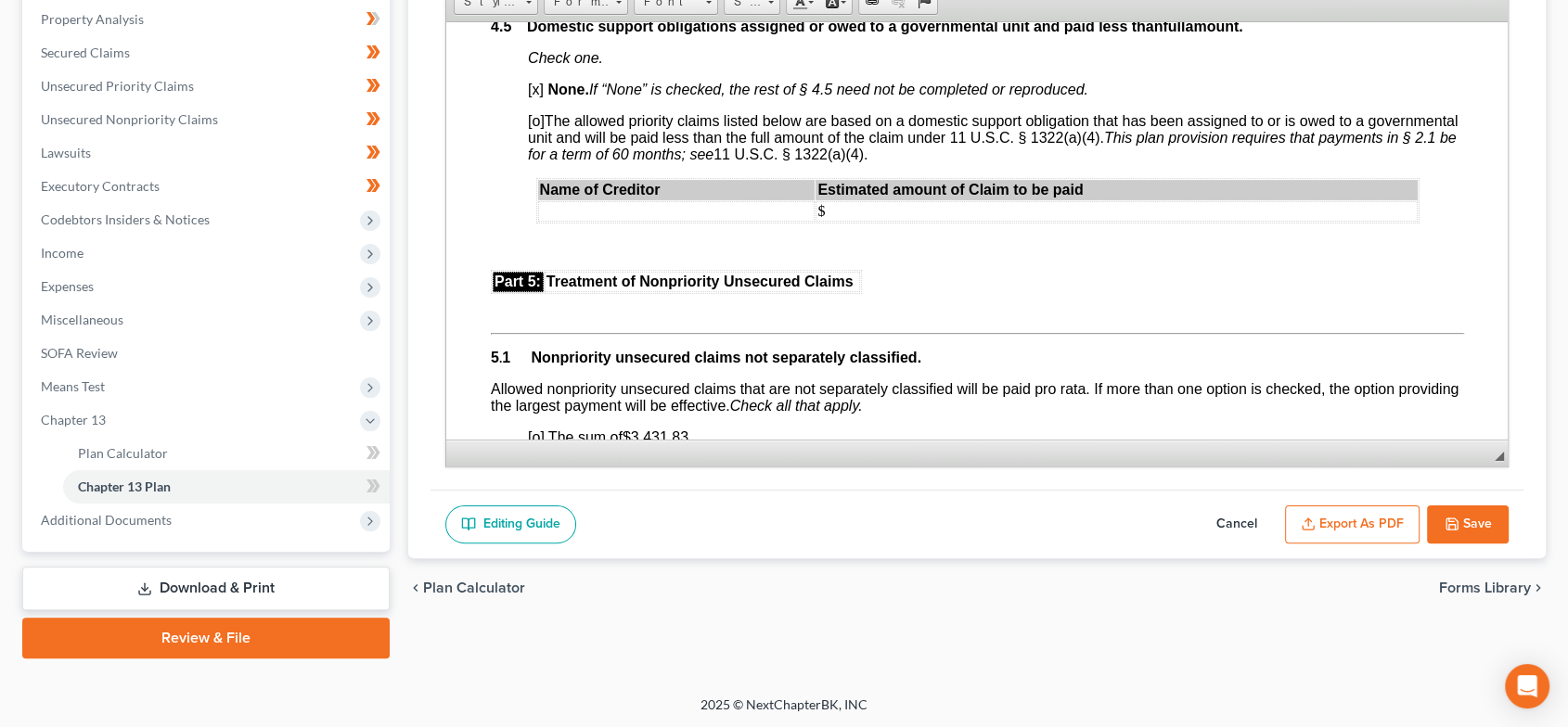
scroll to position [3573, 0]
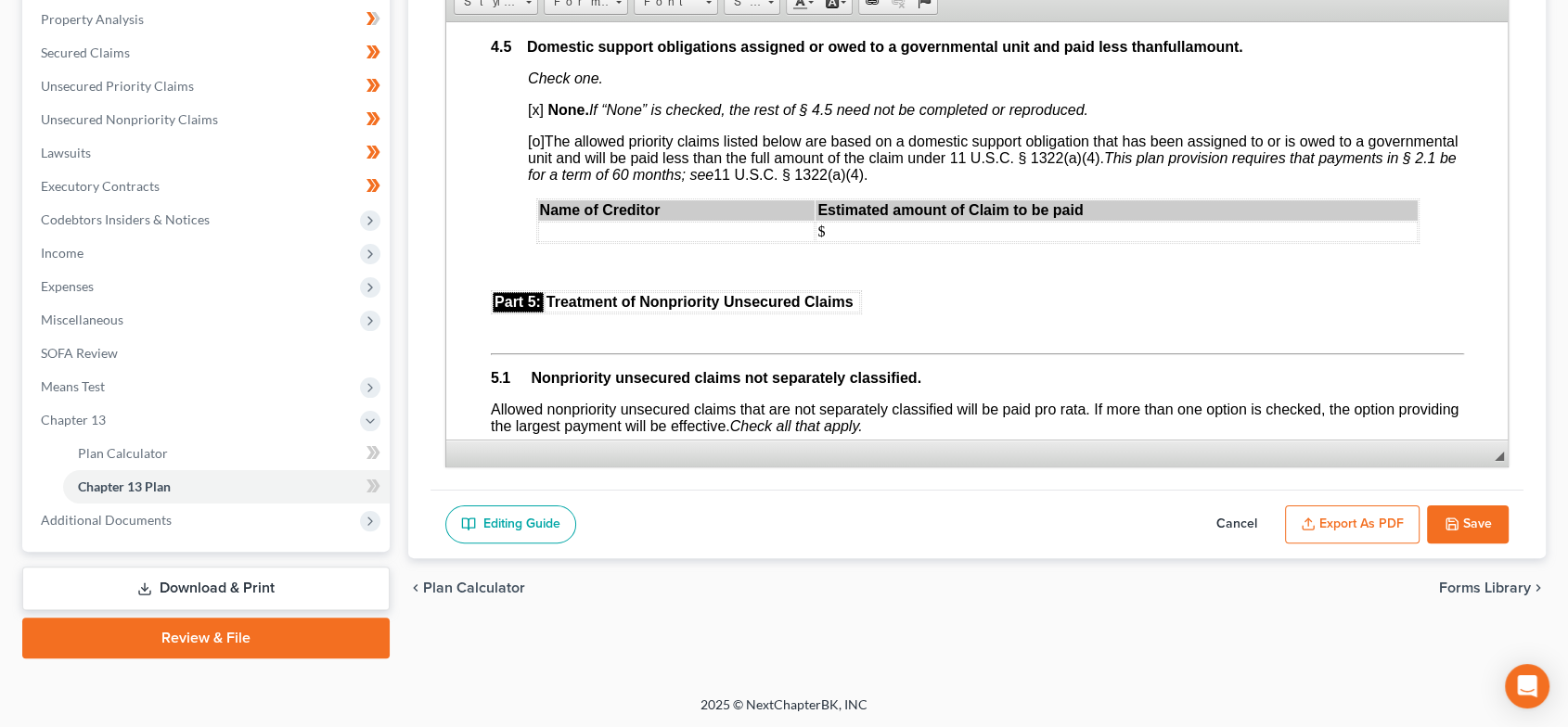
click at [1334, 525] on button "Export as PDF" at bounding box center [1351, 525] width 134 height 39
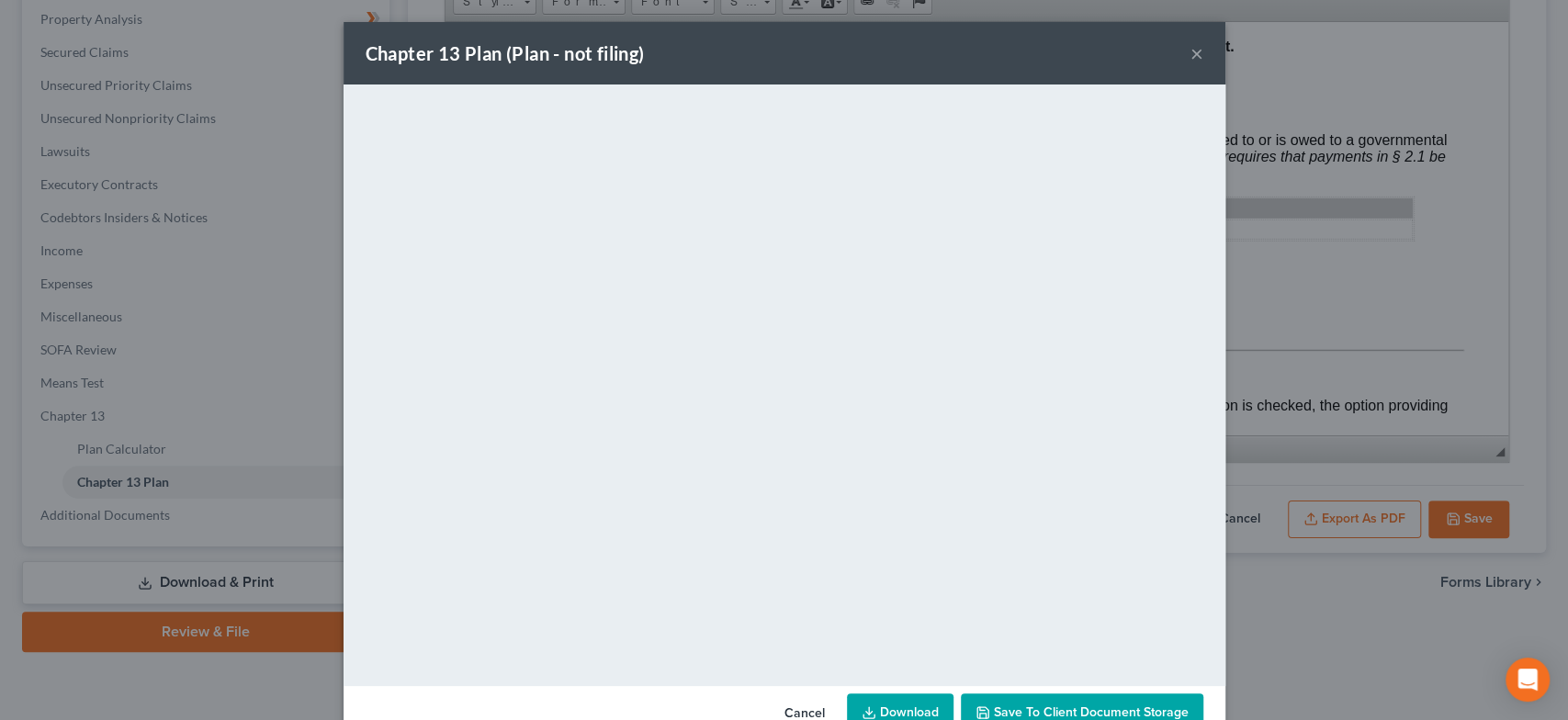
click at [1190, 52] on button "×" at bounding box center [1196, 53] width 13 height 22
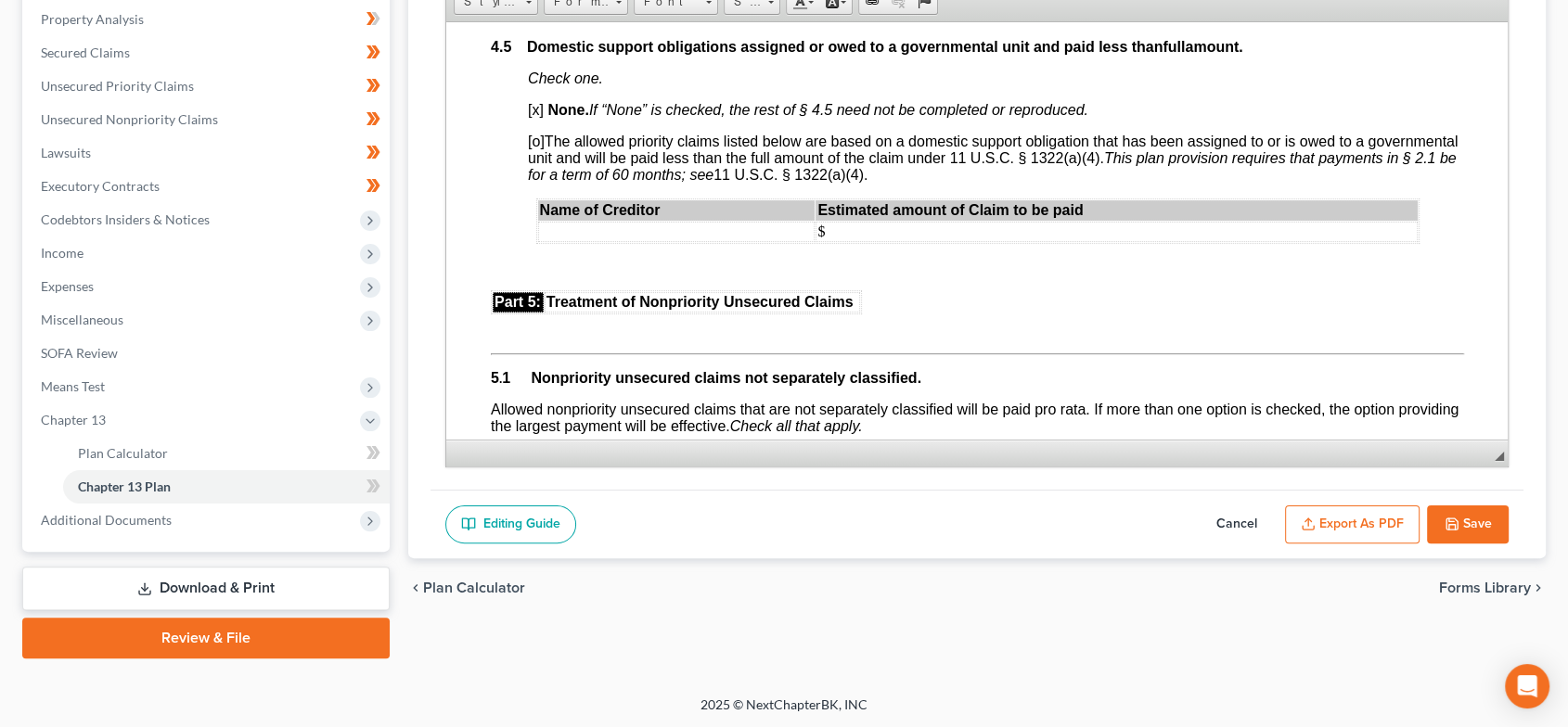
click at [1469, 512] on button "Save" at bounding box center [1467, 525] width 82 height 39
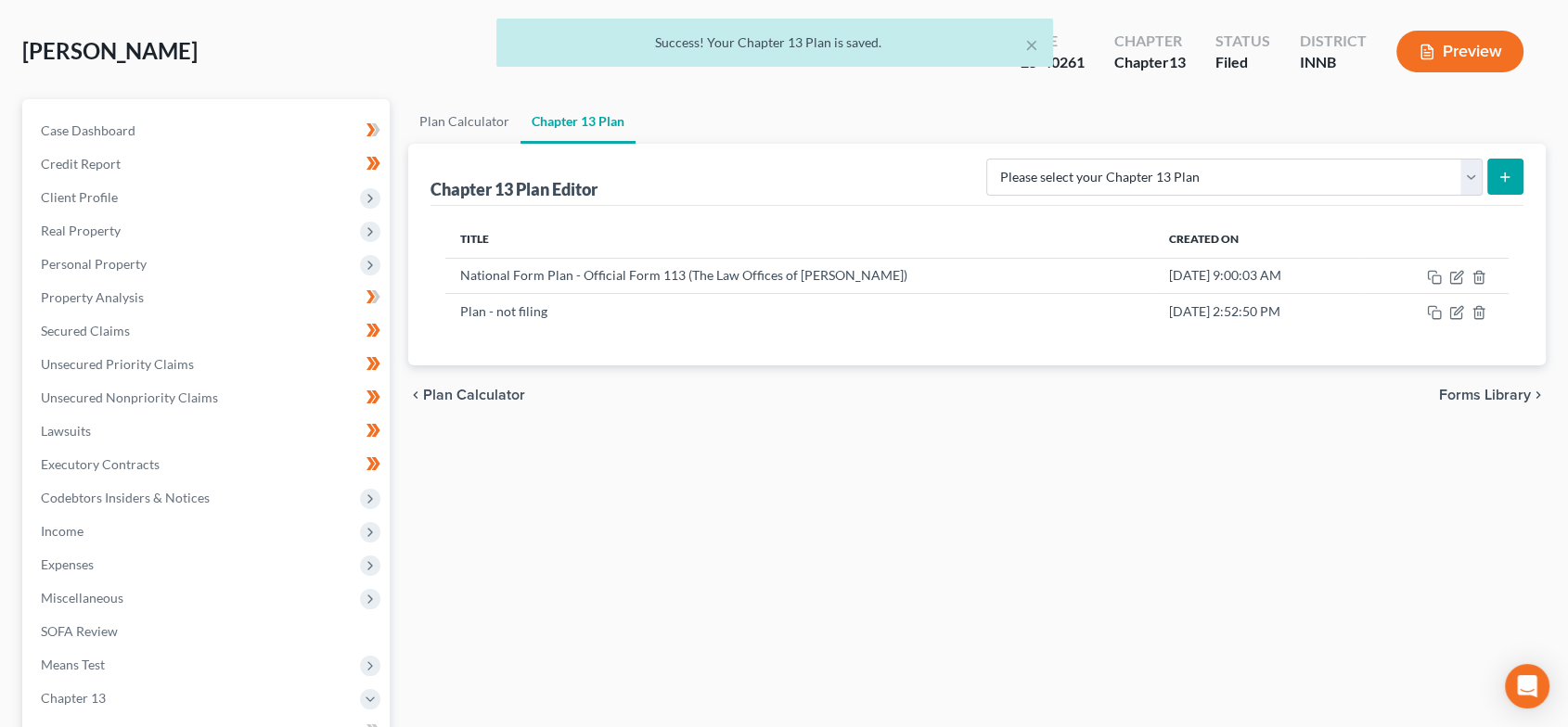
scroll to position [0, 0]
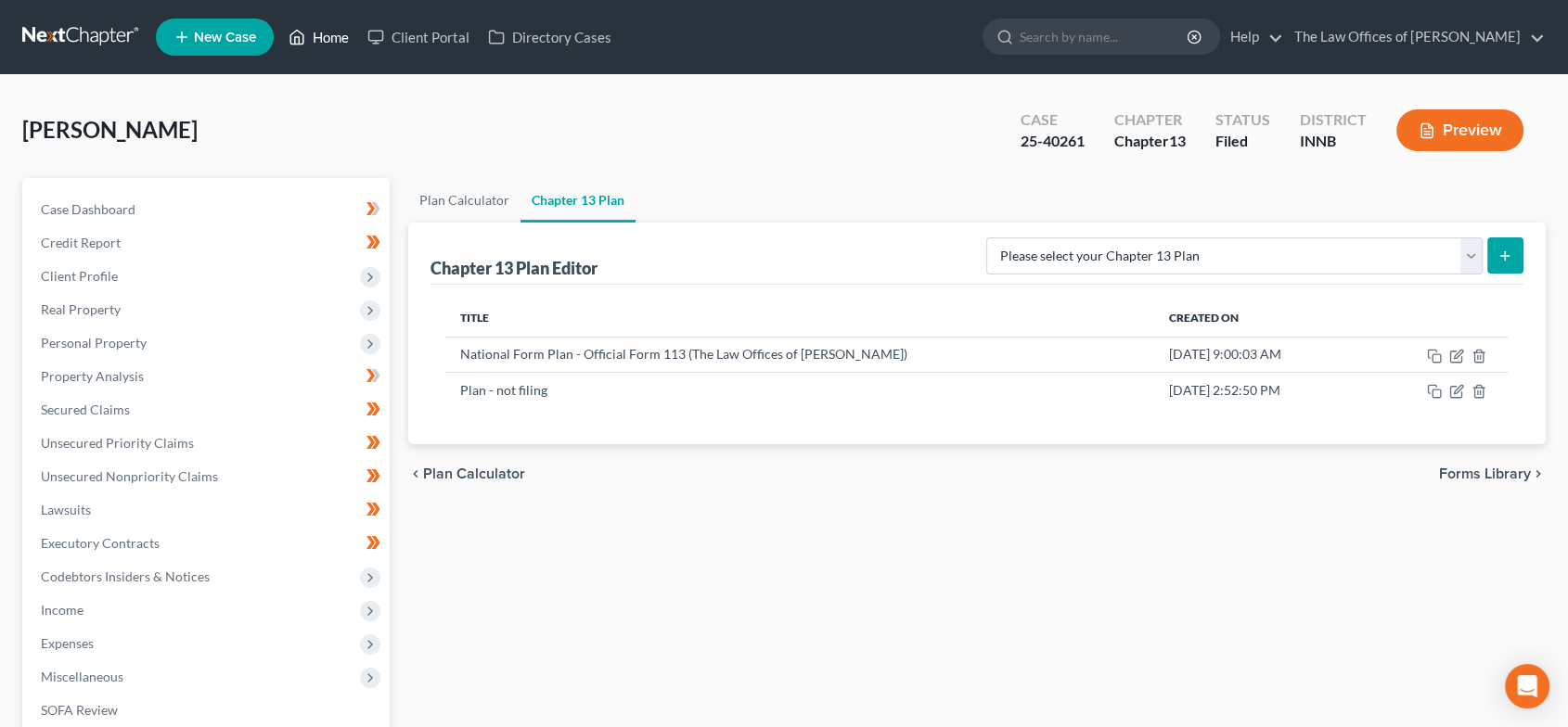
click at [329, 32] on link "Home" at bounding box center [318, 37] width 79 height 34
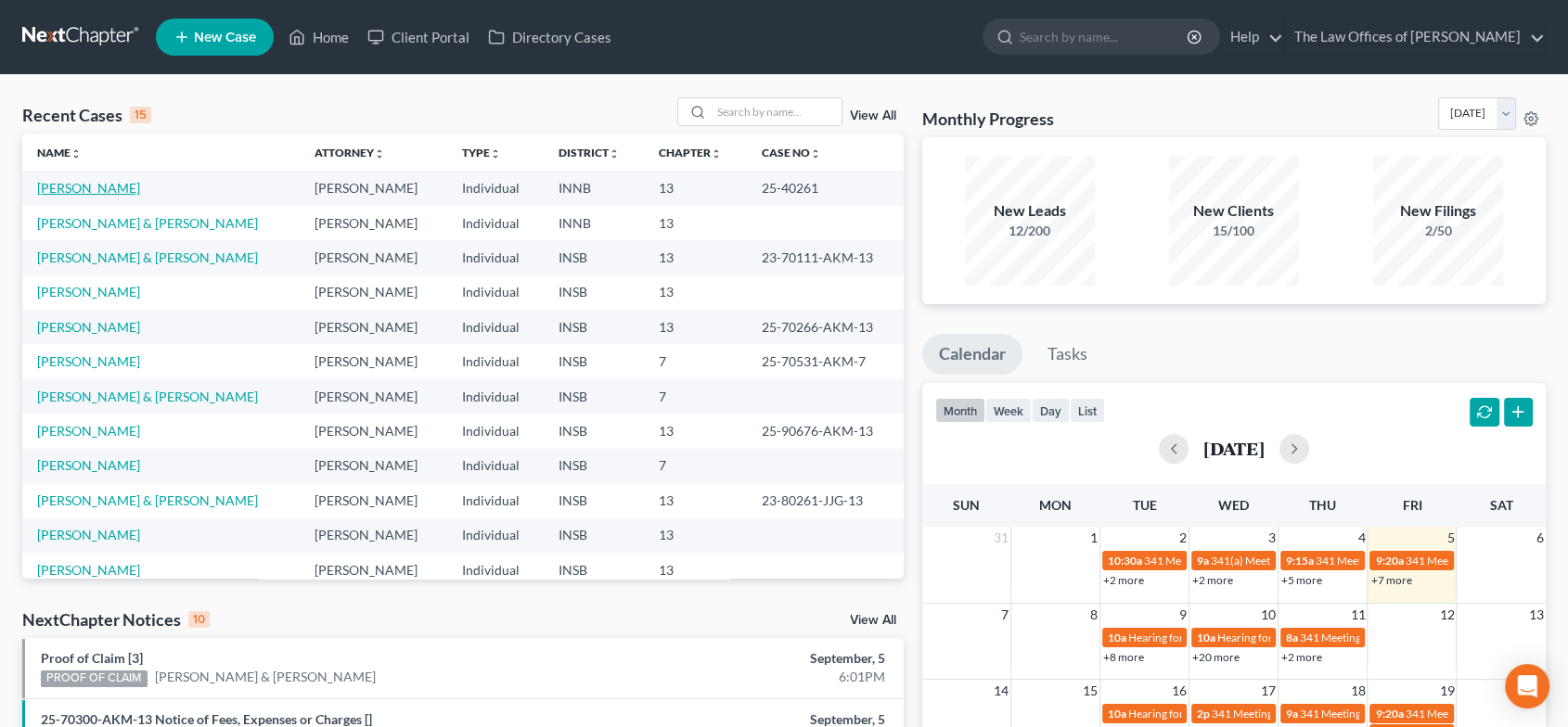
drag, startPoint x: 74, startPoint y: 187, endPoint x: 81, endPoint y: 202, distance: 16.6
click at [74, 187] on link "Willett, Jacob" at bounding box center [88, 188] width 103 height 16
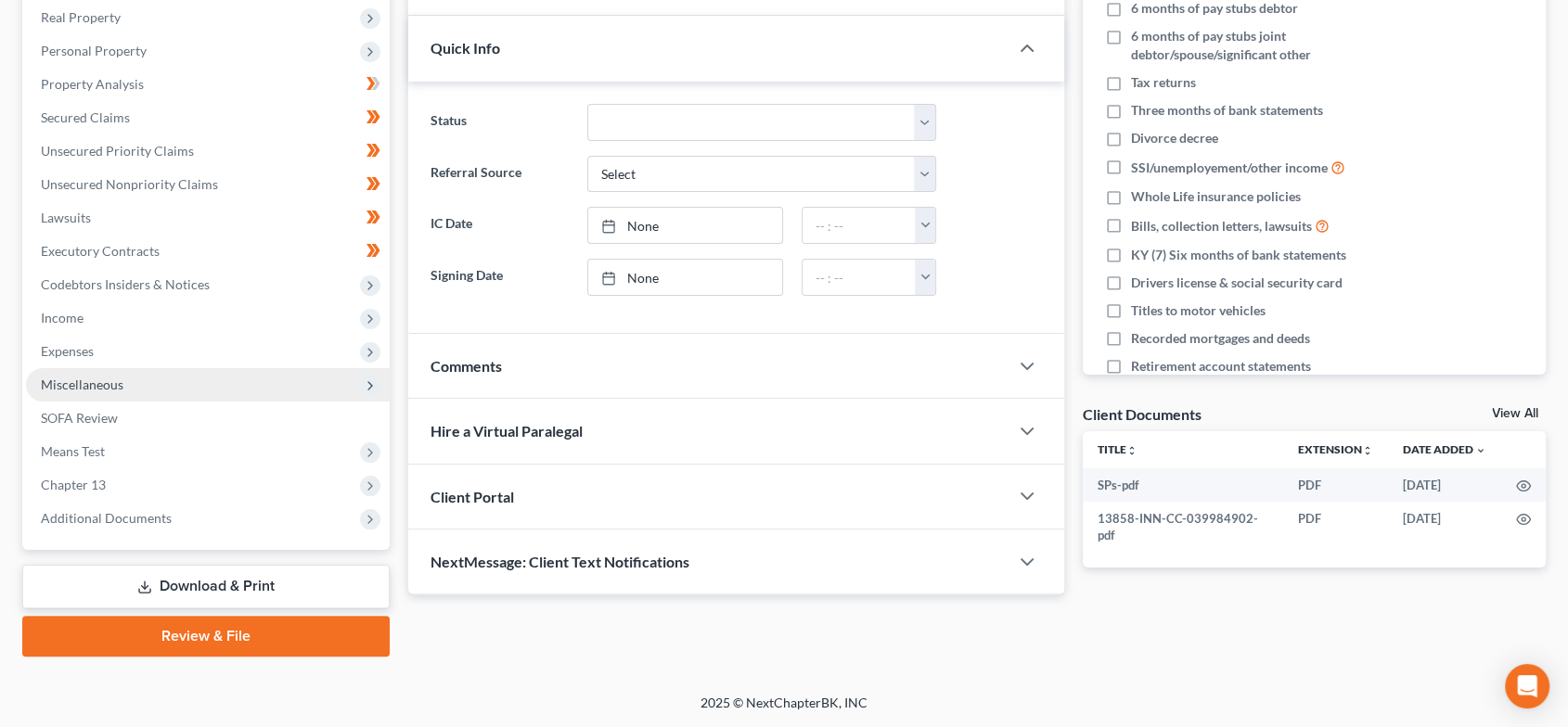
scroll to position [291, 0]
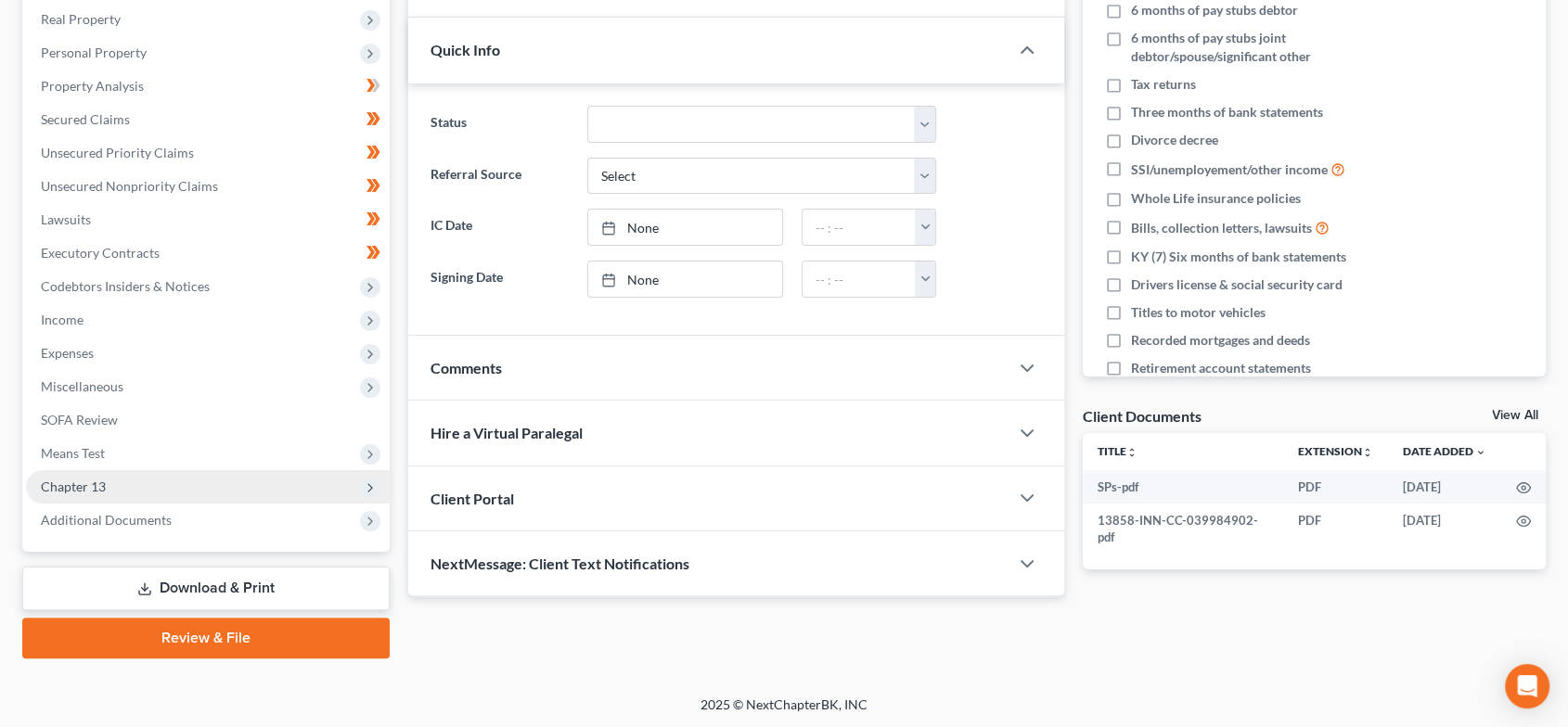
click at [174, 497] on span "Chapter 13" at bounding box center [207, 487] width 363 height 34
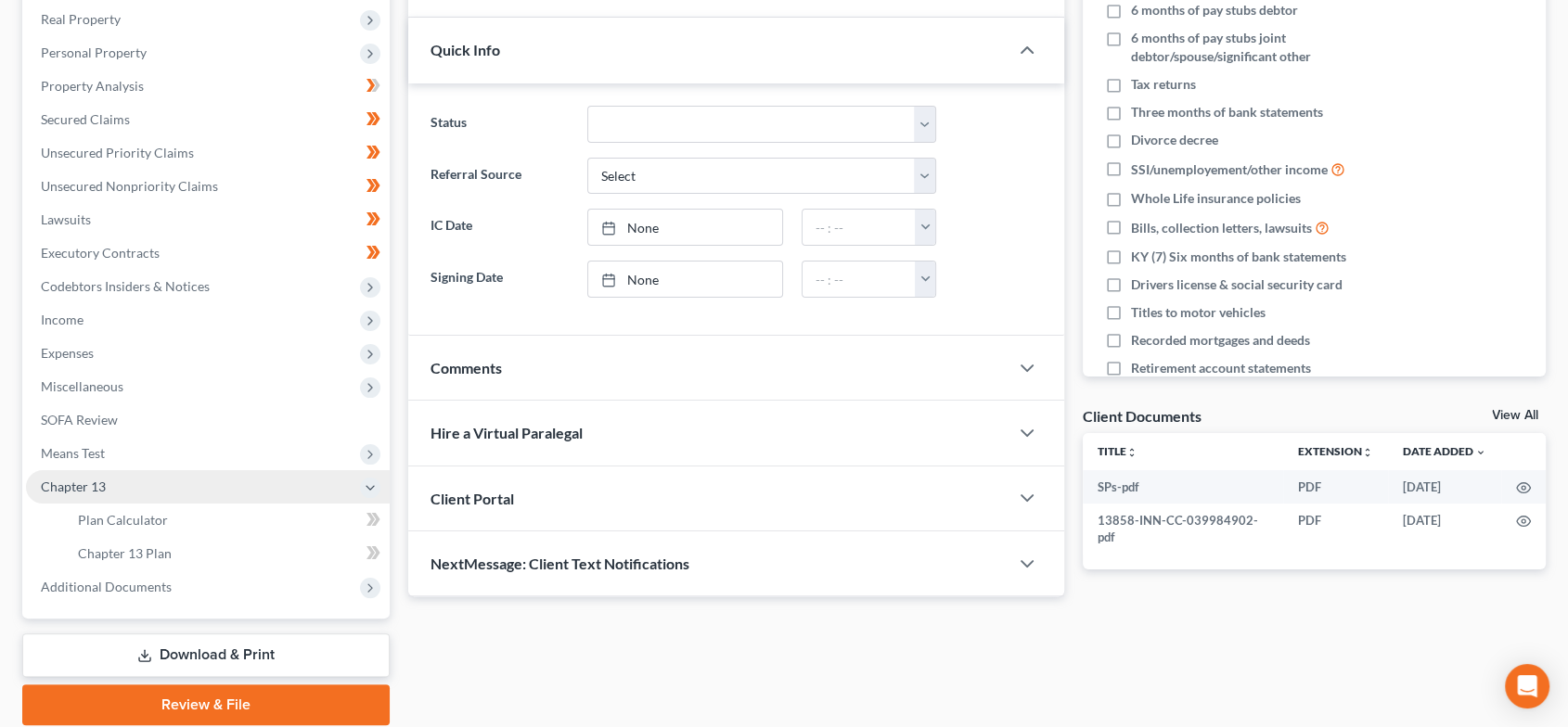
scroll to position [307, 0]
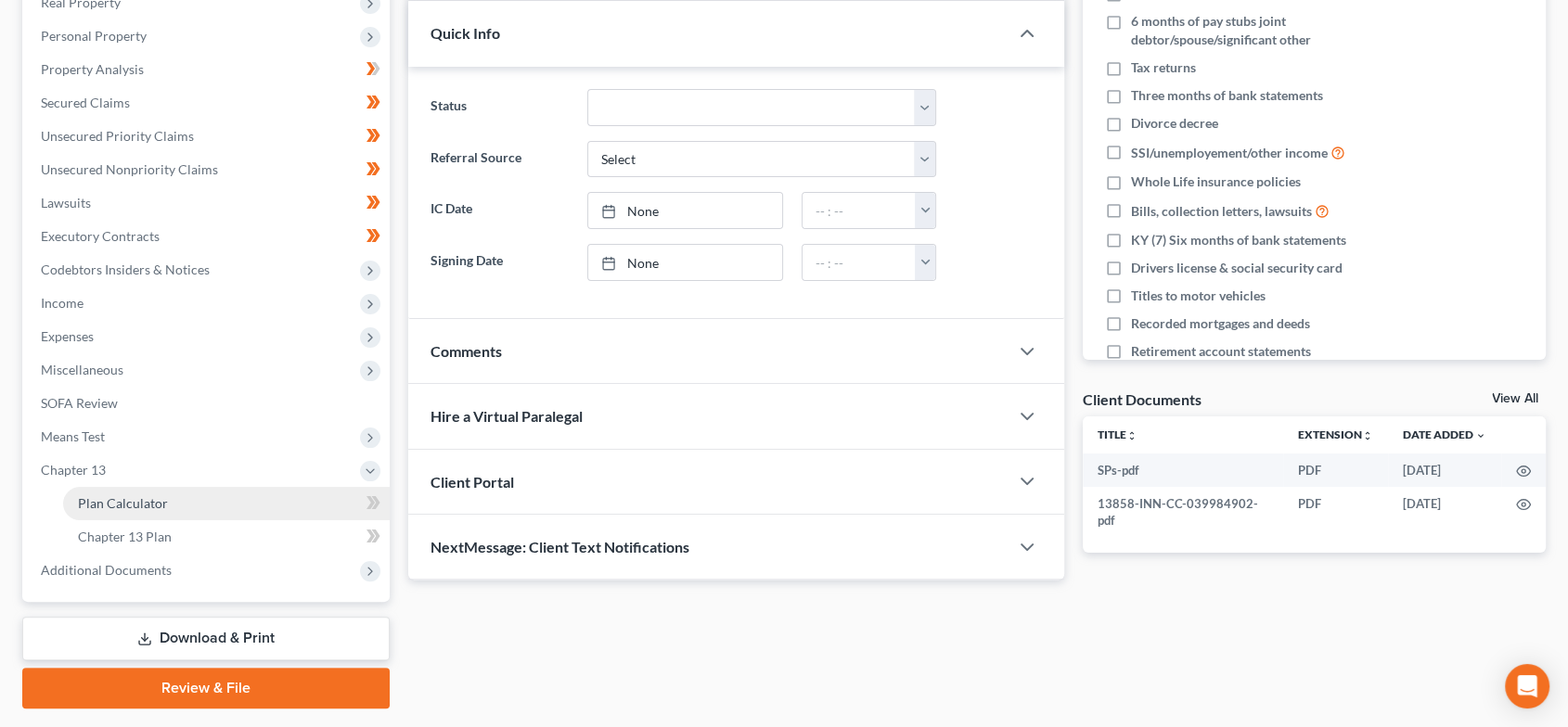
click at [170, 518] on link "Plan Calculator" at bounding box center [226, 504] width 327 height 34
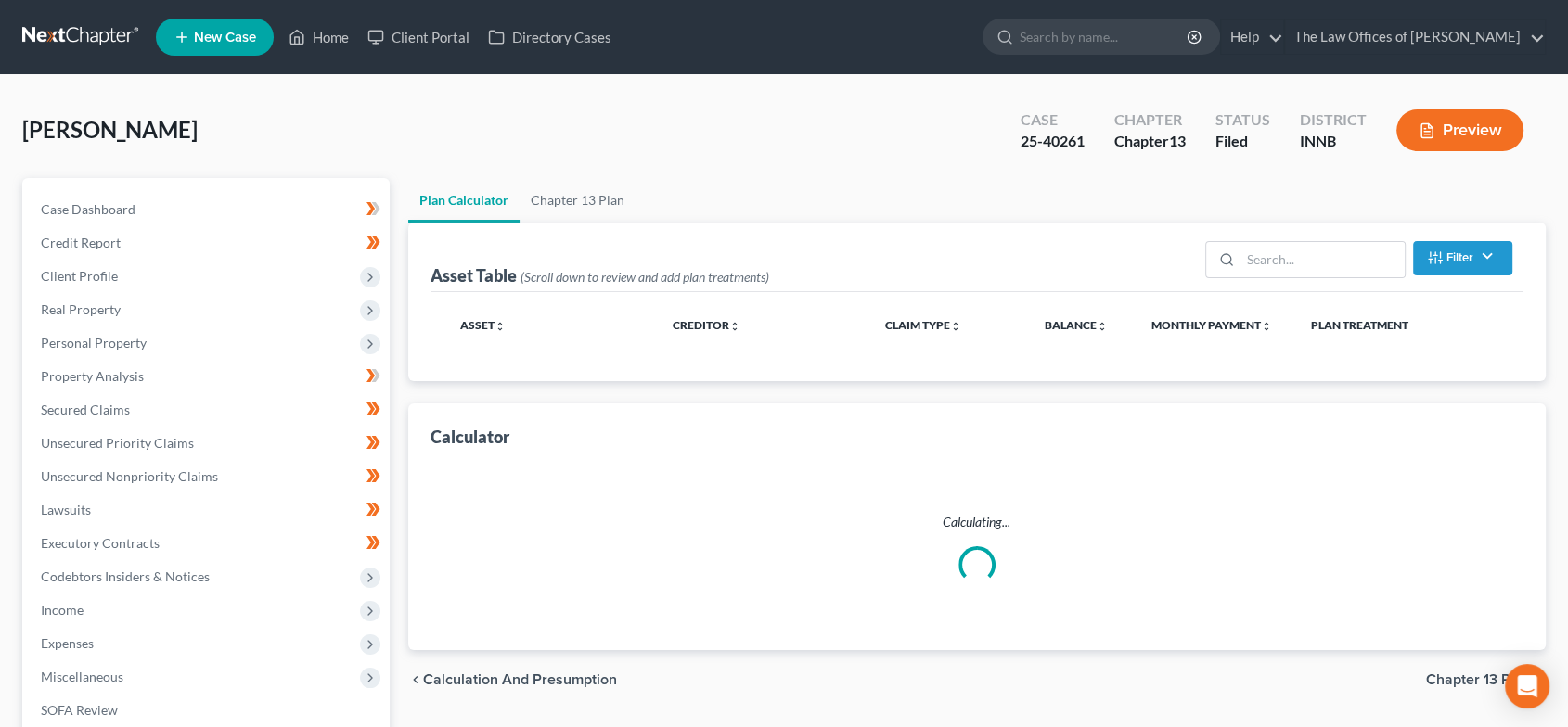
select select "59"
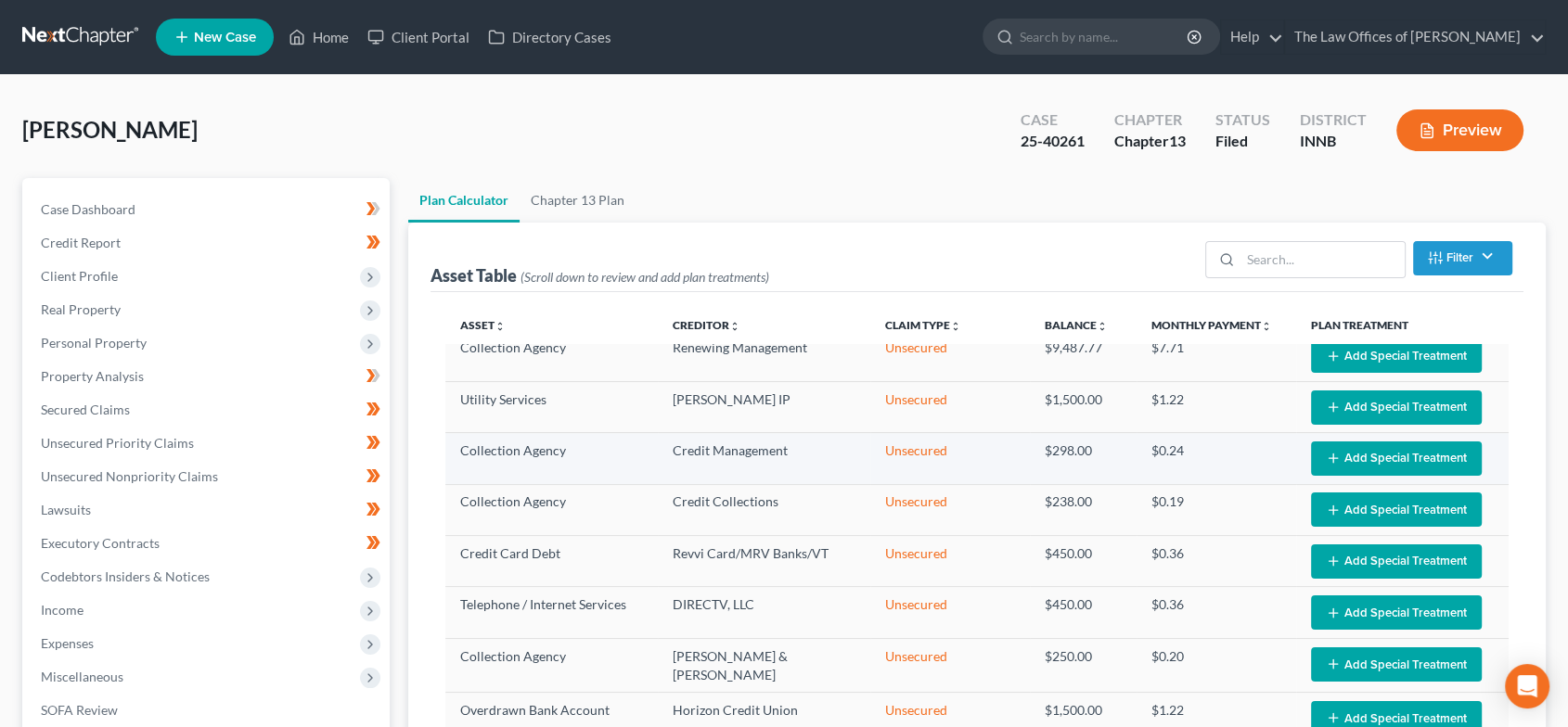
select select "59"
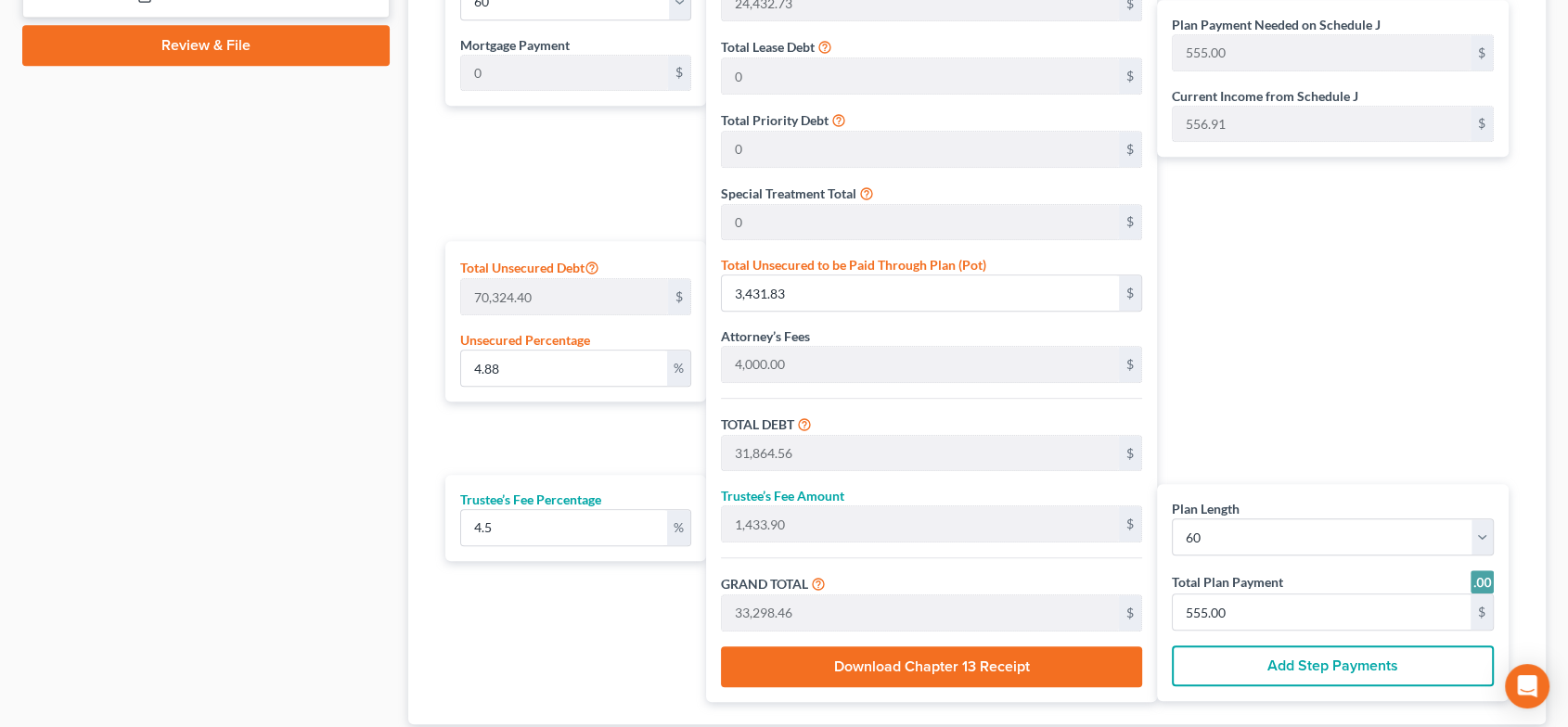
scroll to position [962, 0]
